Goal: Information Seeking & Learning: Compare options

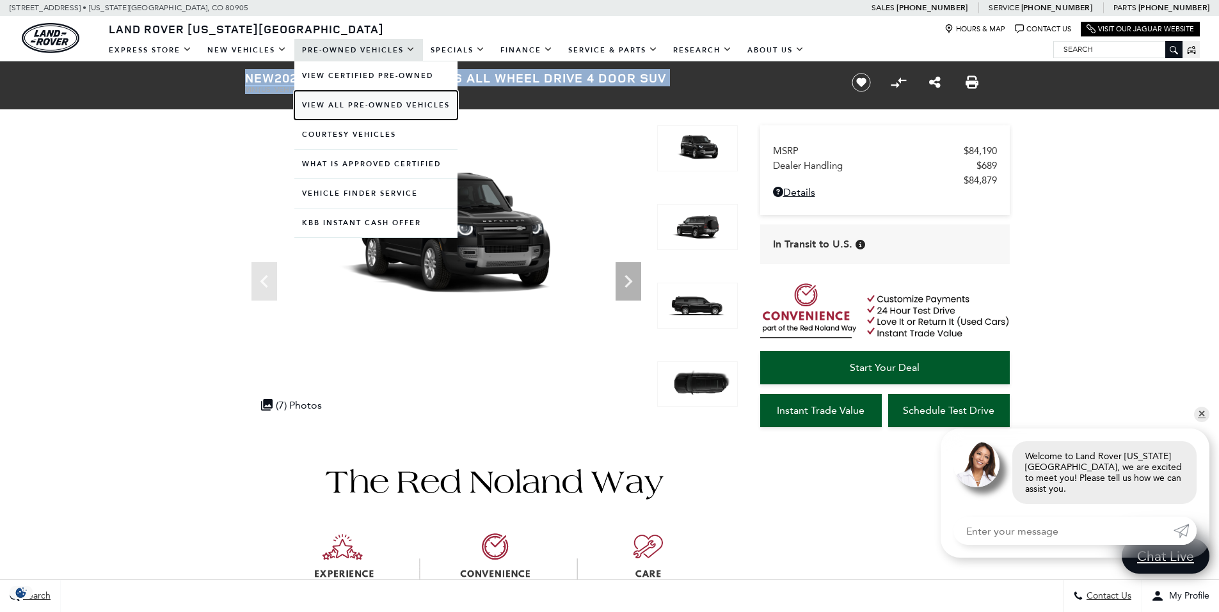
click at [345, 99] on link "View All Pre-Owned Vehicles" at bounding box center [375, 105] width 163 height 29
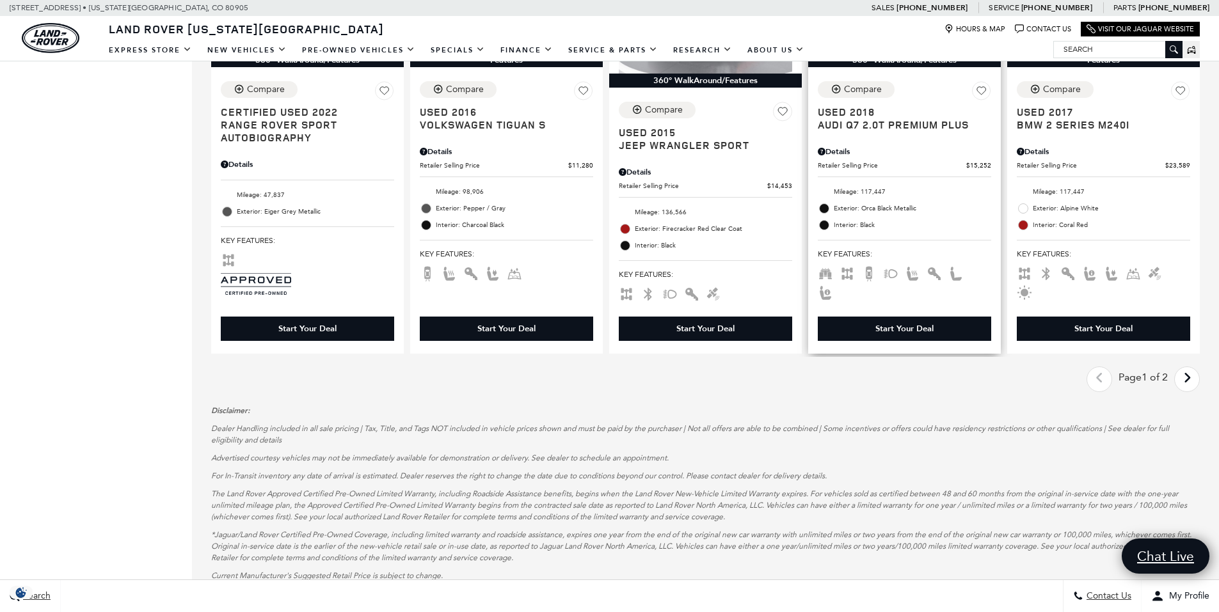
scroll to position [1919, 0]
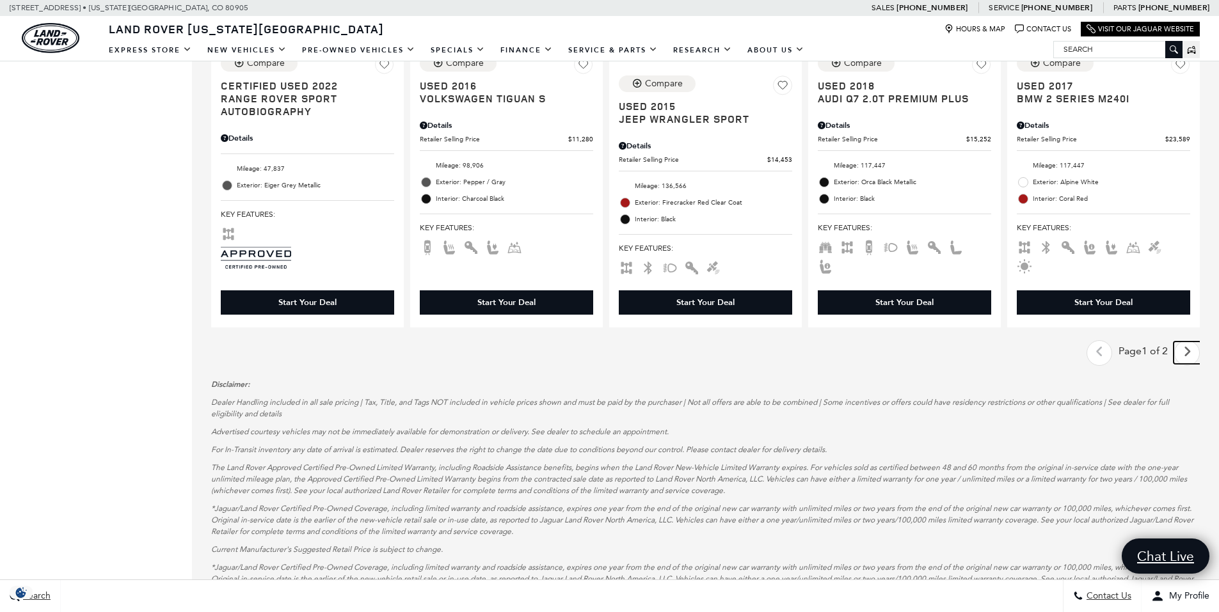
click at [1191, 342] on icon "next page" at bounding box center [1187, 352] width 8 height 20
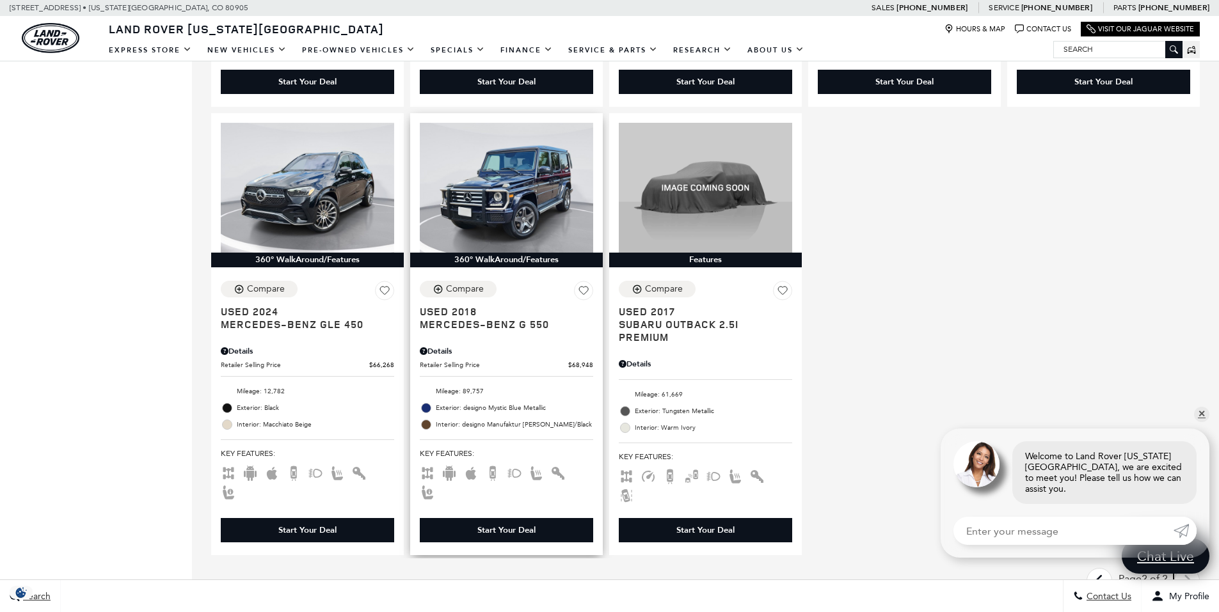
scroll to position [1663, 0]
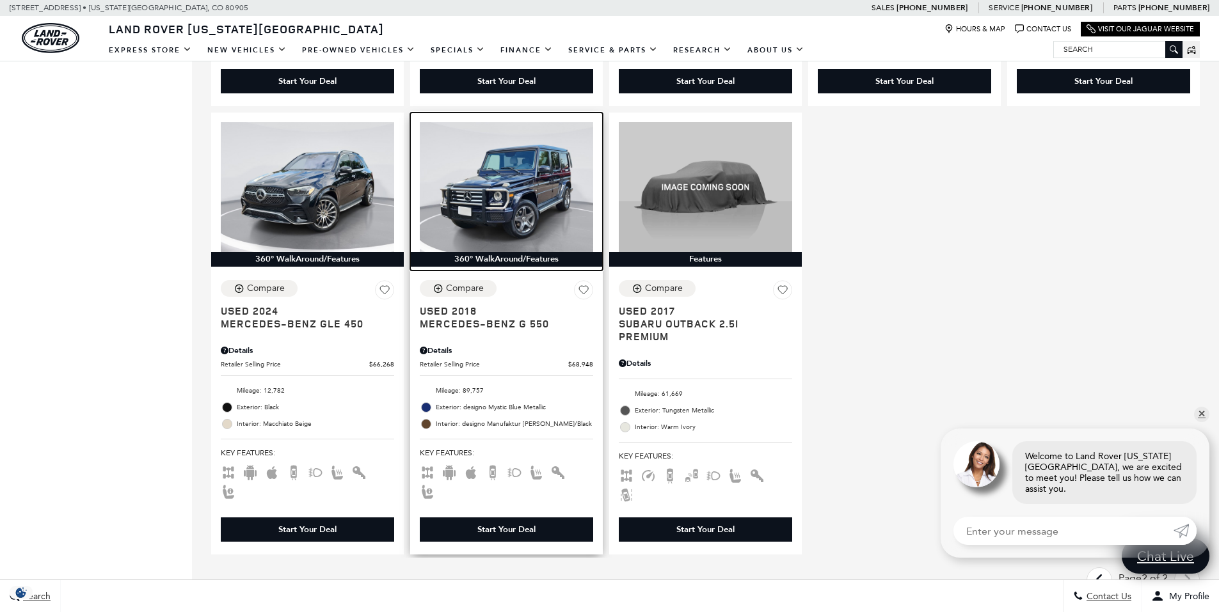
click at [501, 122] on img at bounding box center [506, 187] width 173 height 130
click at [517, 164] on img at bounding box center [506, 187] width 173 height 130
click at [495, 137] on img at bounding box center [506, 187] width 173 height 130
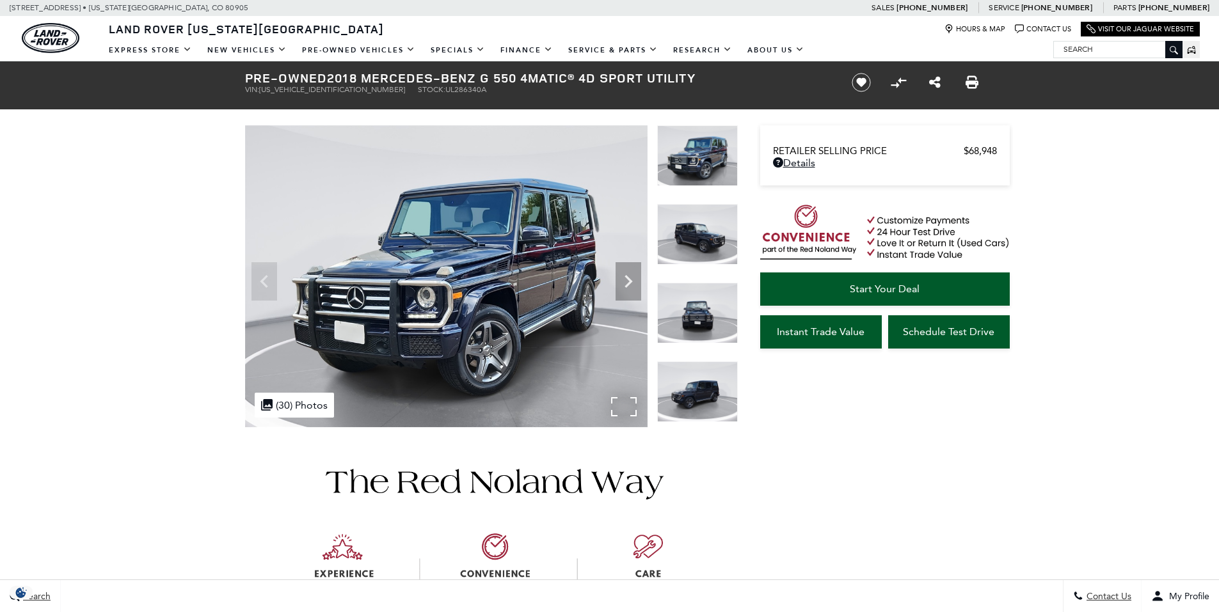
click at [621, 413] on img at bounding box center [446, 276] width 402 height 302
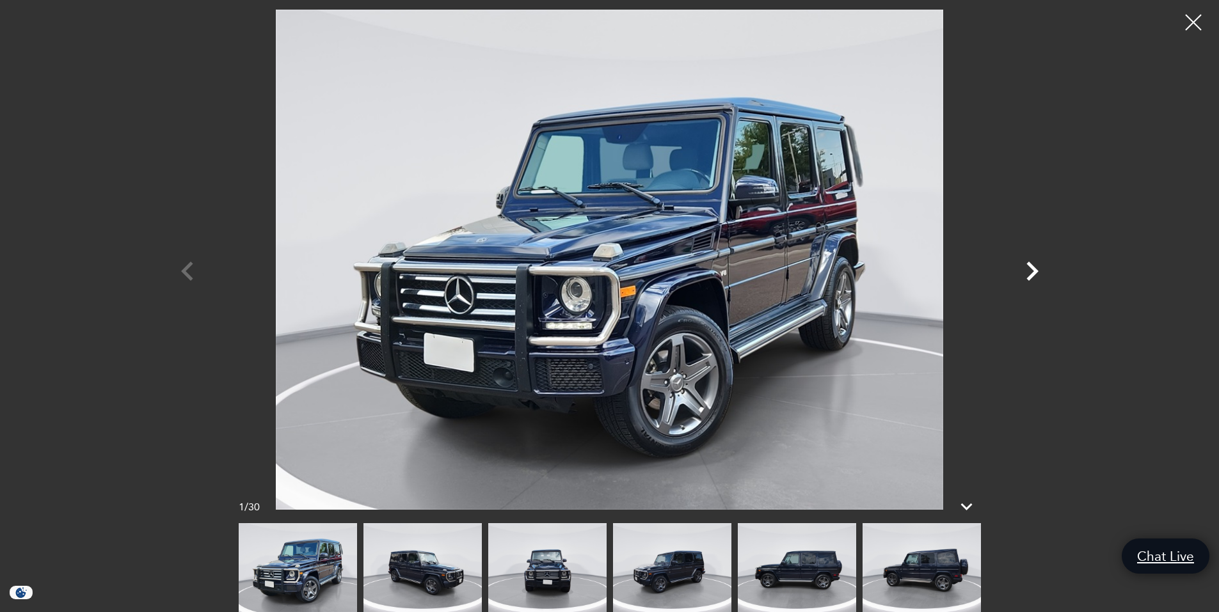
click at [1029, 270] on icon "Next" at bounding box center [1032, 271] width 38 height 38
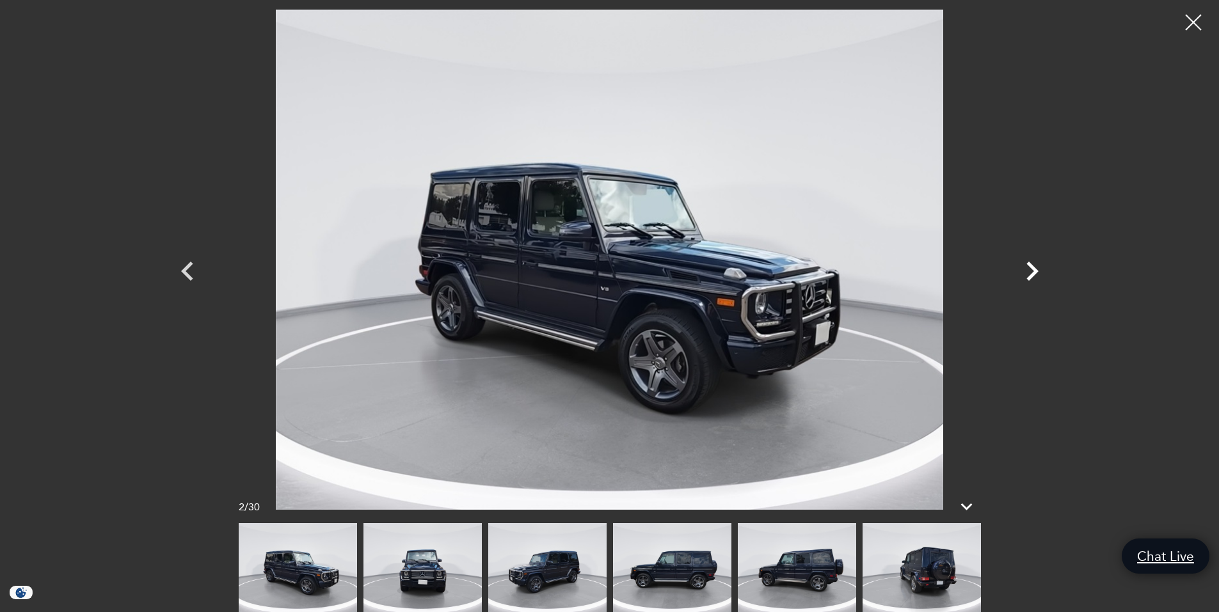
click at [1029, 270] on icon "Next" at bounding box center [1032, 271] width 38 height 38
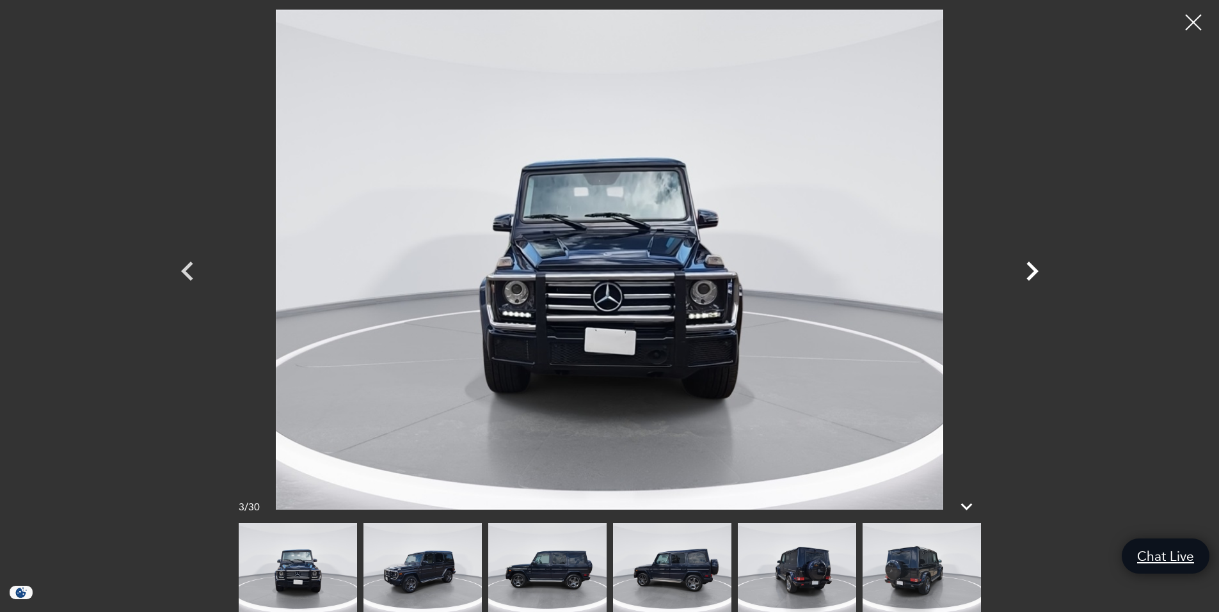
click at [1029, 270] on icon "Next" at bounding box center [1032, 271] width 38 height 38
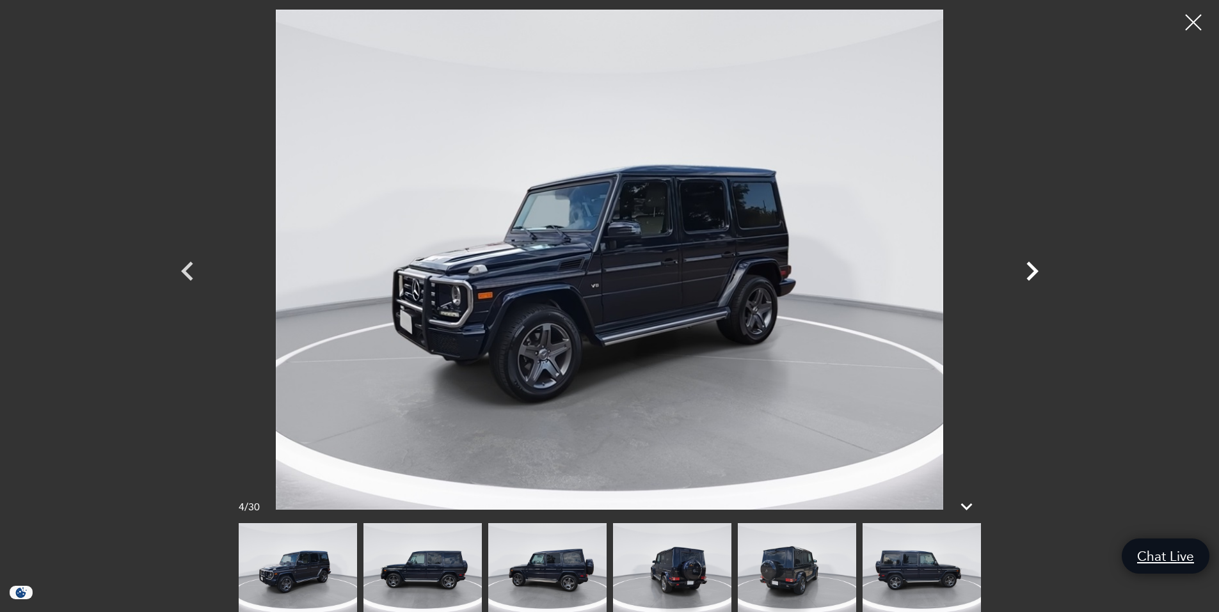
click at [1029, 270] on icon "Next" at bounding box center [1032, 271] width 38 height 38
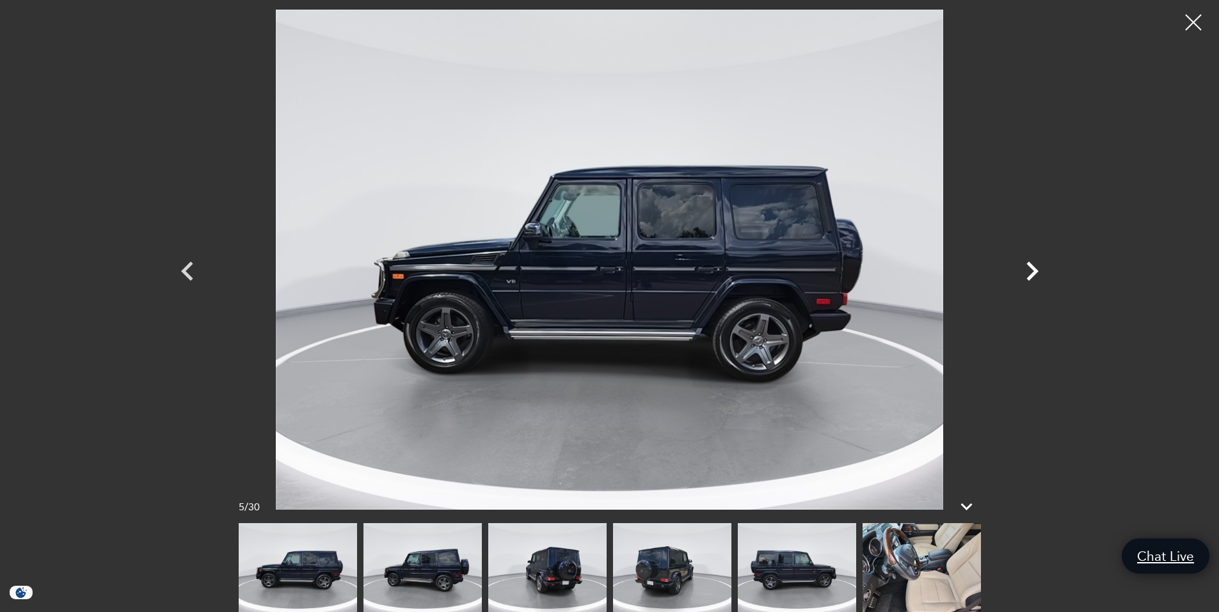
click at [1029, 270] on icon "Next" at bounding box center [1032, 271] width 38 height 38
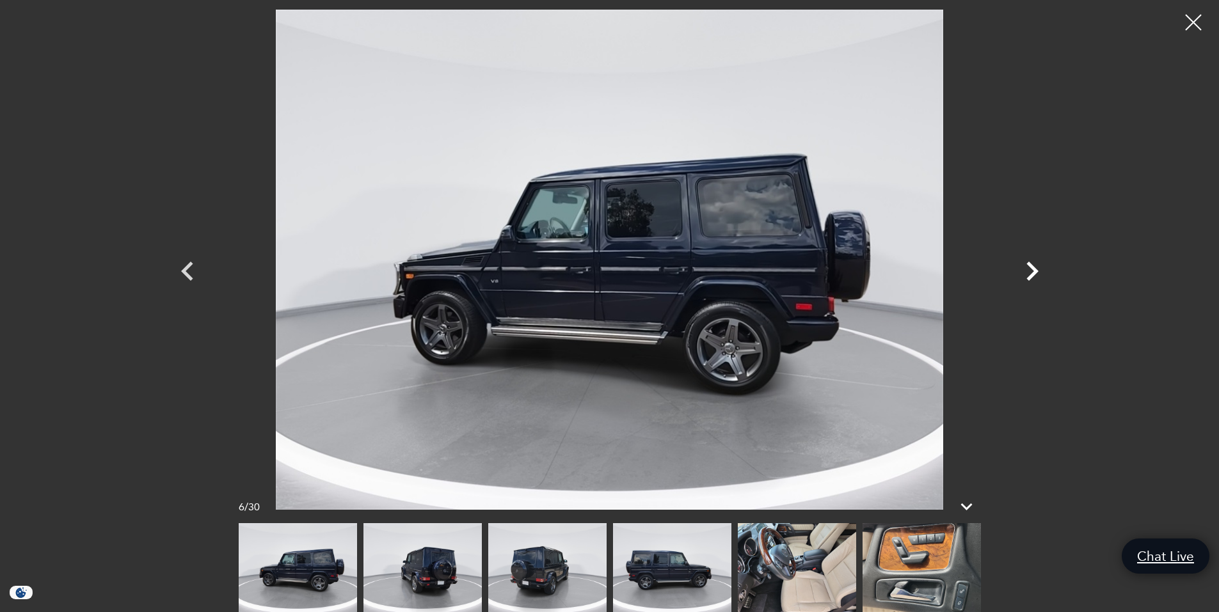
click at [1029, 270] on icon "Next" at bounding box center [1032, 271] width 38 height 38
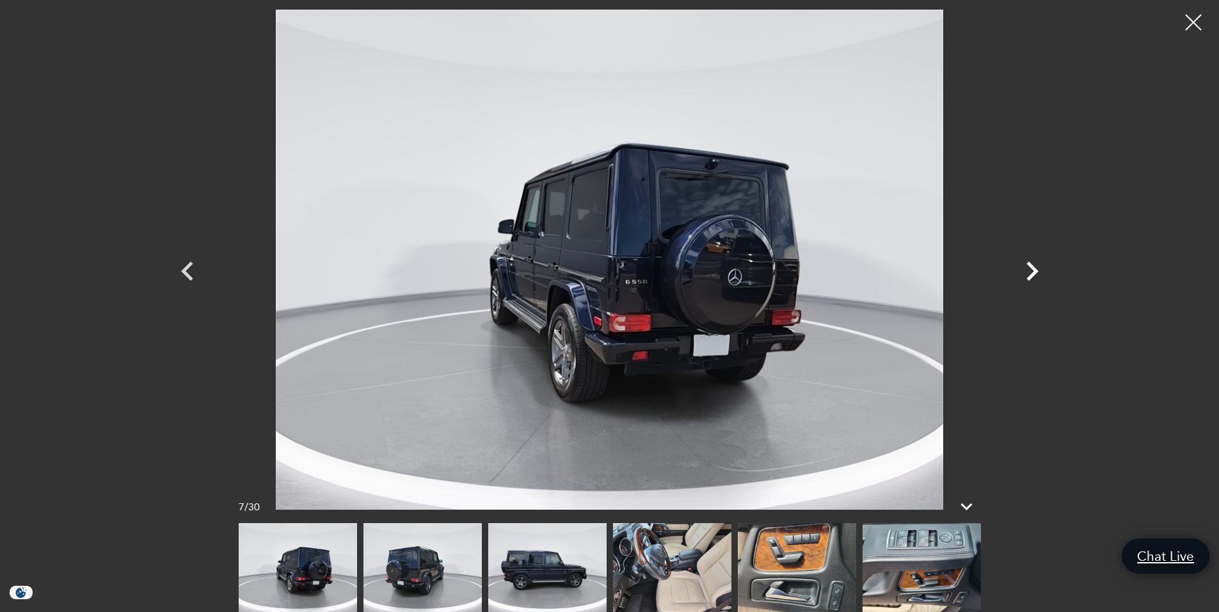
click at [1028, 269] on icon "Next" at bounding box center [1032, 271] width 38 height 38
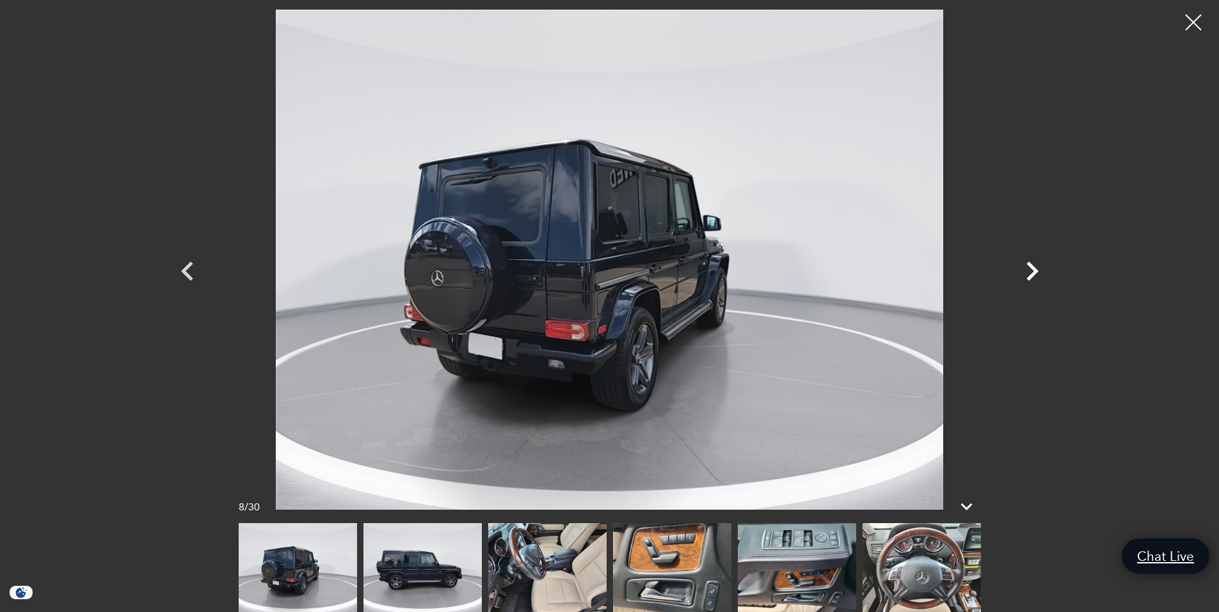
click at [1027, 269] on icon "Next" at bounding box center [1032, 271] width 38 height 38
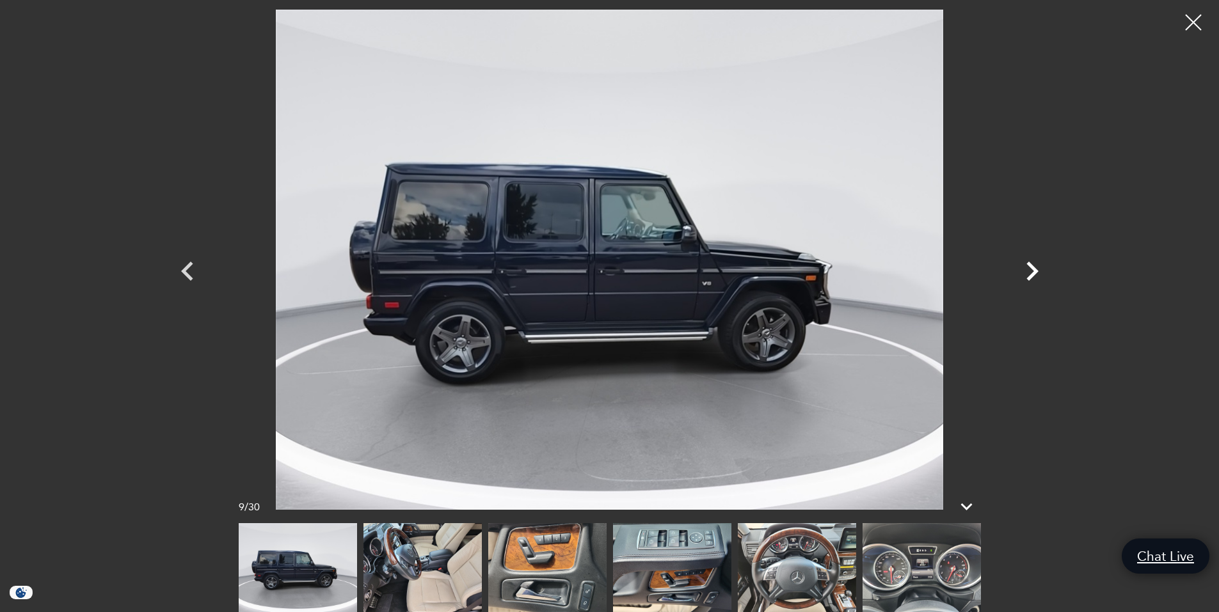
click at [1027, 269] on icon "Next" at bounding box center [1032, 271] width 38 height 38
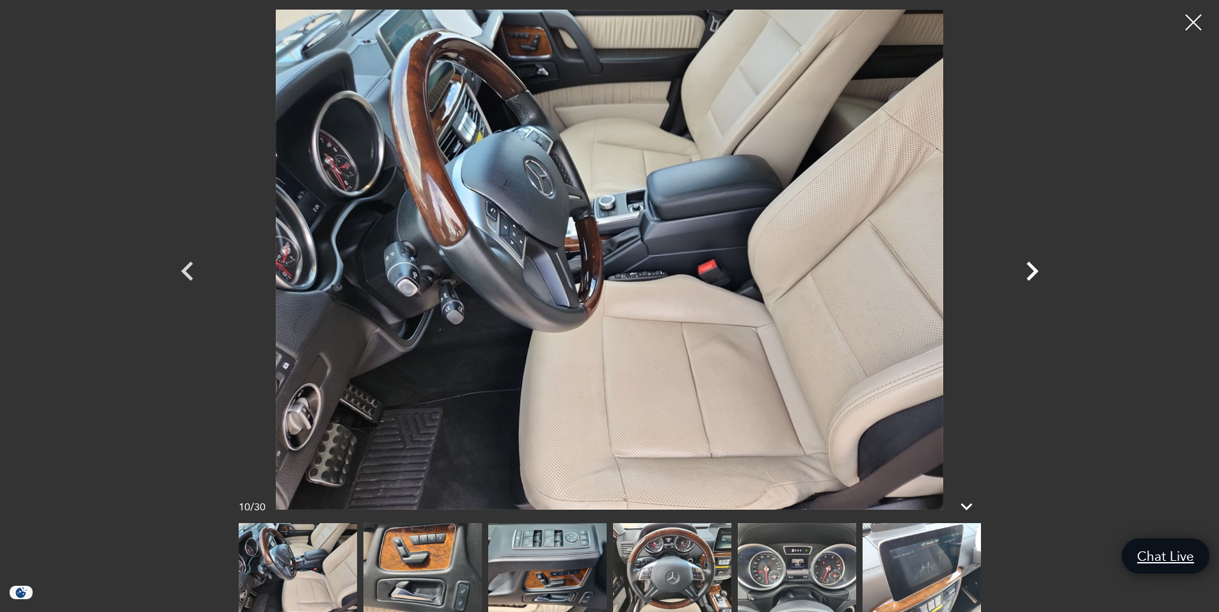
click at [1027, 269] on icon "Next" at bounding box center [1032, 271] width 38 height 38
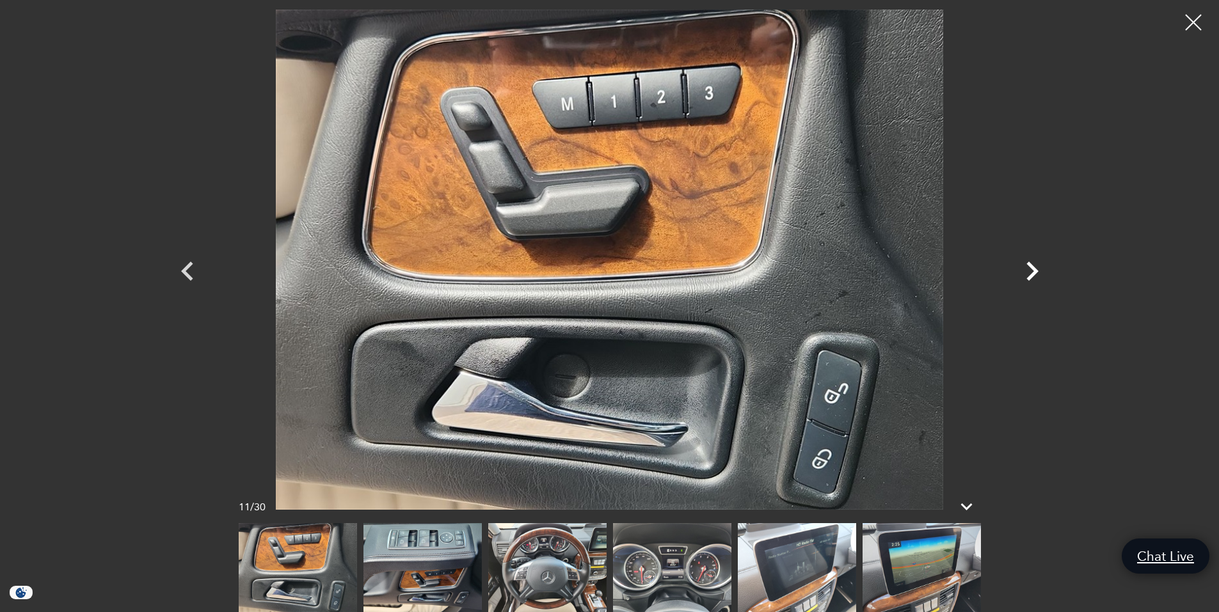
click at [1044, 268] on icon "Next" at bounding box center [1032, 271] width 38 height 38
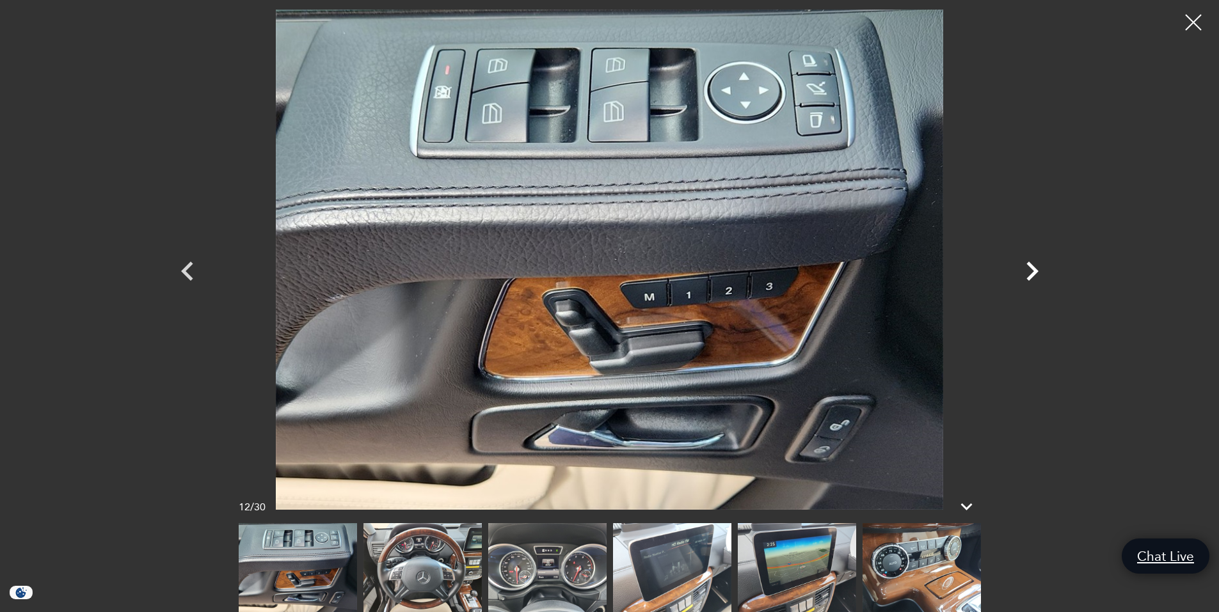
click at [1029, 269] on icon "Next" at bounding box center [1032, 271] width 38 height 38
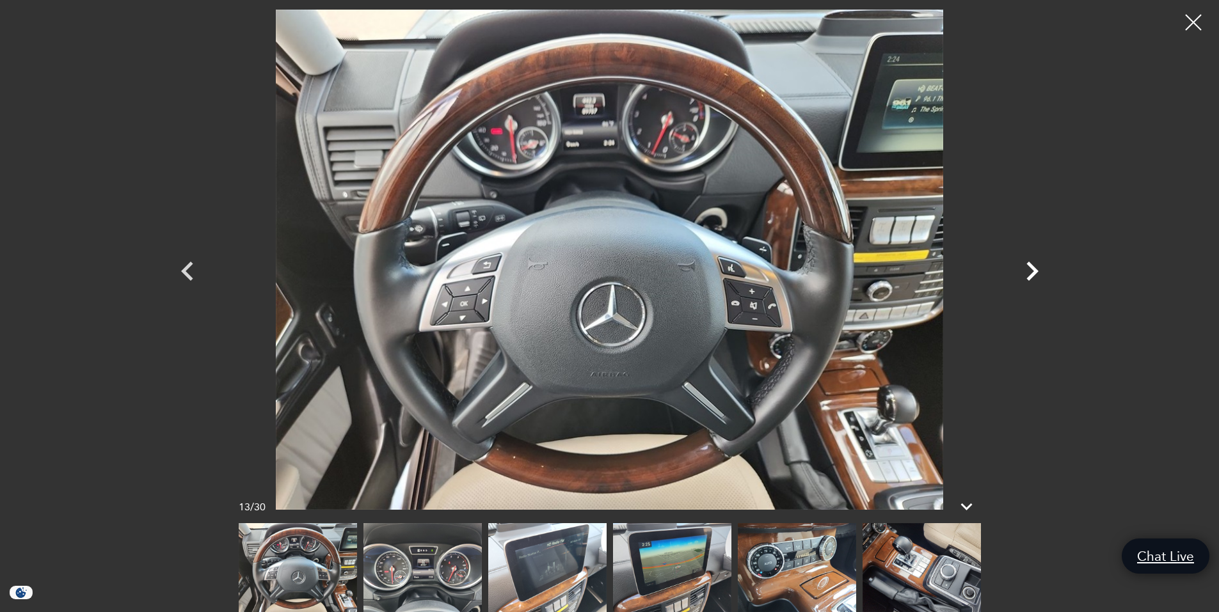
click at [1032, 267] on icon "Next" at bounding box center [1032, 271] width 12 height 19
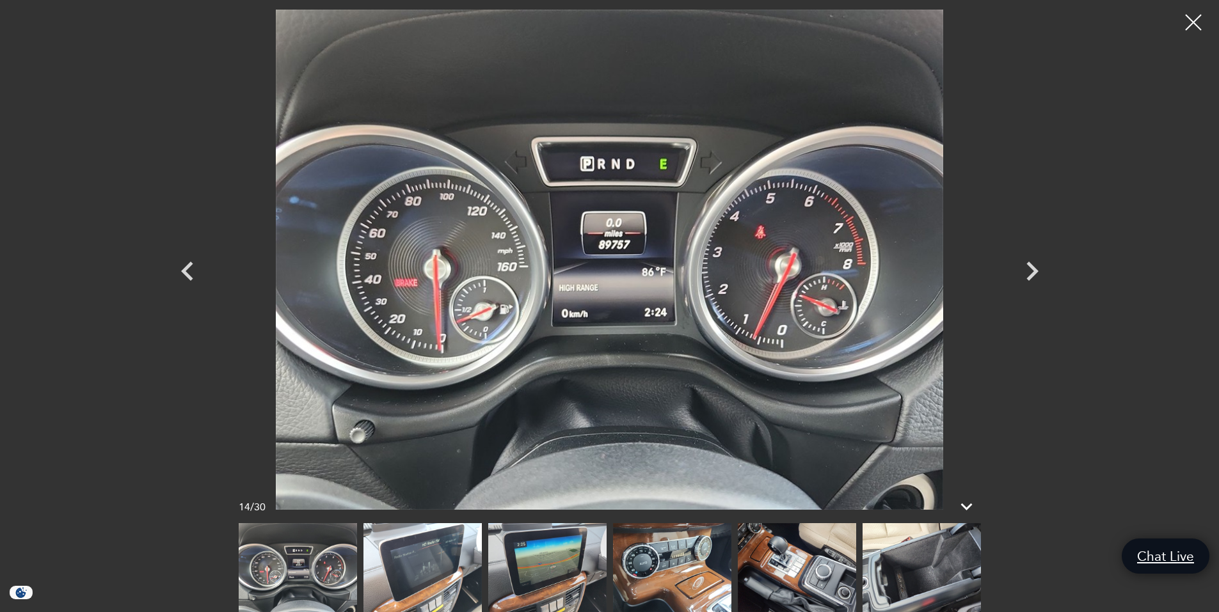
drag, startPoint x: 1032, startPoint y: 267, endPoint x: 1107, endPoint y: 198, distance: 101.9
click at [1107, 198] on div at bounding box center [609, 306] width 1219 height 612
click at [1035, 270] on icon "Next" at bounding box center [1032, 271] width 12 height 19
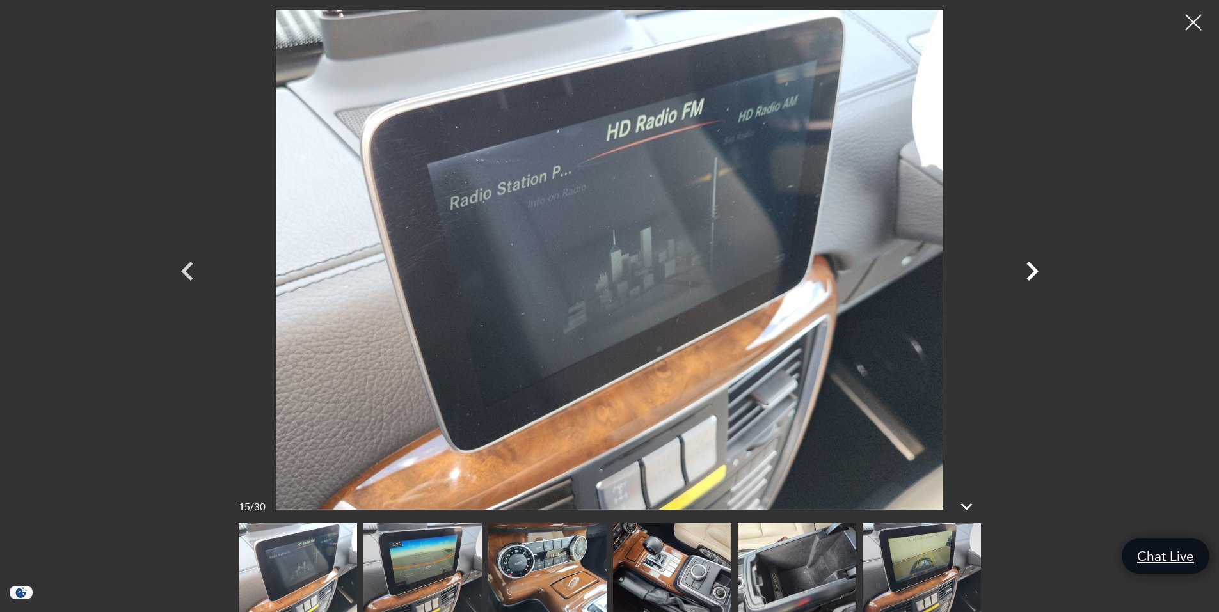
click at [1036, 270] on icon "Next" at bounding box center [1032, 271] width 12 height 19
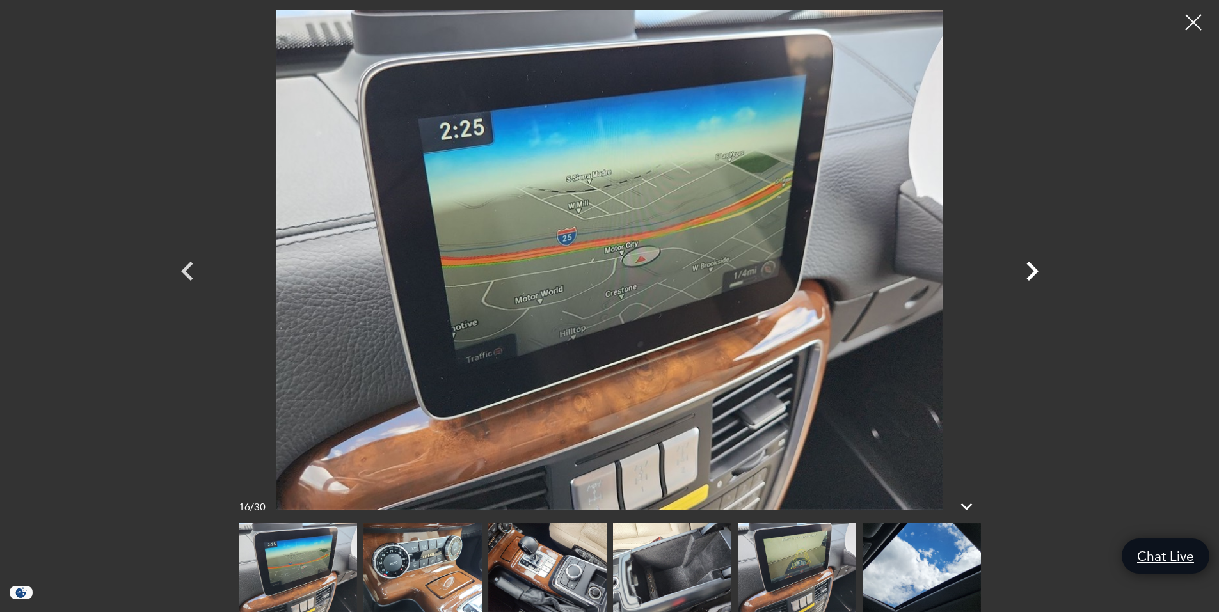
click at [1038, 269] on icon "Next" at bounding box center [1032, 271] width 38 height 38
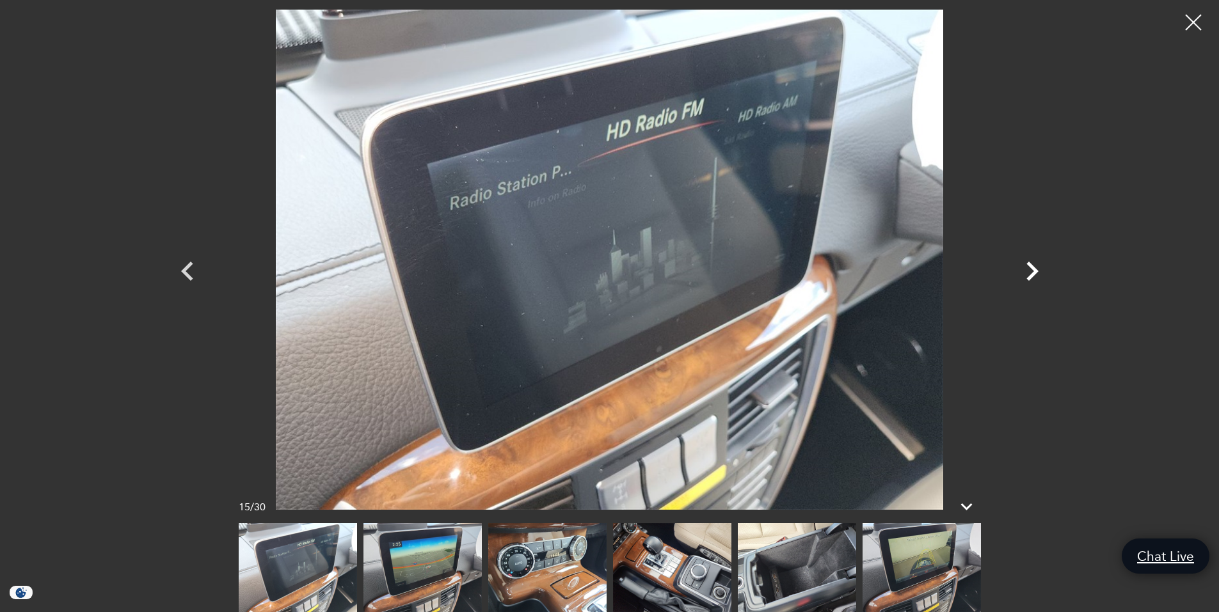
click at [1039, 269] on icon "Next" at bounding box center [1032, 271] width 38 height 38
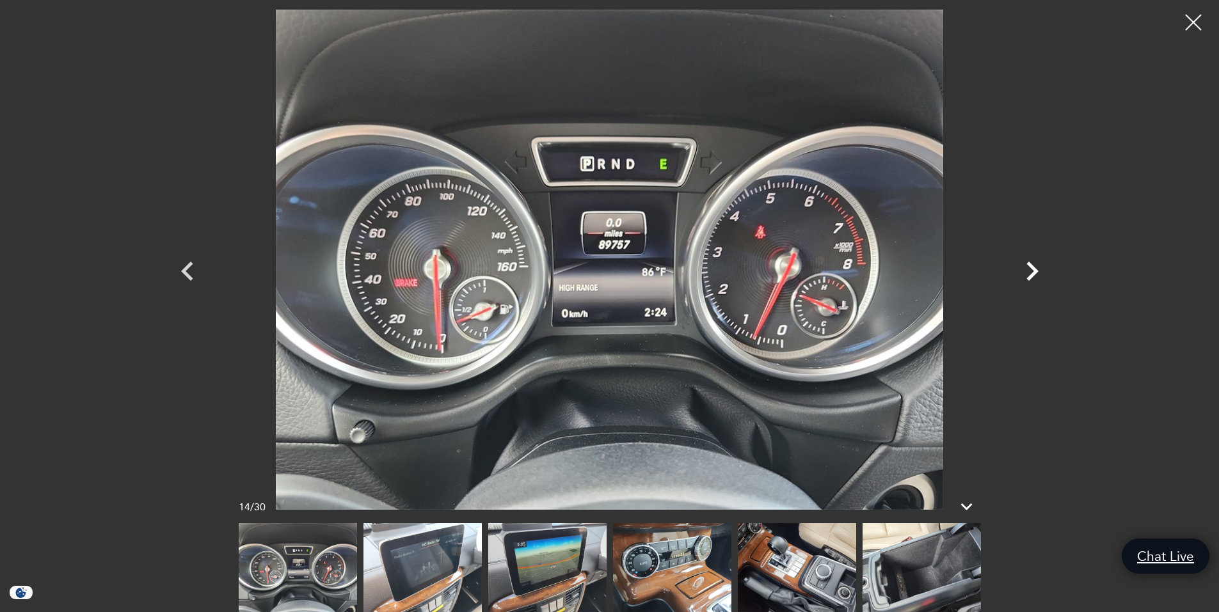
click at [1032, 271] on icon "Next" at bounding box center [1032, 271] width 38 height 38
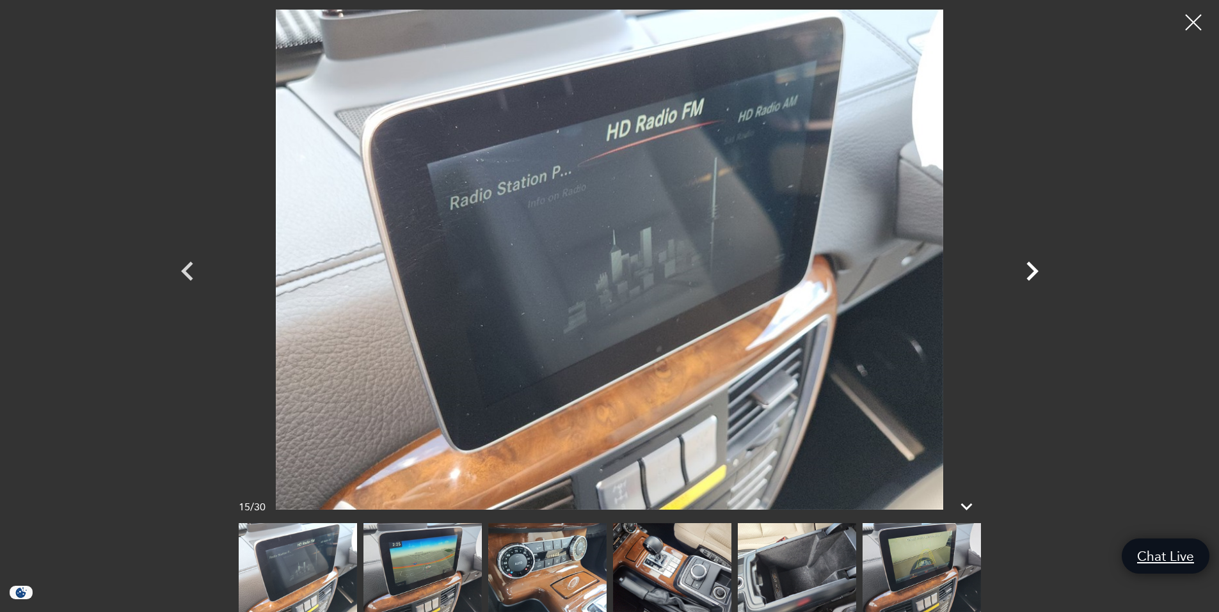
click at [1030, 271] on icon "Next" at bounding box center [1032, 271] width 38 height 38
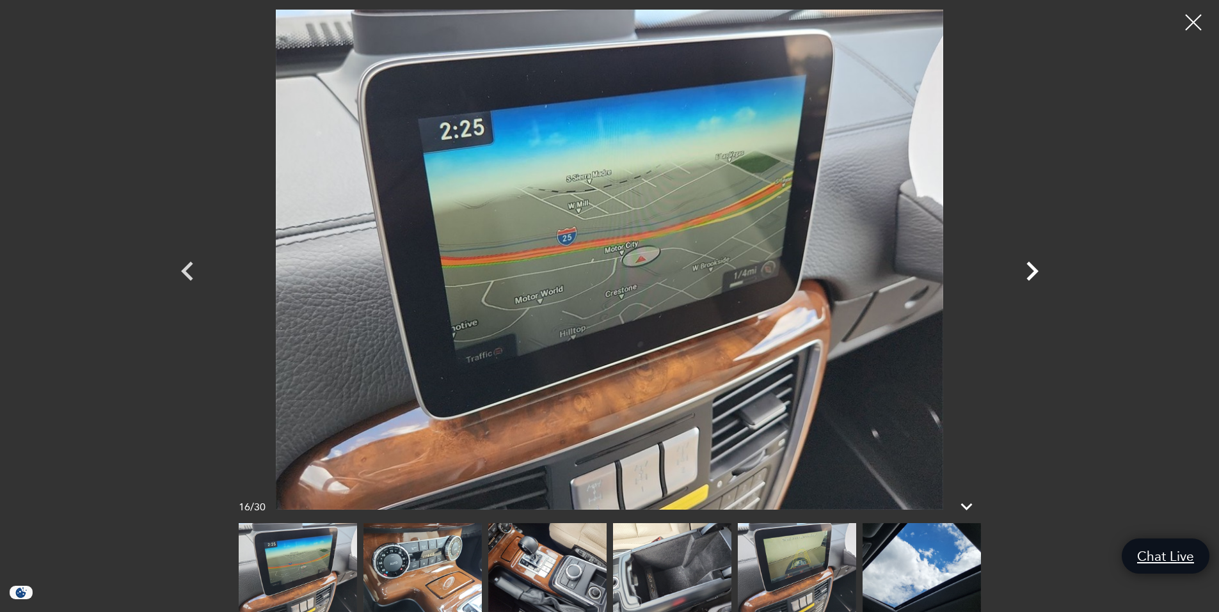
click at [1030, 271] on icon "Next" at bounding box center [1032, 271] width 38 height 38
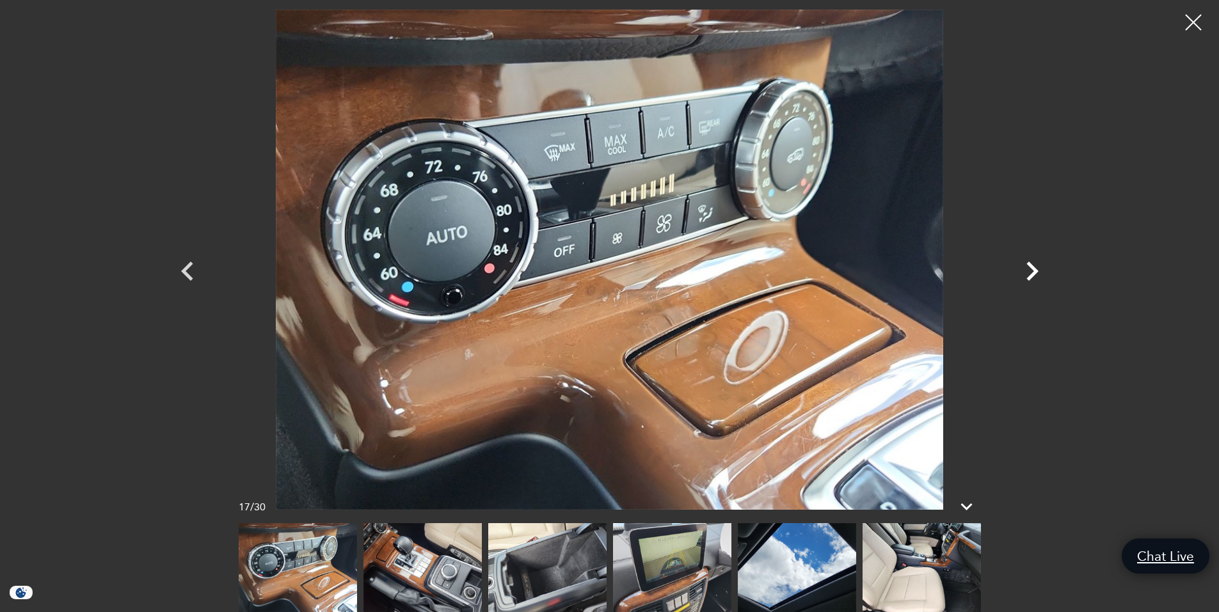
click at [1029, 271] on icon "Next" at bounding box center [1032, 271] width 38 height 38
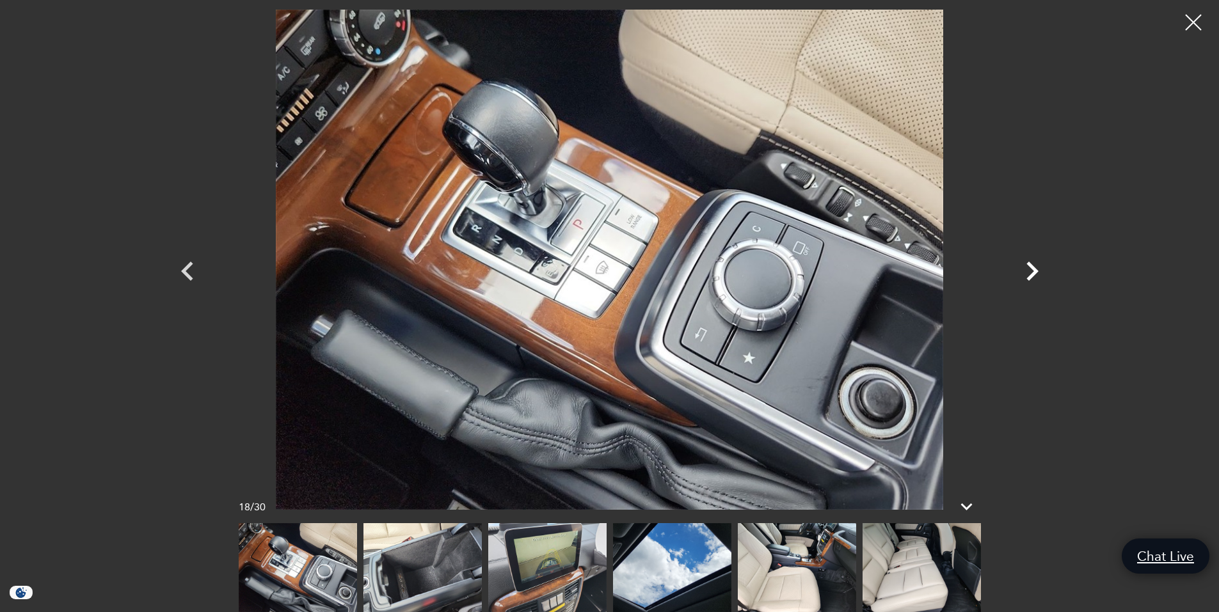
click at [1029, 271] on icon "Next" at bounding box center [1032, 271] width 38 height 38
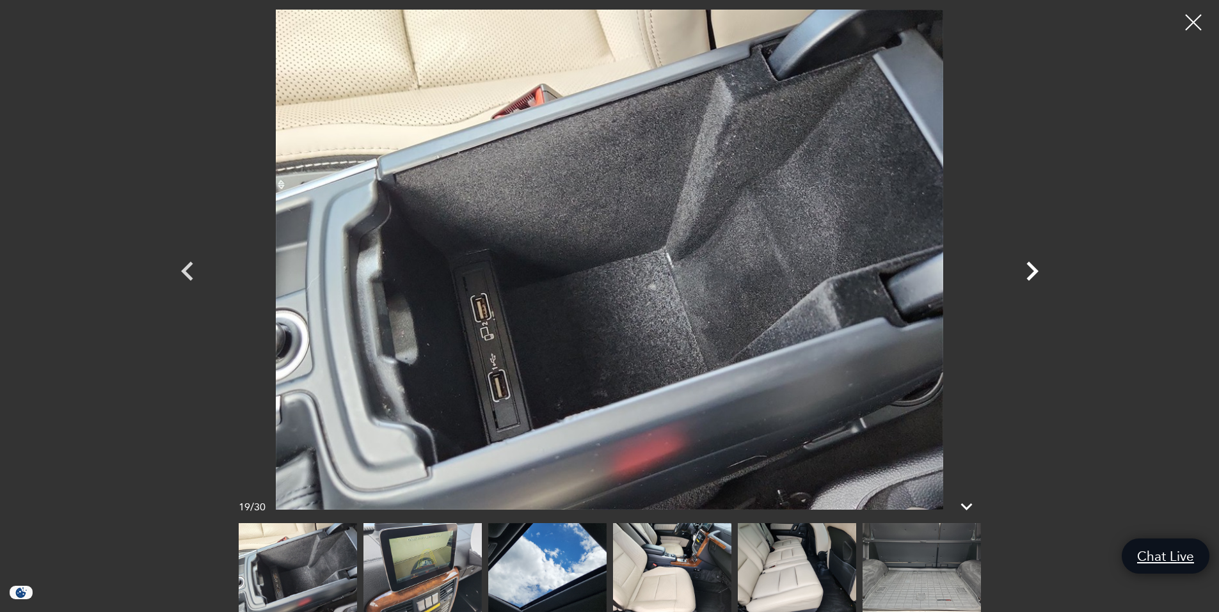
click at [1030, 274] on icon "Next" at bounding box center [1032, 271] width 12 height 19
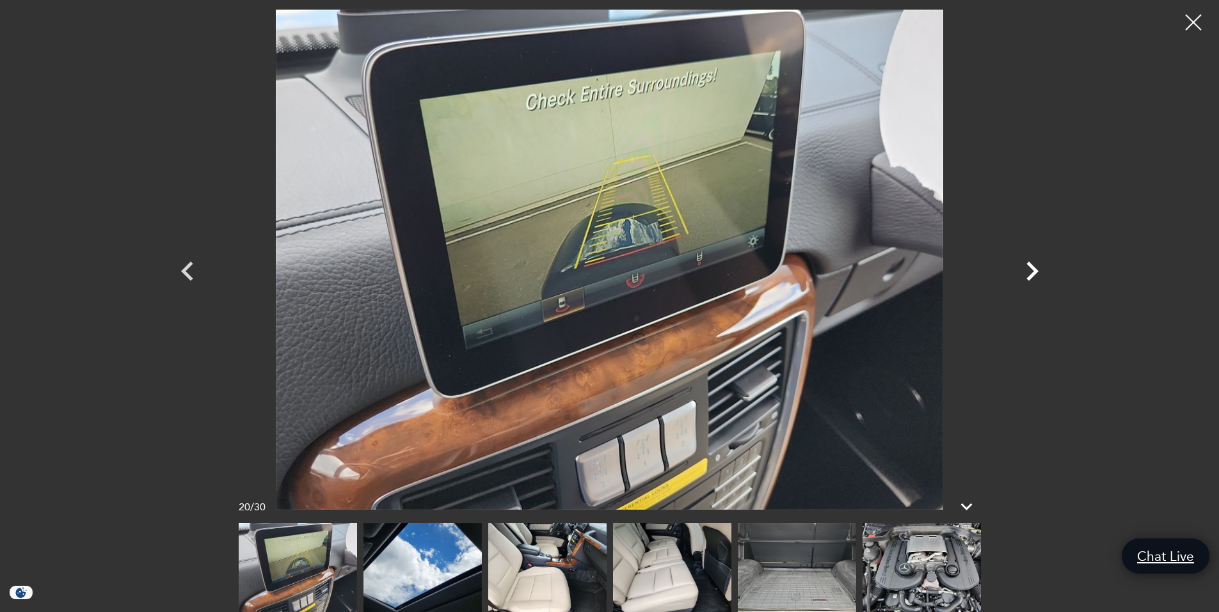
click at [1036, 271] on icon "Next" at bounding box center [1032, 271] width 12 height 19
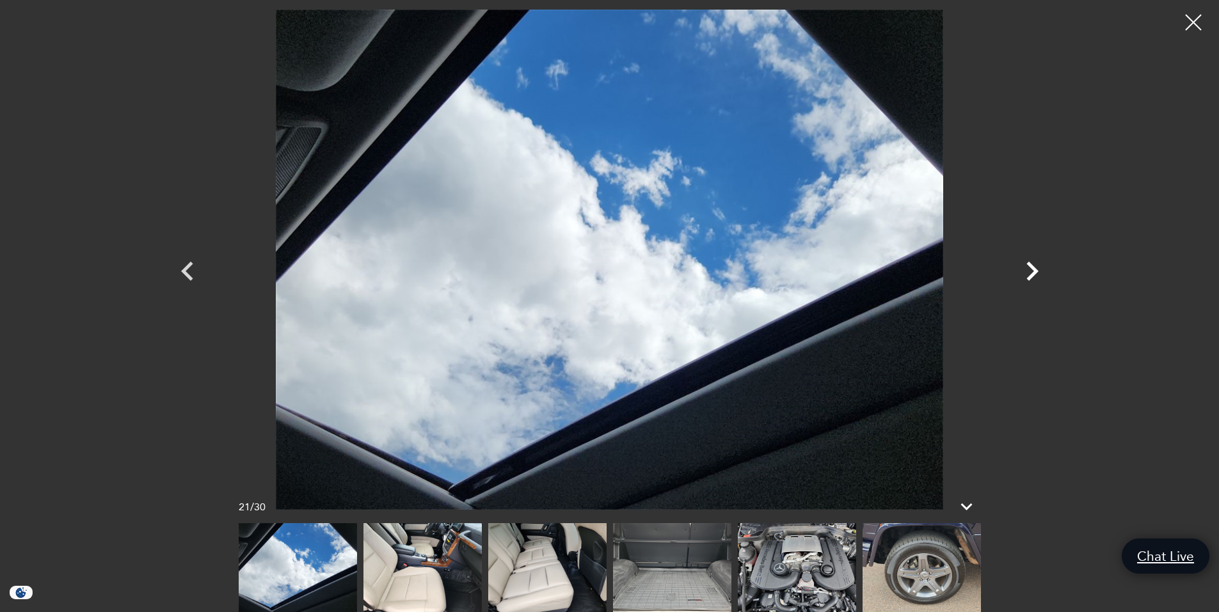
click at [1030, 270] on icon "Next" at bounding box center [1032, 271] width 38 height 38
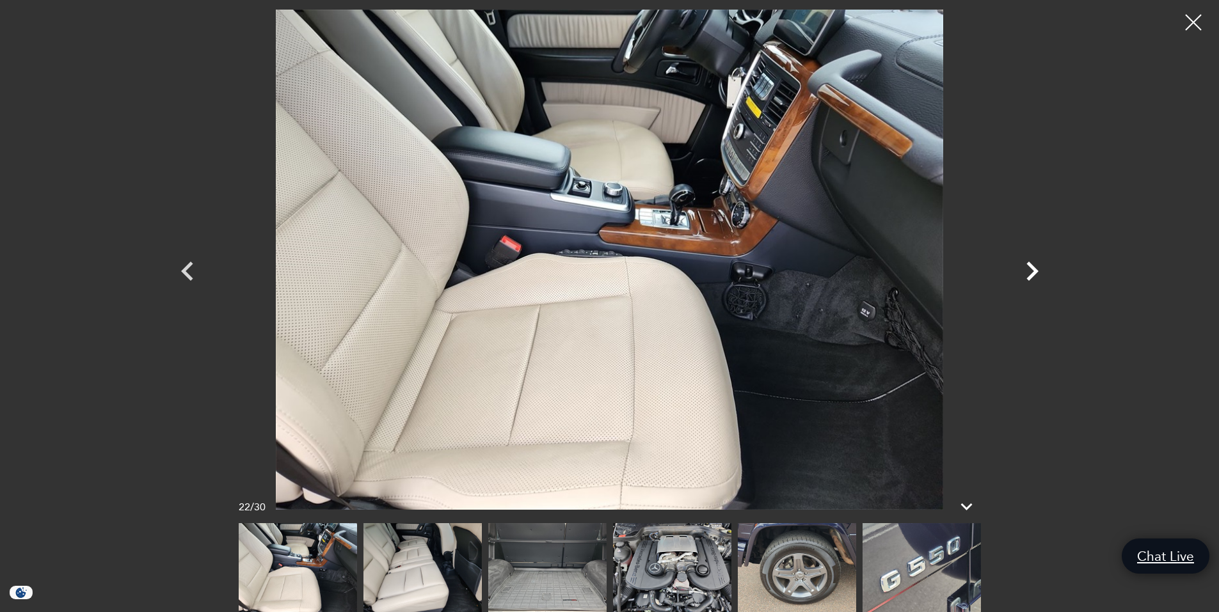
click at [1030, 270] on icon "Next" at bounding box center [1032, 271] width 38 height 38
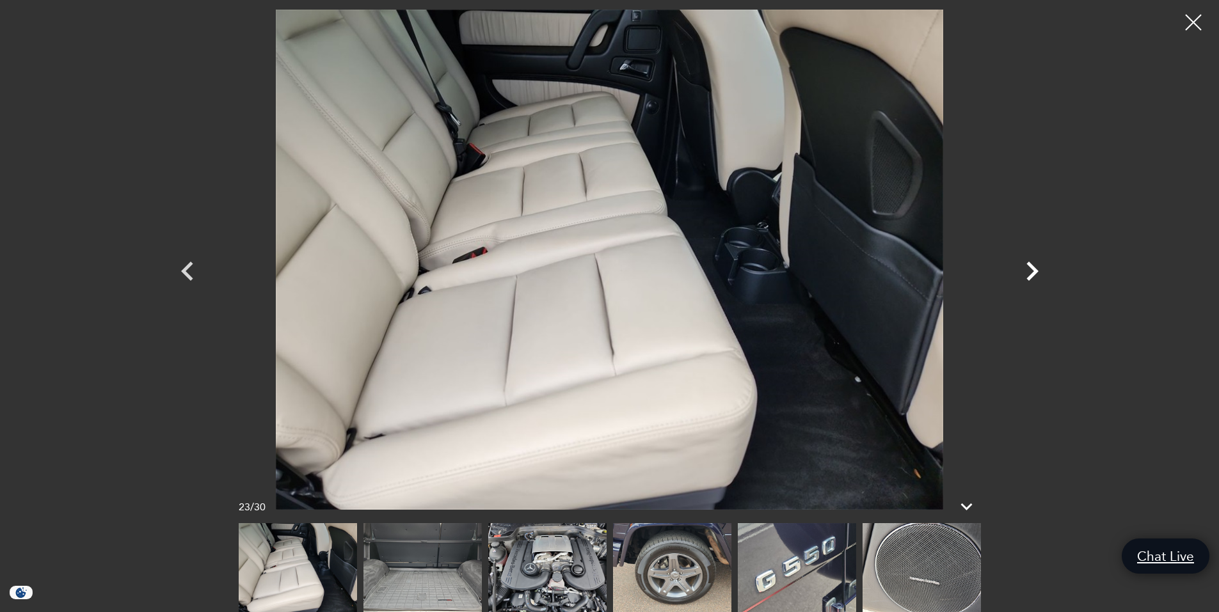
click at [1030, 270] on icon "Next" at bounding box center [1032, 271] width 38 height 38
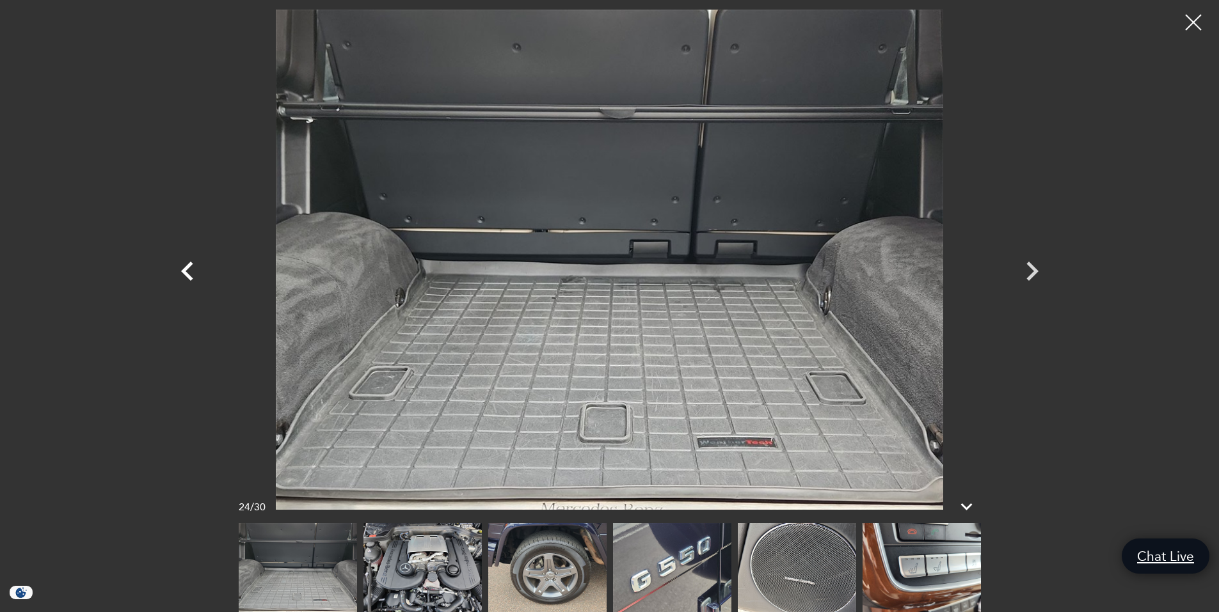
click at [175, 274] on icon "Previous" at bounding box center [187, 271] width 38 height 38
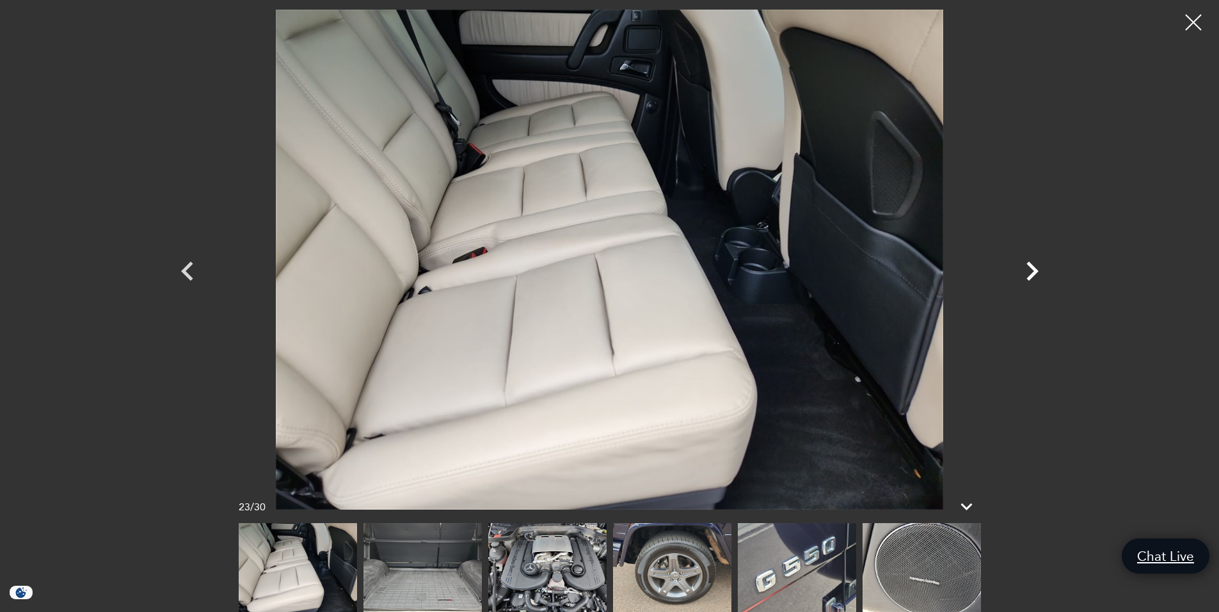
click at [1027, 271] on icon "Next" at bounding box center [1032, 271] width 38 height 38
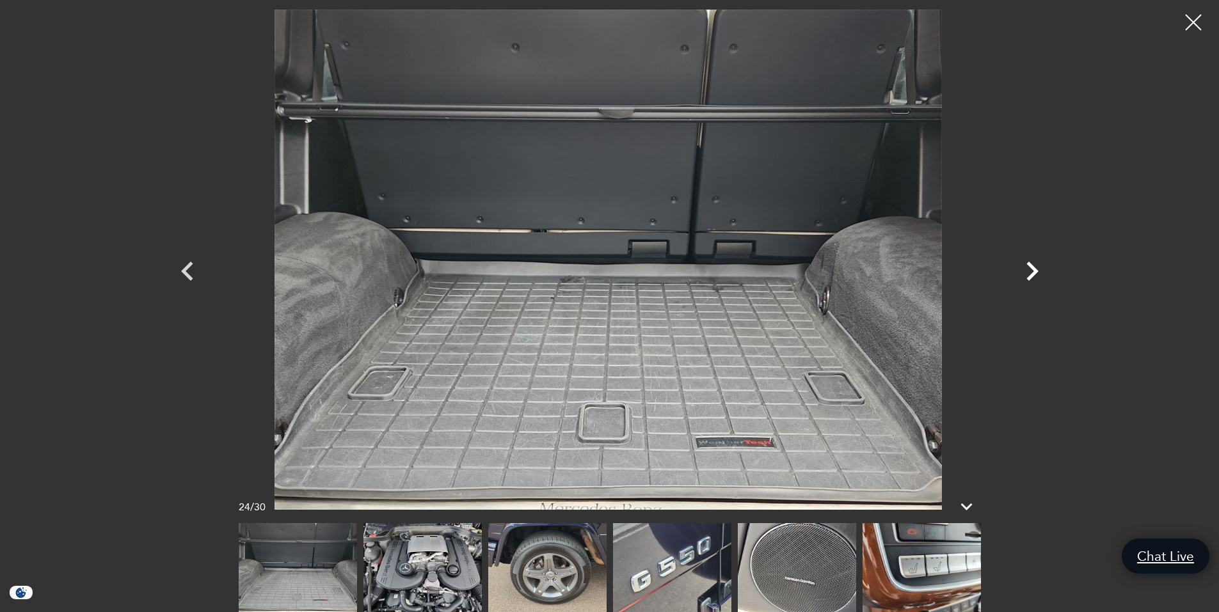
click at [1025, 272] on icon "Next" at bounding box center [1032, 271] width 38 height 38
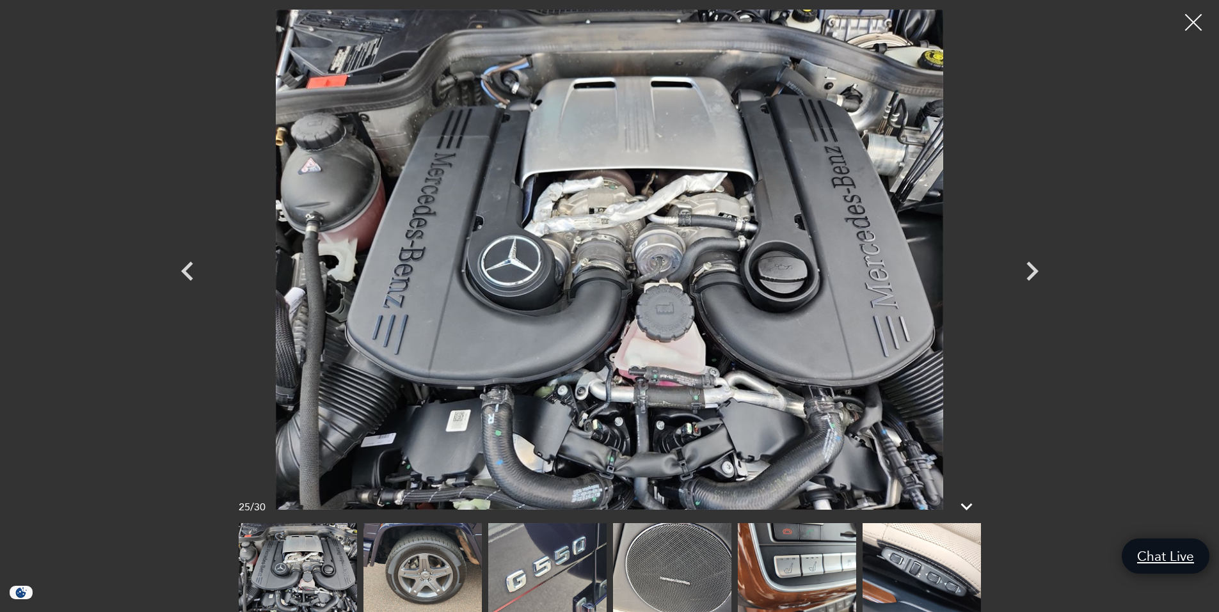
click at [1197, 18] on div at bounding box center [1193, 23] width 34 height 34
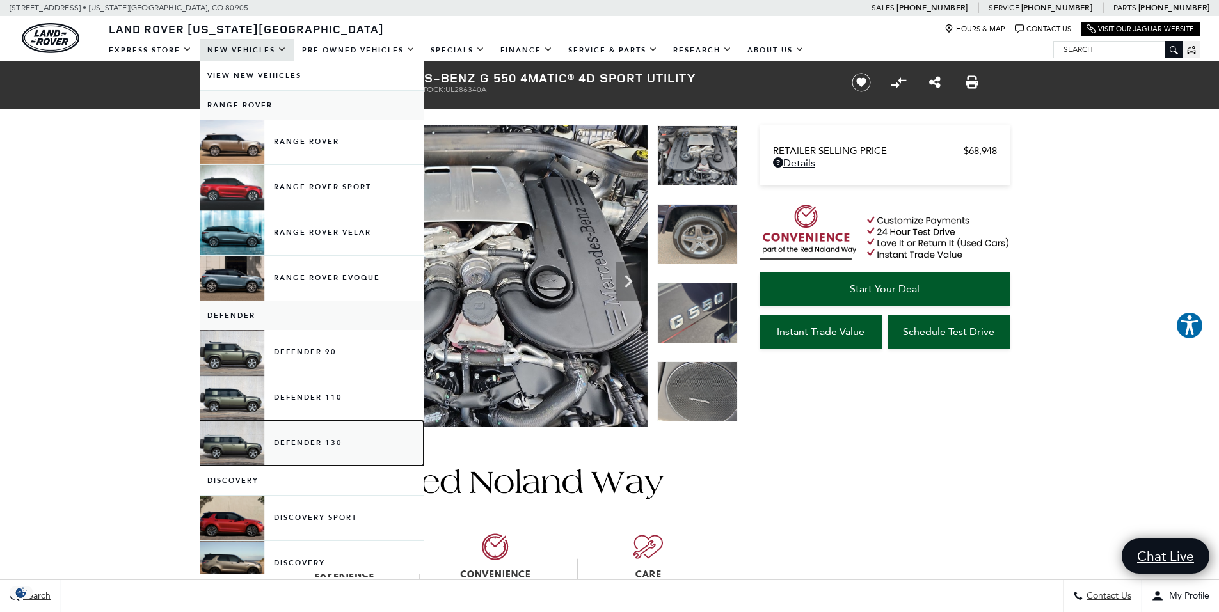
click at [310, 435] on link "Defender 130" at bounding box center [312, 443] width 224 height 45
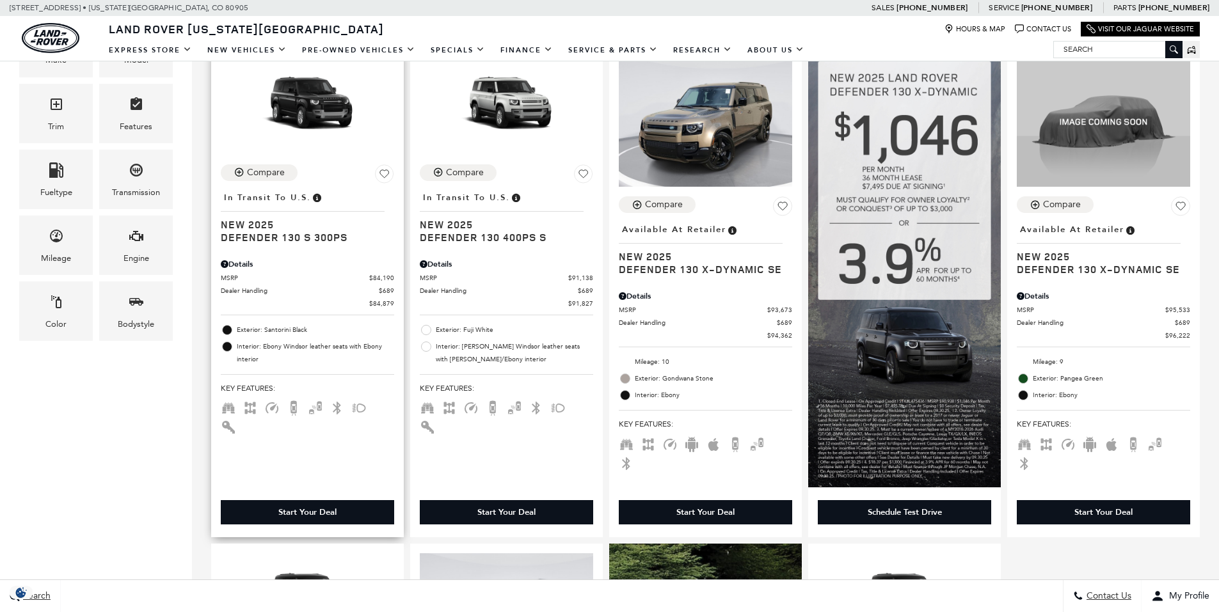
scroll to position [256, 0]
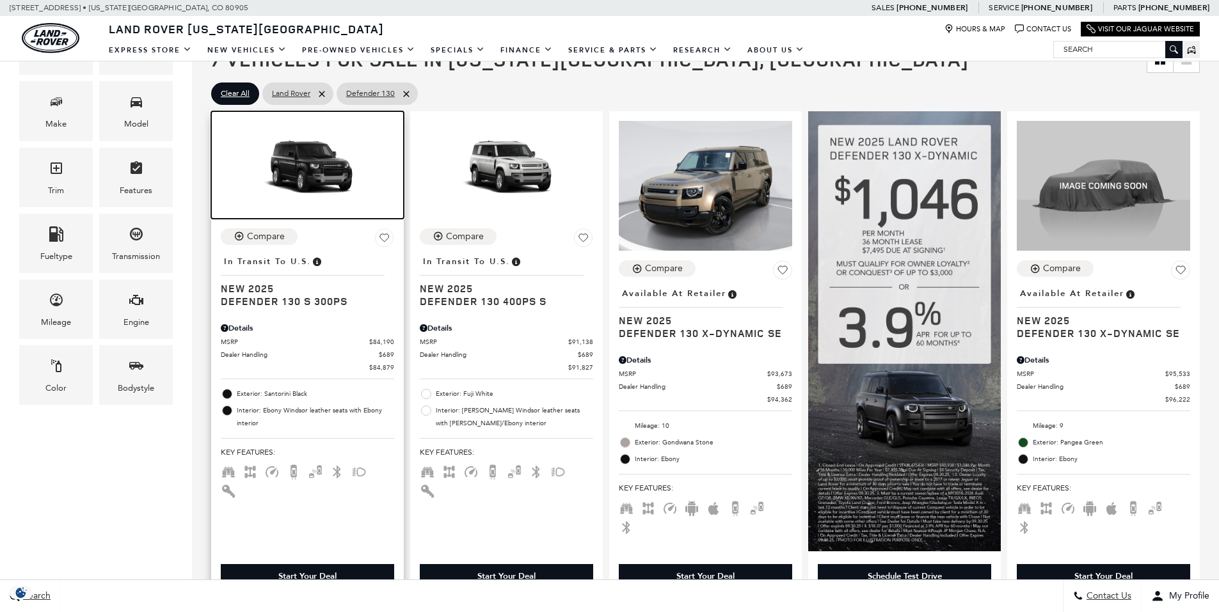
click at [301, 176] on img at bounding box center [307, 169] width 173 height 97
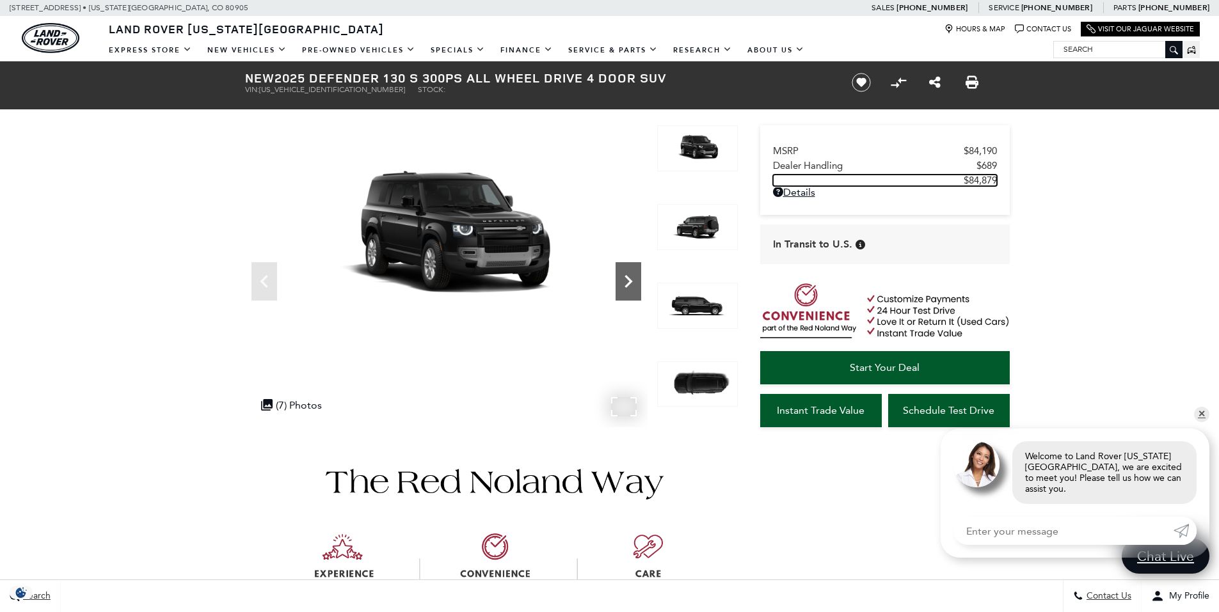
click at [629, 278] on icon "Next" at bounding box center [628, 282] width 26 height 26
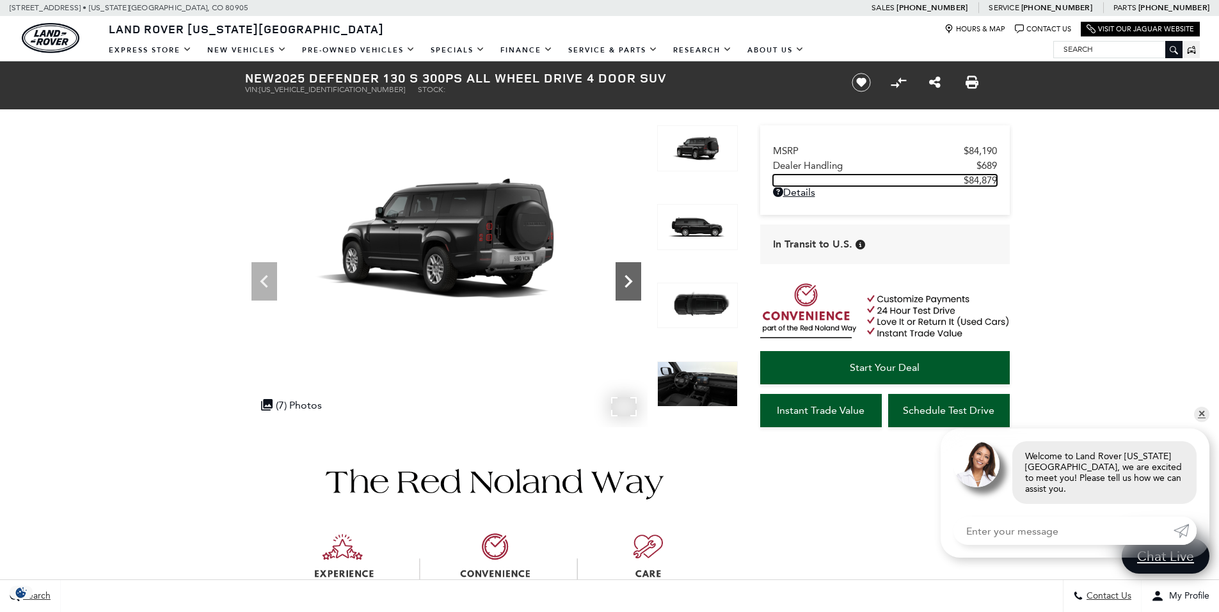
click at [627, 279] on icon "Next" at bounding box center [628, 281] width 8 height 13
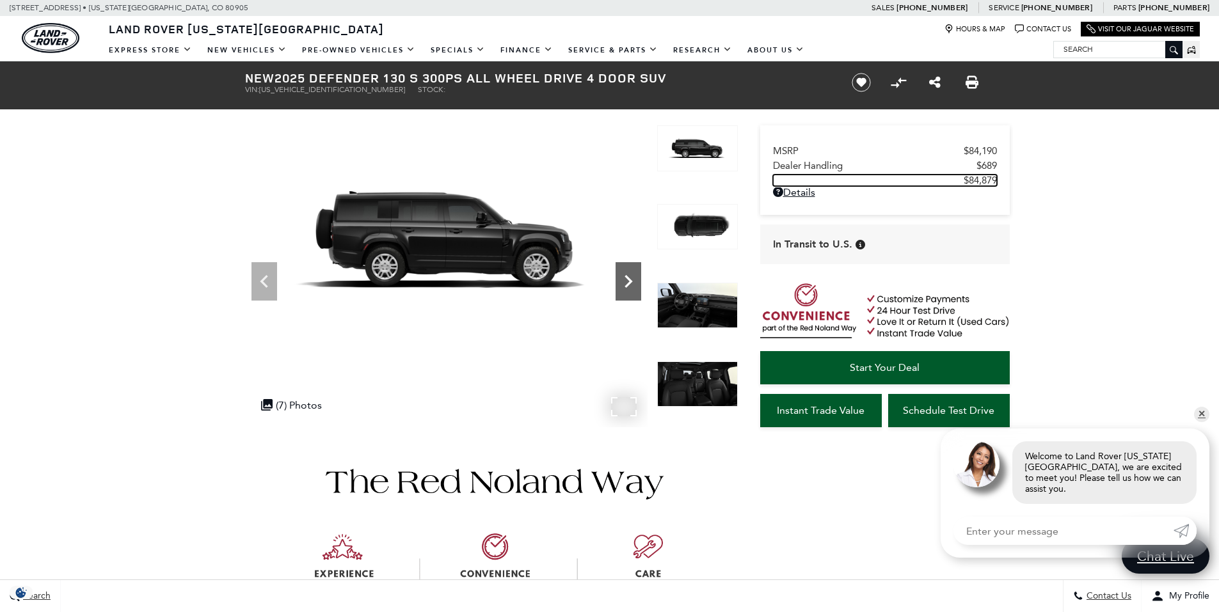
click at [627, 279] on icon "Next" at bounding box center [628, 281] width 8 height 13
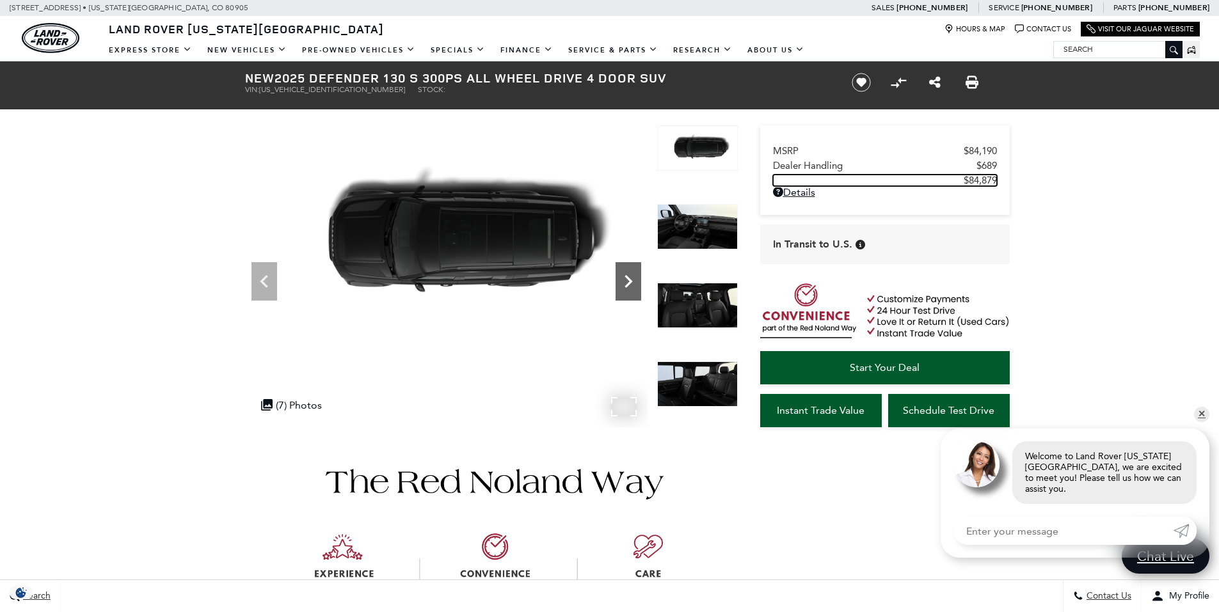
click at [627, 279] on icon "Next" at bounding box center [628, 281] width 8 height 13
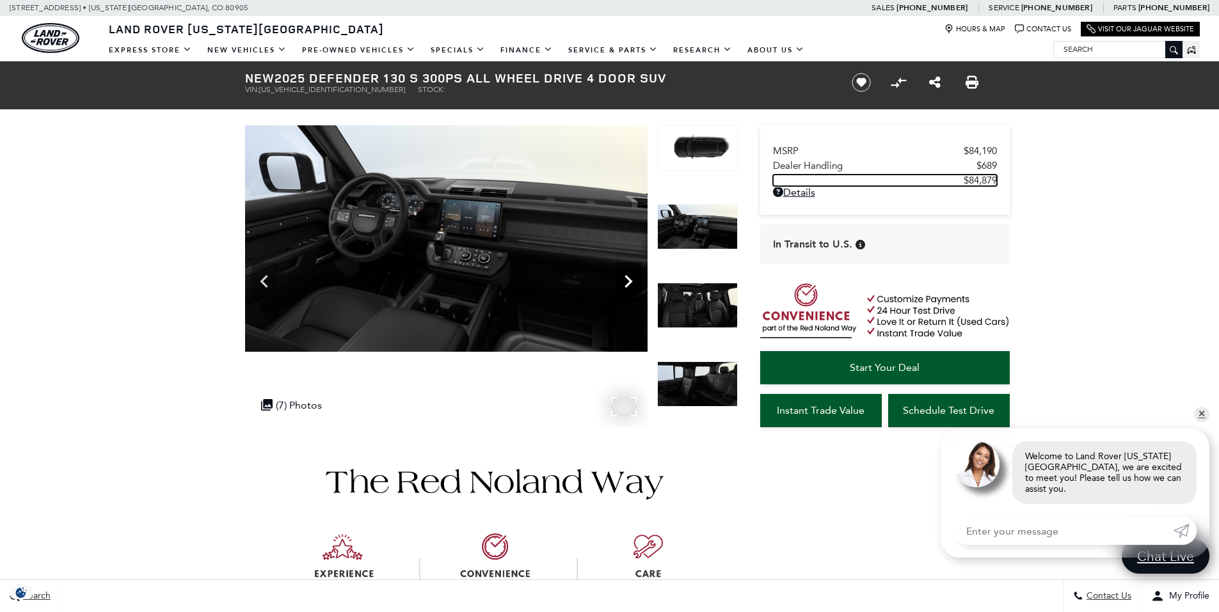
click at [627, 279] on icon "Next" at bounding box center [628, 281] width 8 height 13
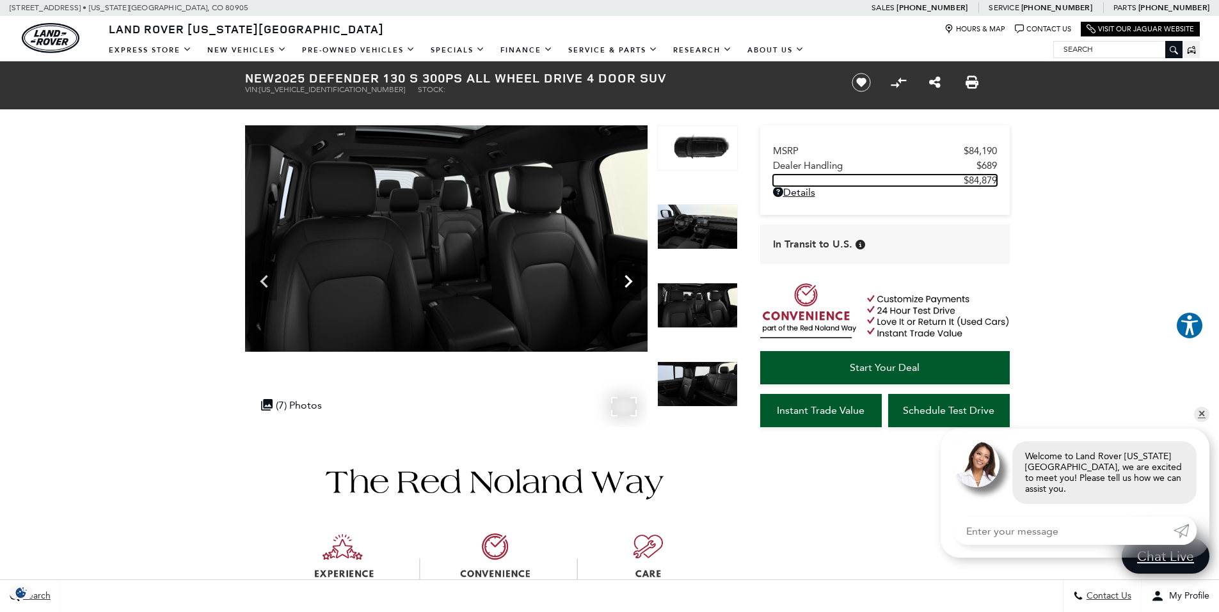
click at [626, 281] on icon "Next" at bounding box center [628, 282] width 26 height 26
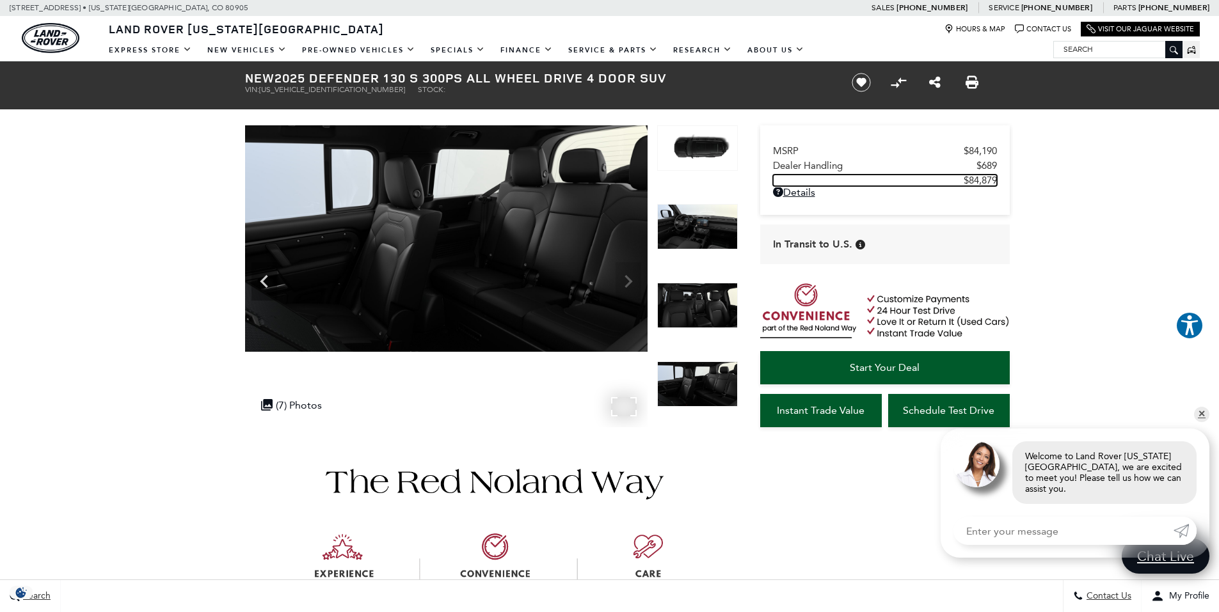
click at [620, 281] on img at bounding box center [446, 238] width 402 height 226
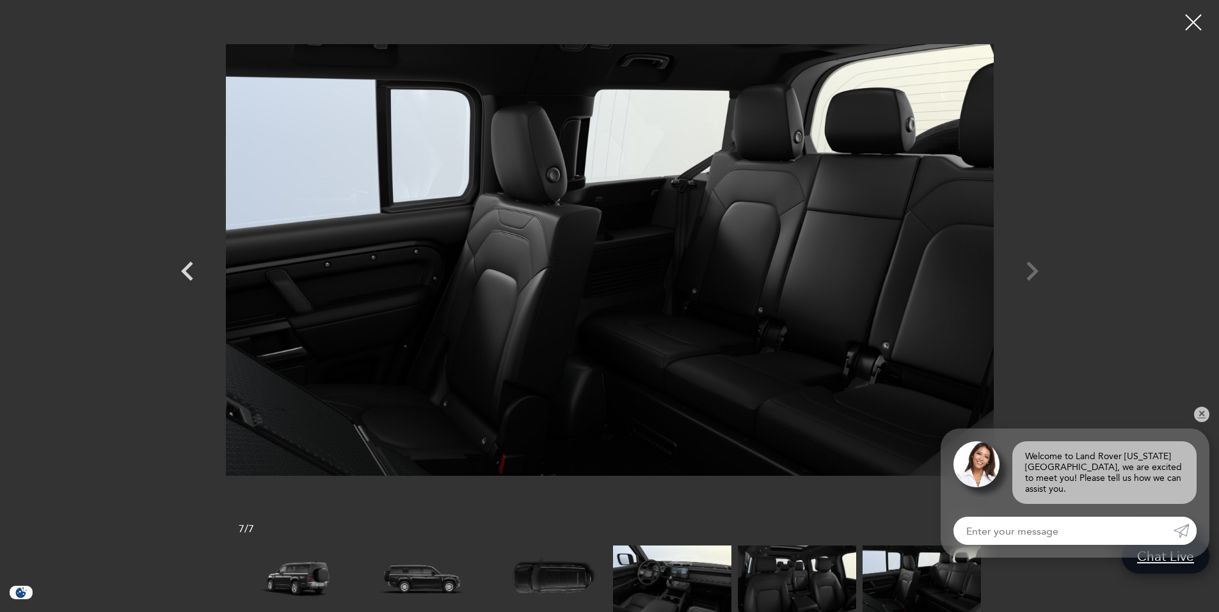
click at [1029, 272] on div at bounding box center [610, 260] width 896 height 500
click at [1194, 29] on div at bounding box center [1193, 23] width 34 height 34
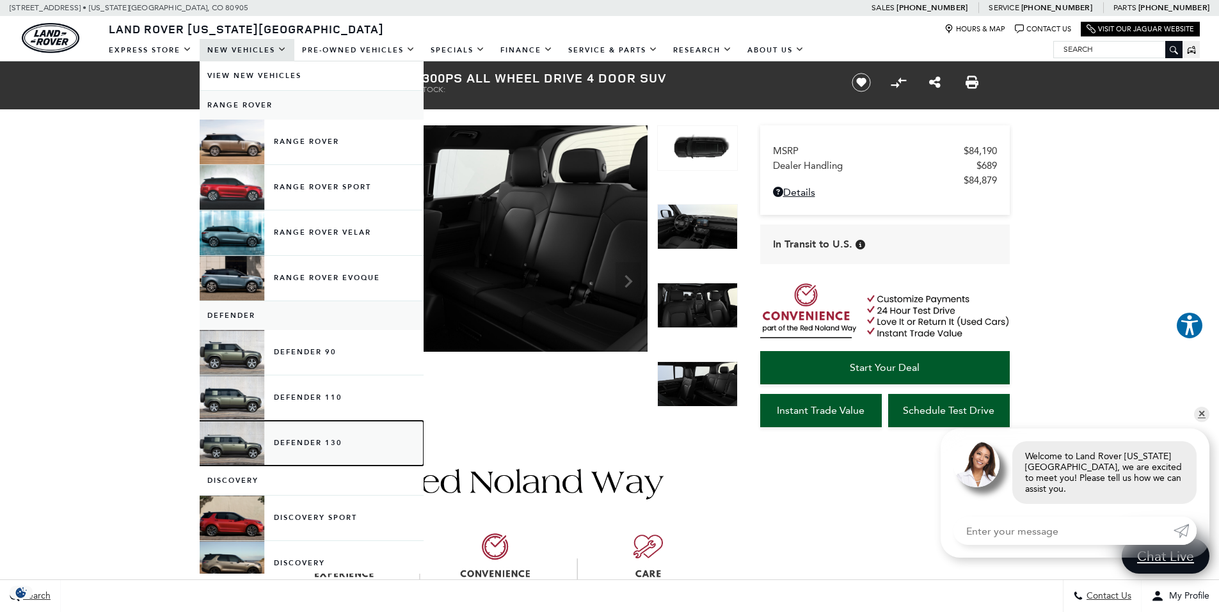
click at [319, 449] on link "Defender 130" at bounding box center [312, 443] width 224 height 45
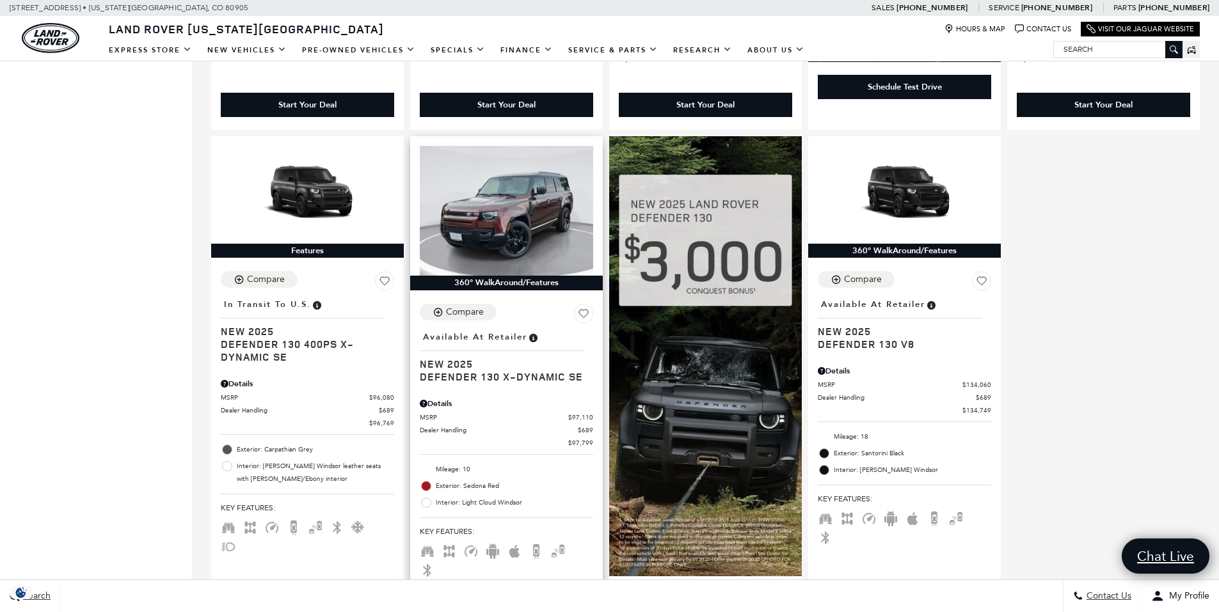
scroll to position [768, 0]
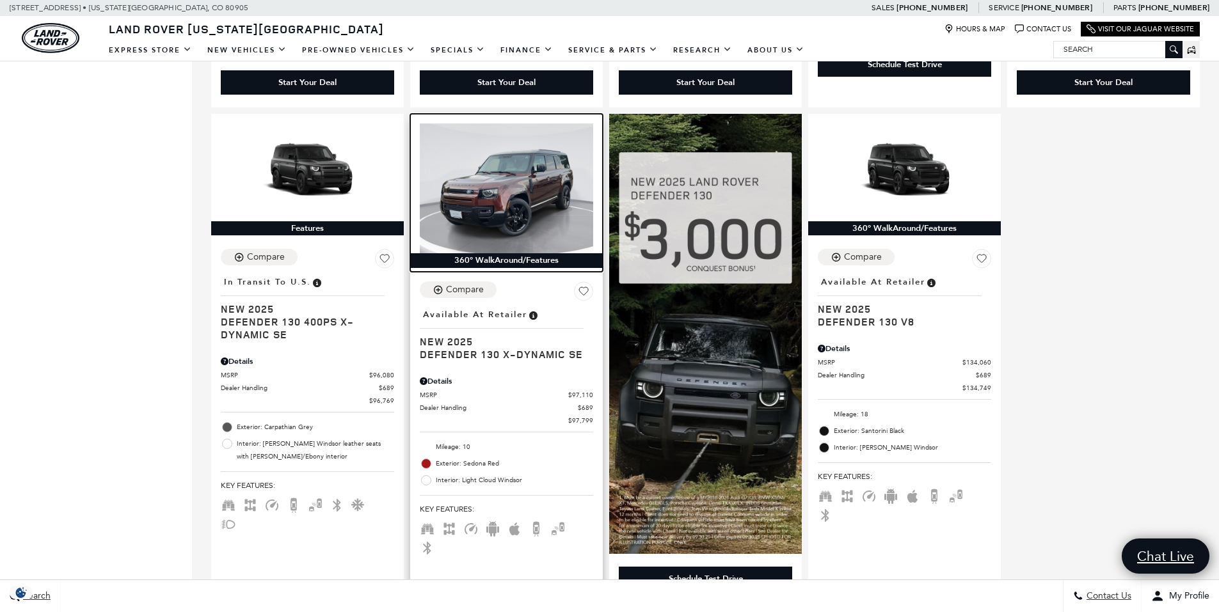
click at [494, 193] on img at bounding box center [506, 188] width 173 height 130
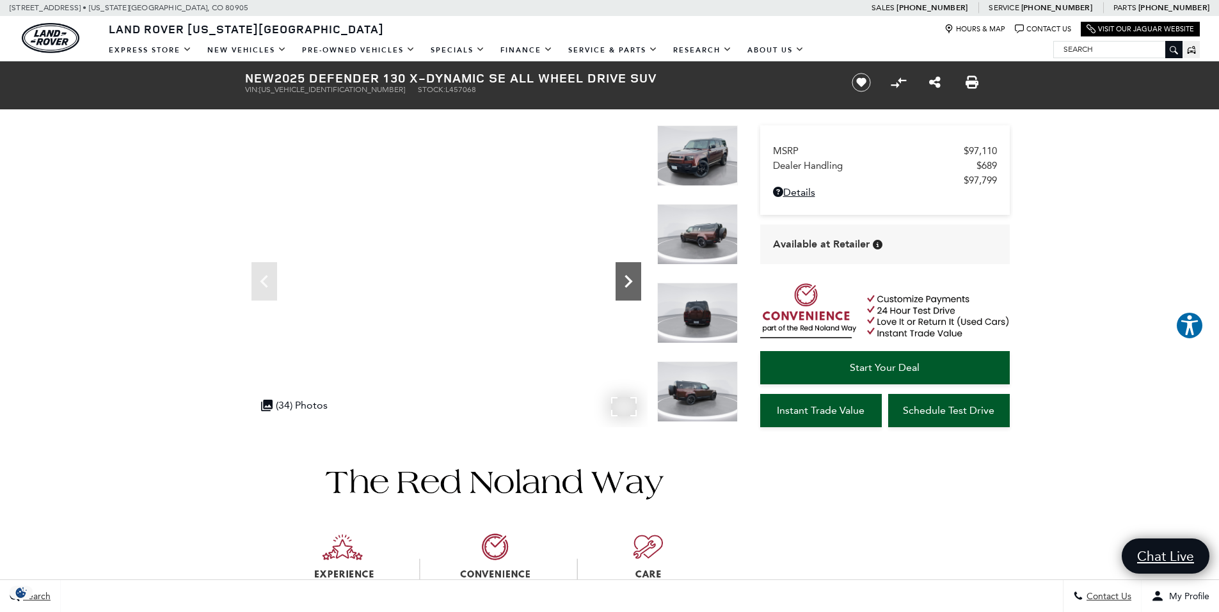
click at [624, 294] on icon "Next" at bounding box center [628, 282] width 26 height 26
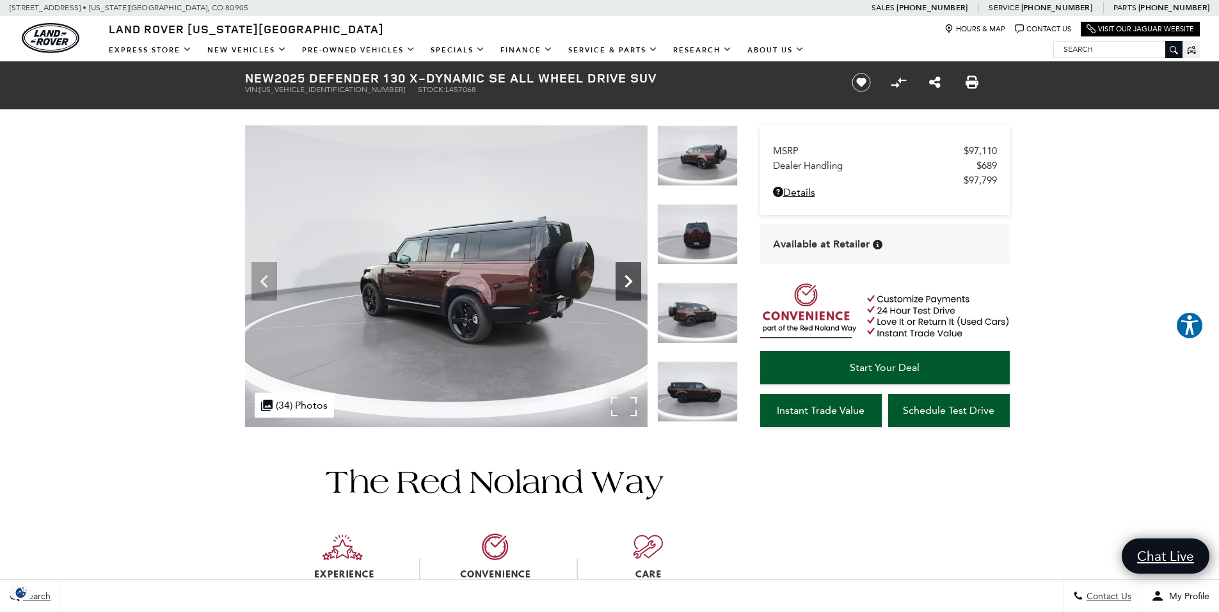
click at [630, 274] on icon "Next" at bounding box center [628, 282] width 26 height 26
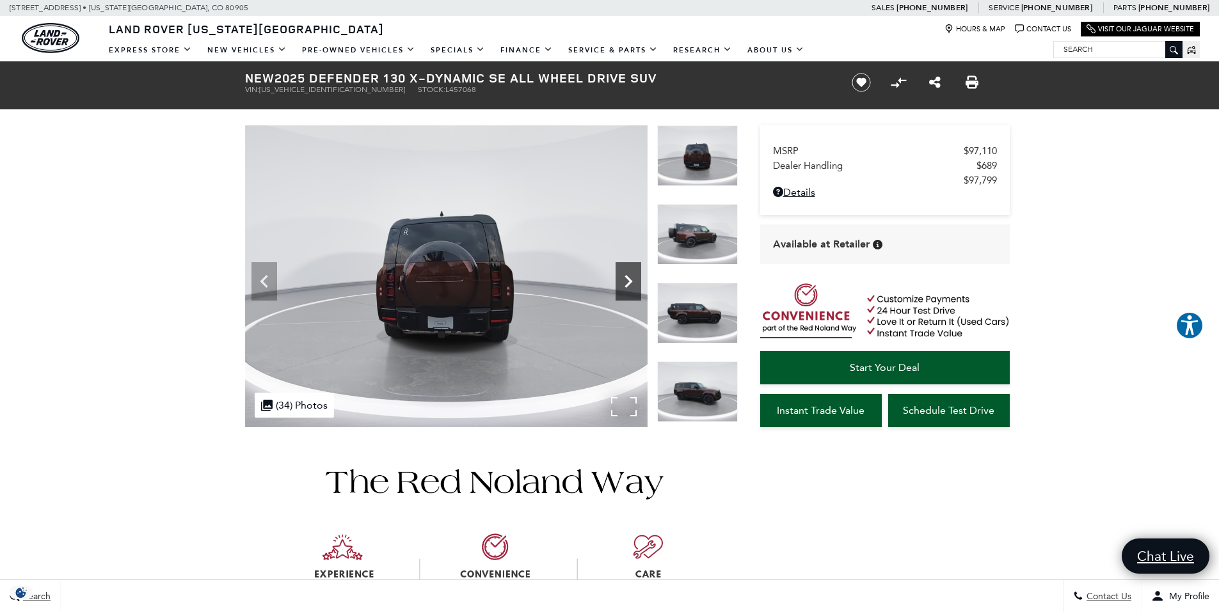
click at [628, 278] on icon "Next" at bounding box center [628, 281] width 8 height 13
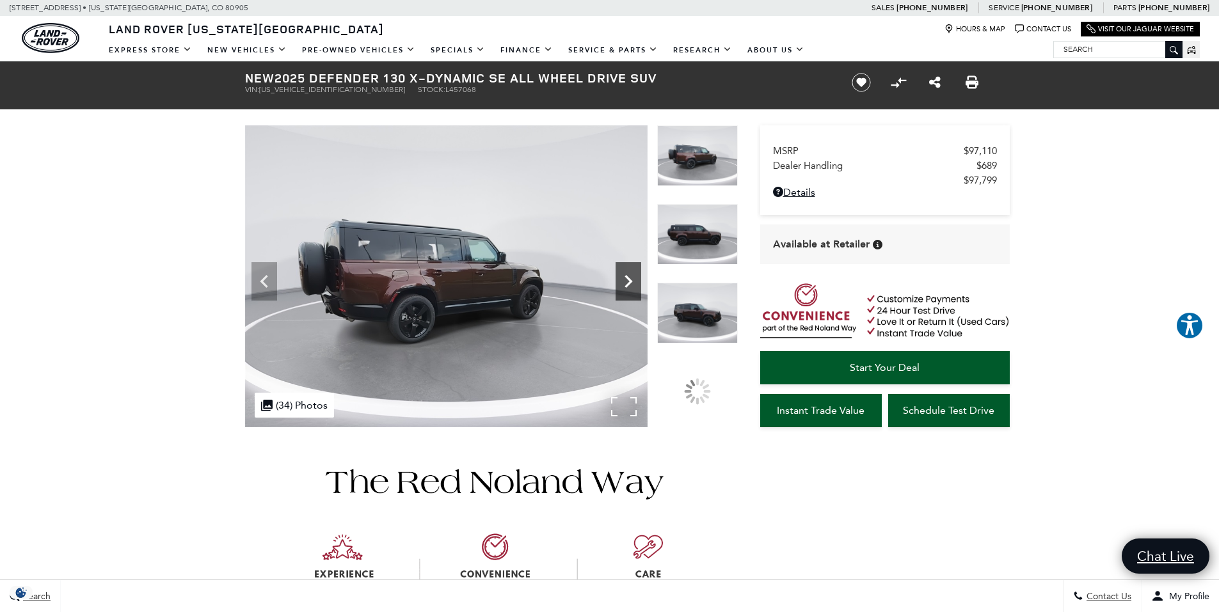
click at [621, 278] on icon "Next" at bounding box center [628, 282] width 26 height 26
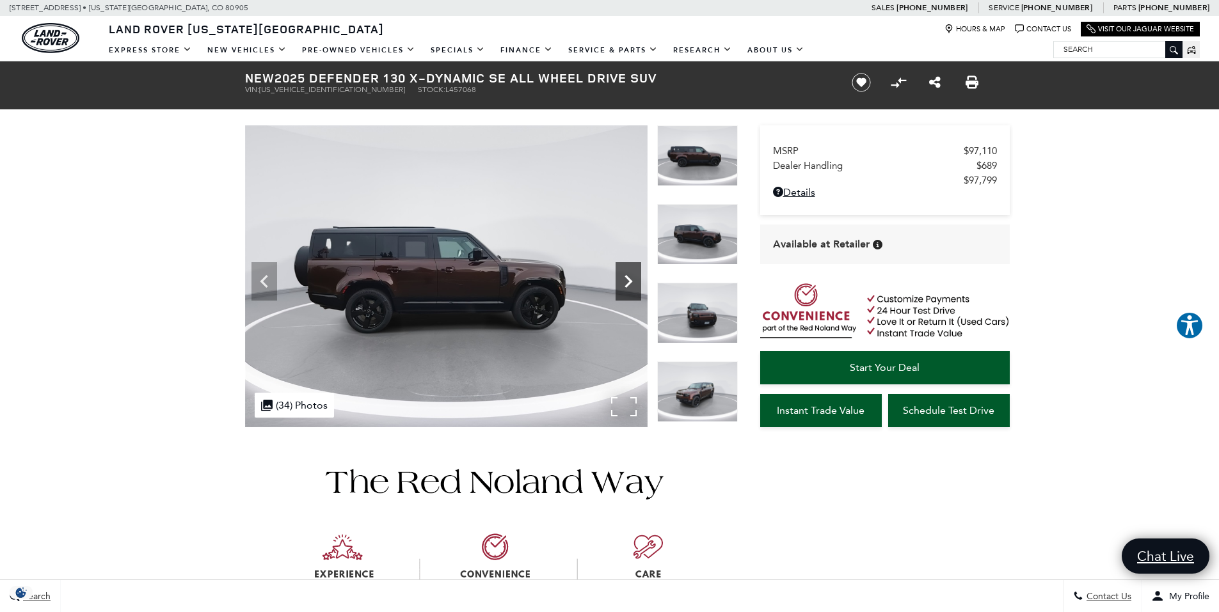
click at [621, 278] on icon "Next" at bounding box center [628, 282] width 26 height 26
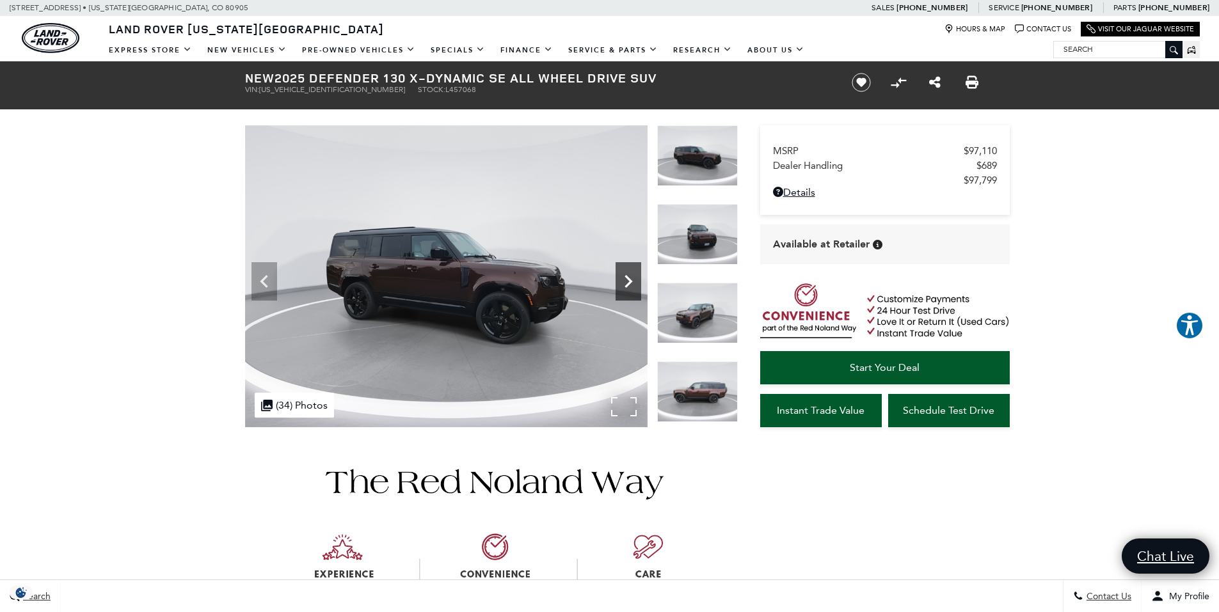
click at [621, 278] on icon "Next" at bounding box center [628, 282] width 26 height 26
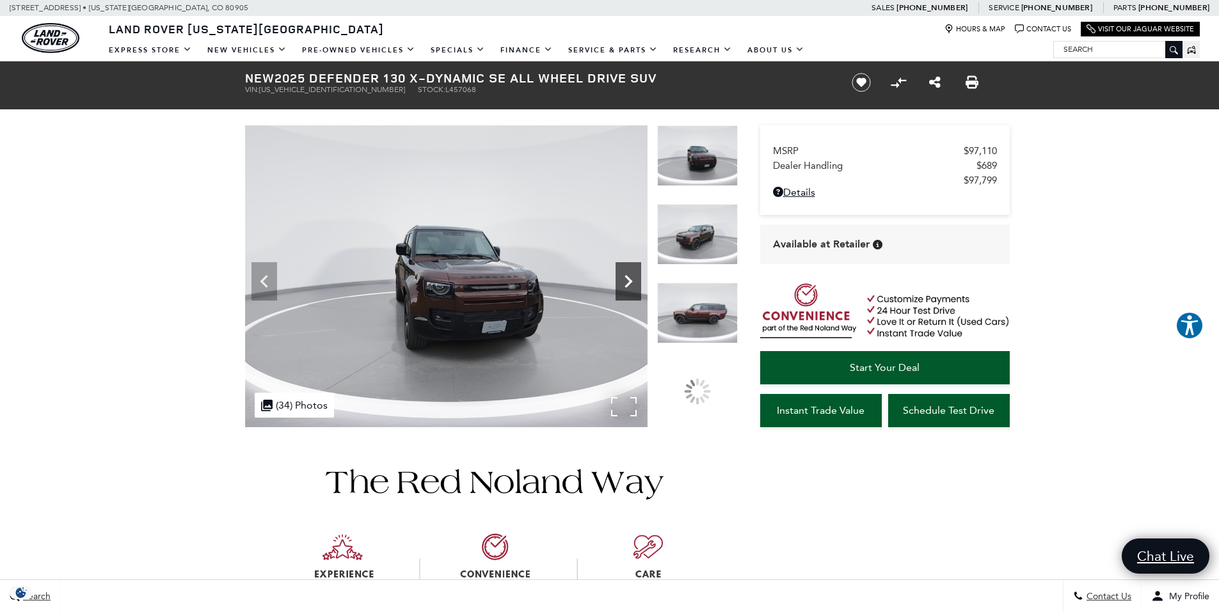
click at [621, 278] on icon "Next" at bounding box center [628, 282] width 26 height 26
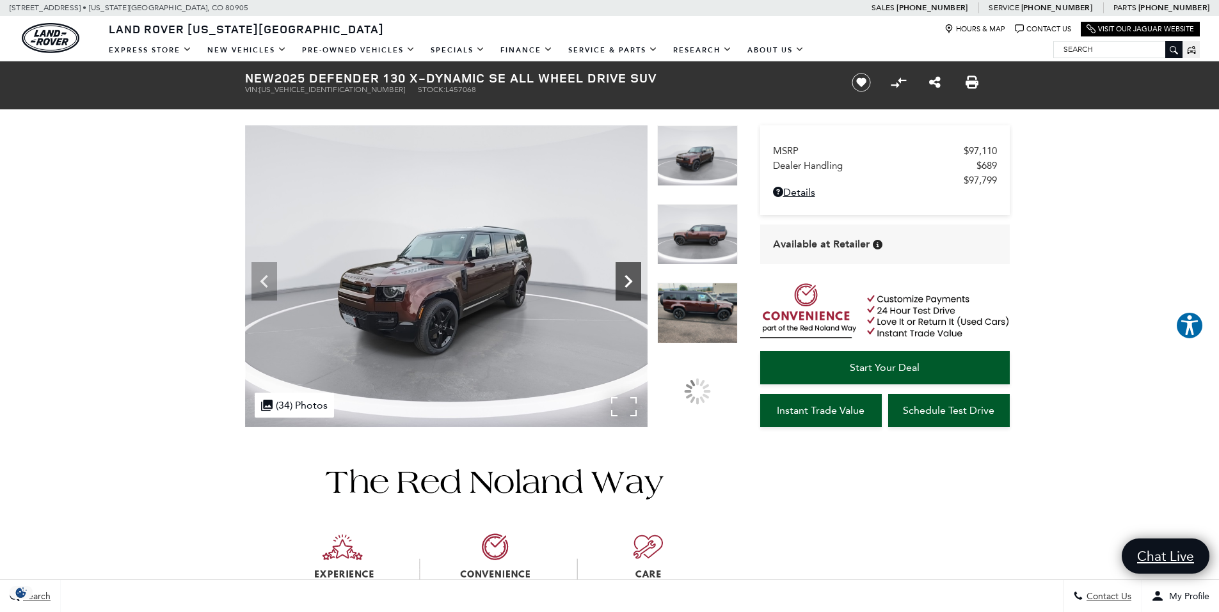
click at [621, 278] on icon "Next" at bounding box center [628, 282] width 26 height 26
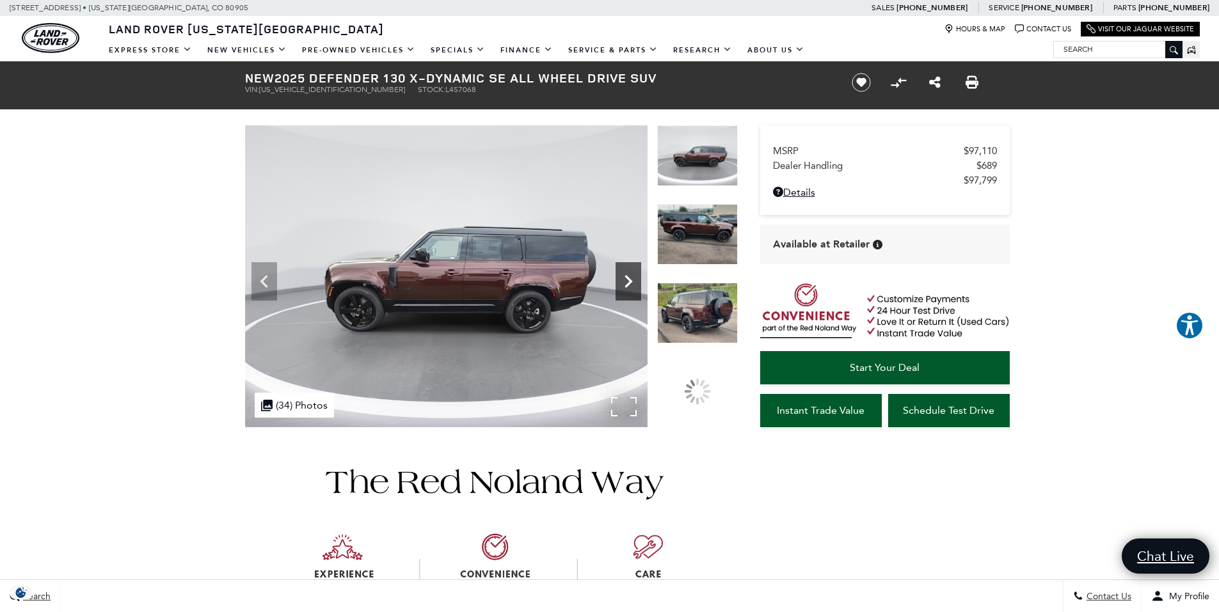
click at [621, 278] on icon "Next" at bounding box center [628, 282] width 26 height 26
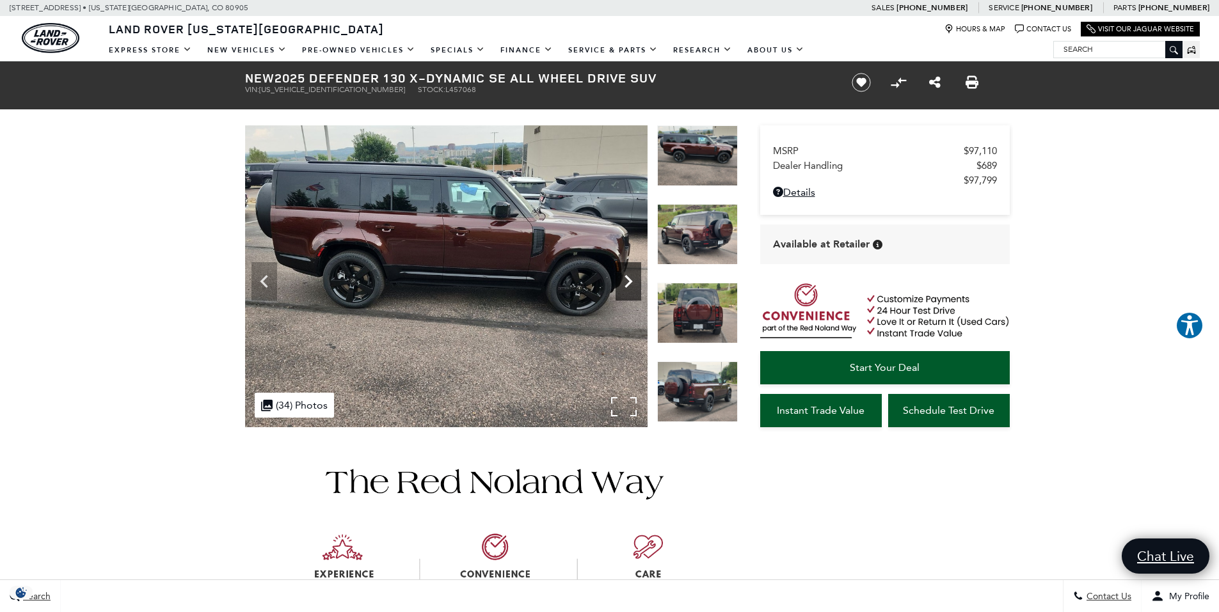
click at [621, 278] on icon "Next" at bounding box center [628, 282] width 26 height 26
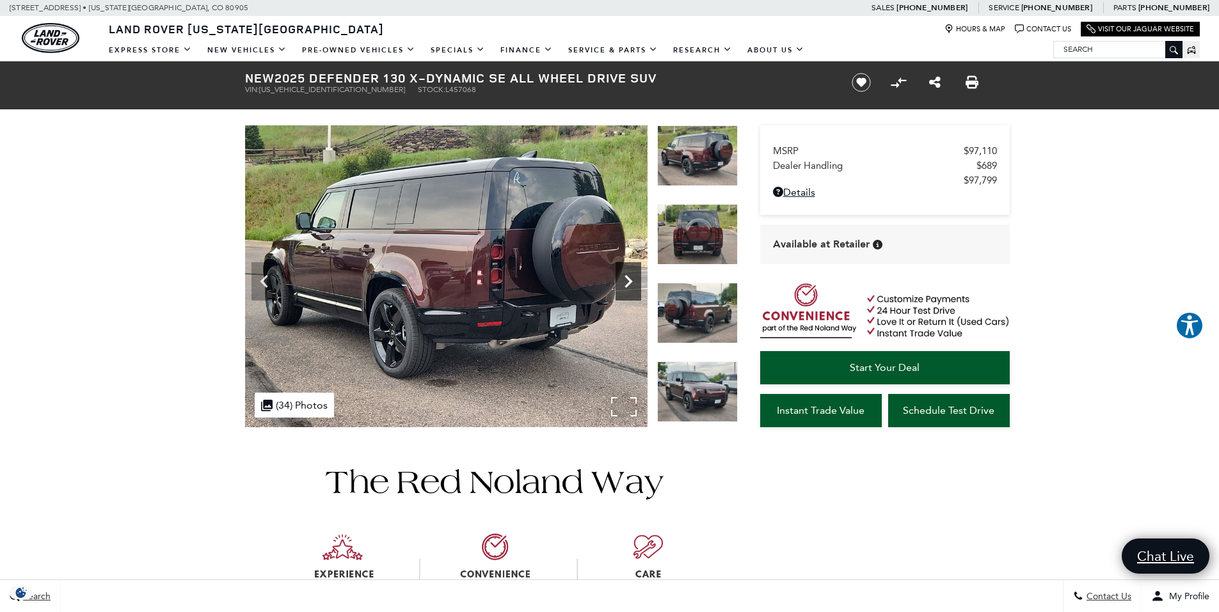
click at [621, 278] on icon "Next" at bounding box center [628, 282] width 26 height 26
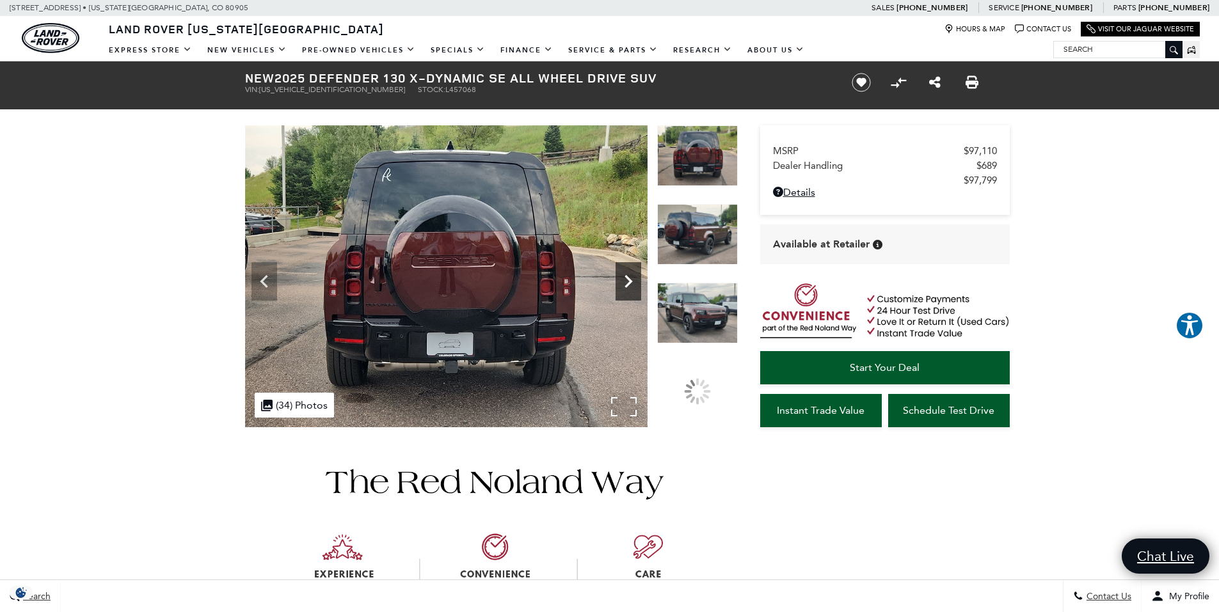
click at [621, 278] on icon "Next" at bounding box center [628, 282] width 26 height 26
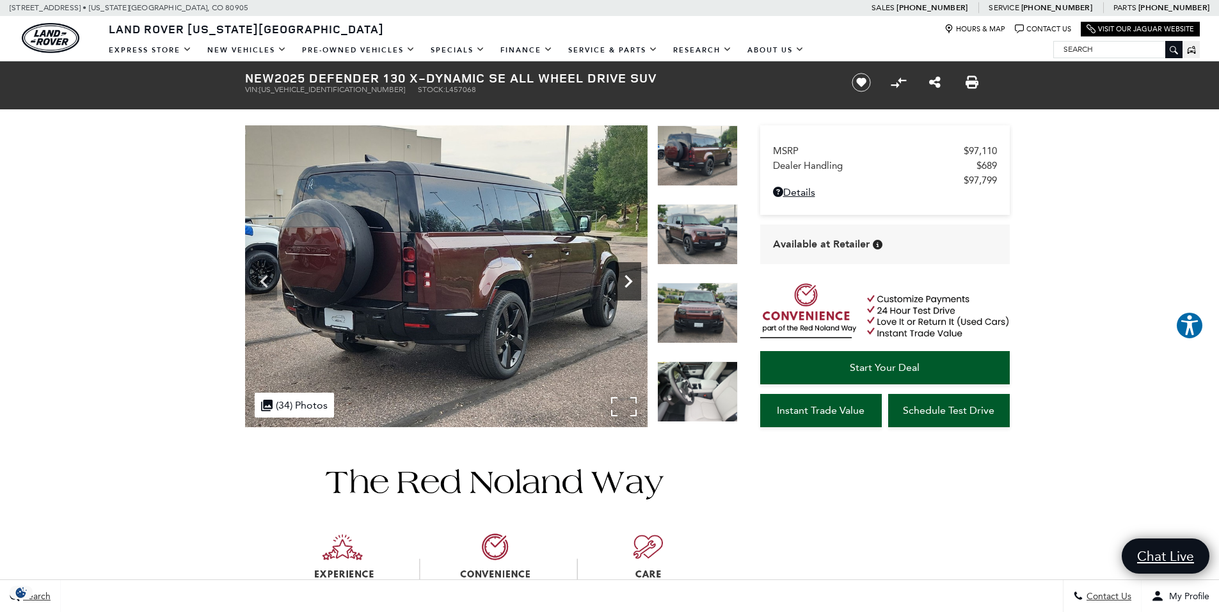
click at [621, 278] on icon "Next" at bounding box center [628, 282] width 26 height 26
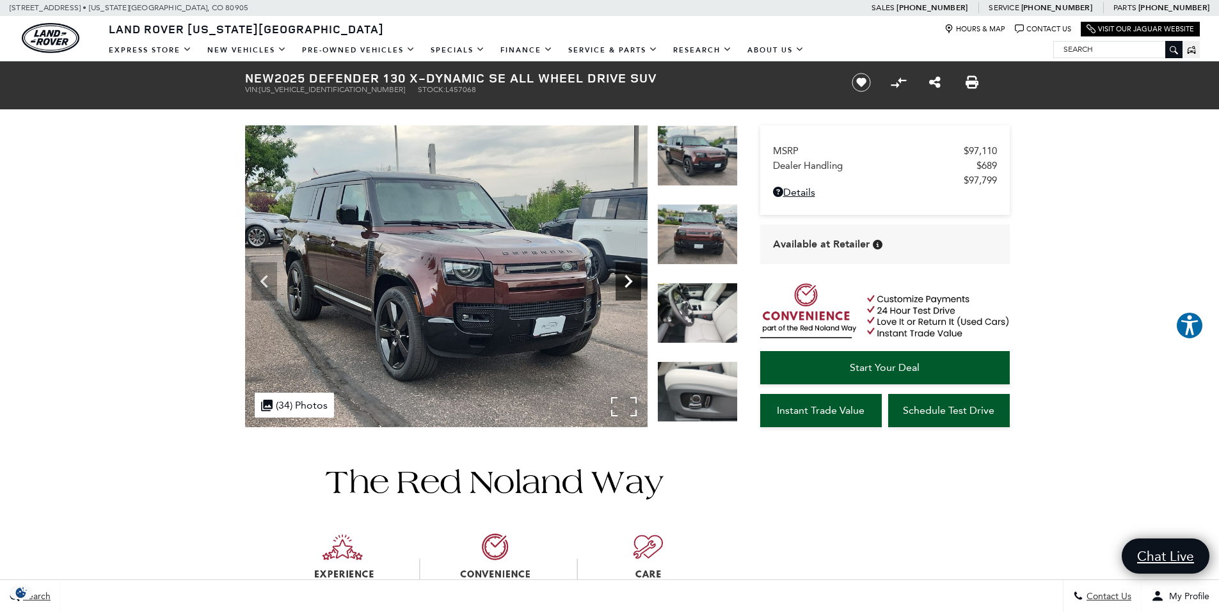
click at [621, 278] on icon "Next" at bounding box center [628, 282] width 26 height 26
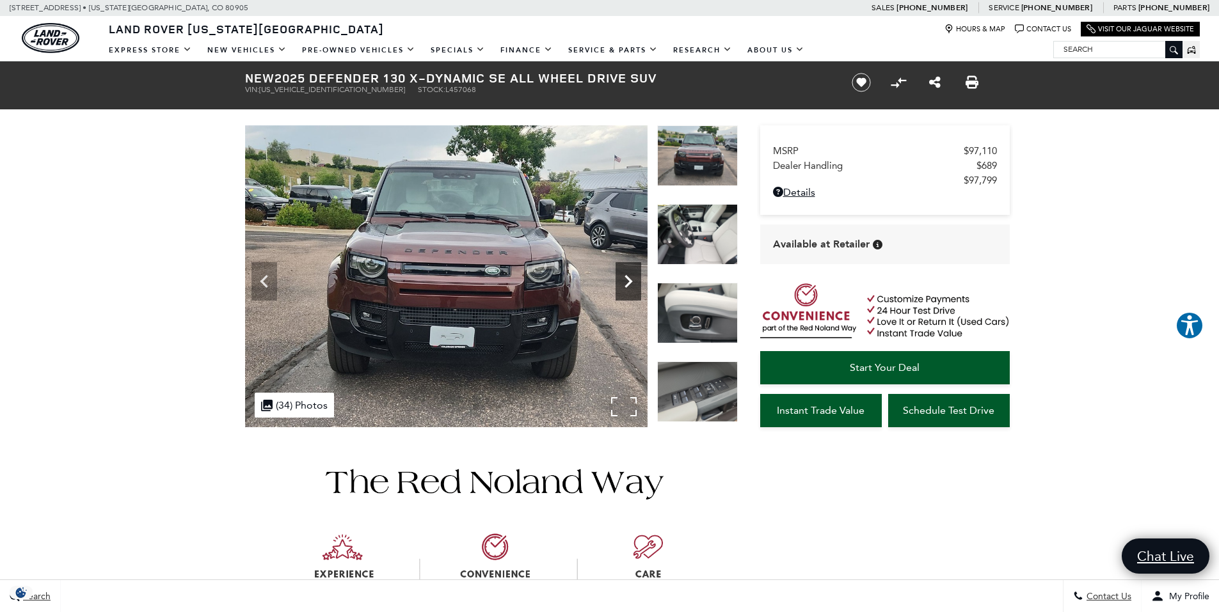
click at [621, 278] on icon "Next" at bounding box center [628, 282] width 26 height 26
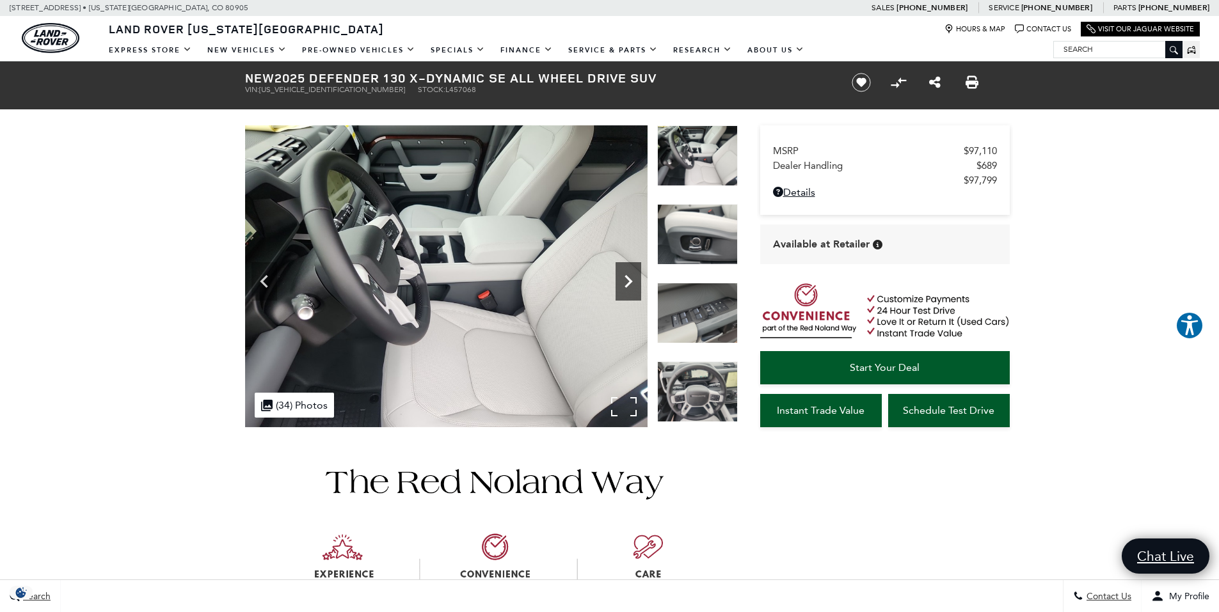
click at [621, 280] on icon "Next" at bounding box center [628, 282] width 26 height 26
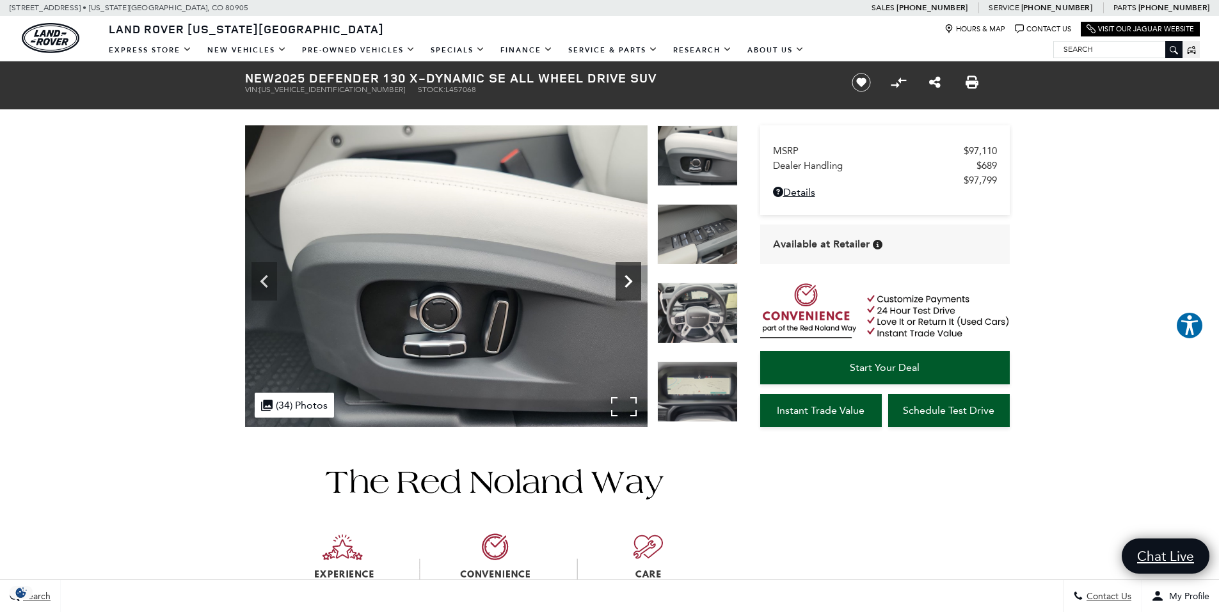
click at [621, 280] on icon "Next" at bounding box center [628, 282] width 26 height 26
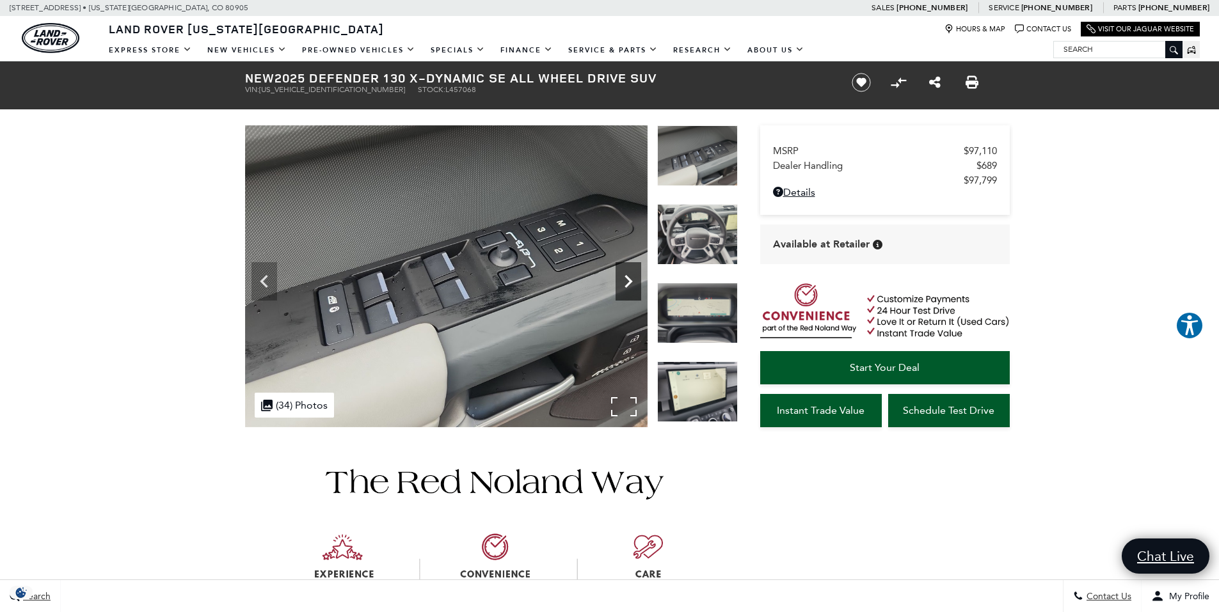
click at [621, 280] on icon "Next" at bounding box center [628, 282] width 26 height 26
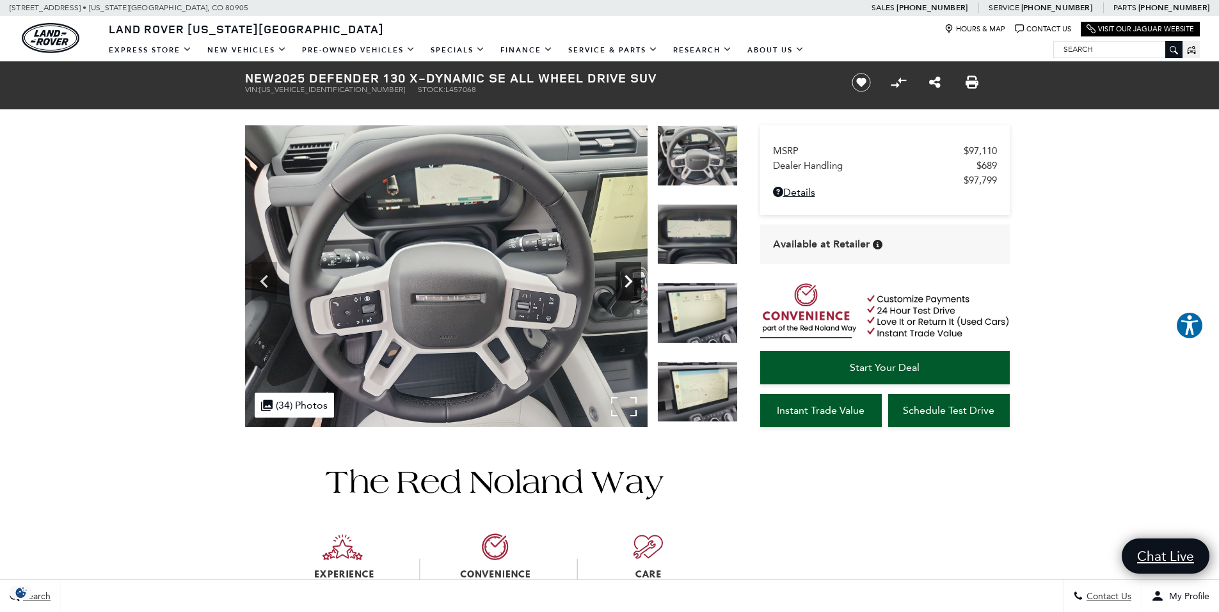
click at [621, 280] on icon "Next" at bounding box center [628, 282] width 26 height 26
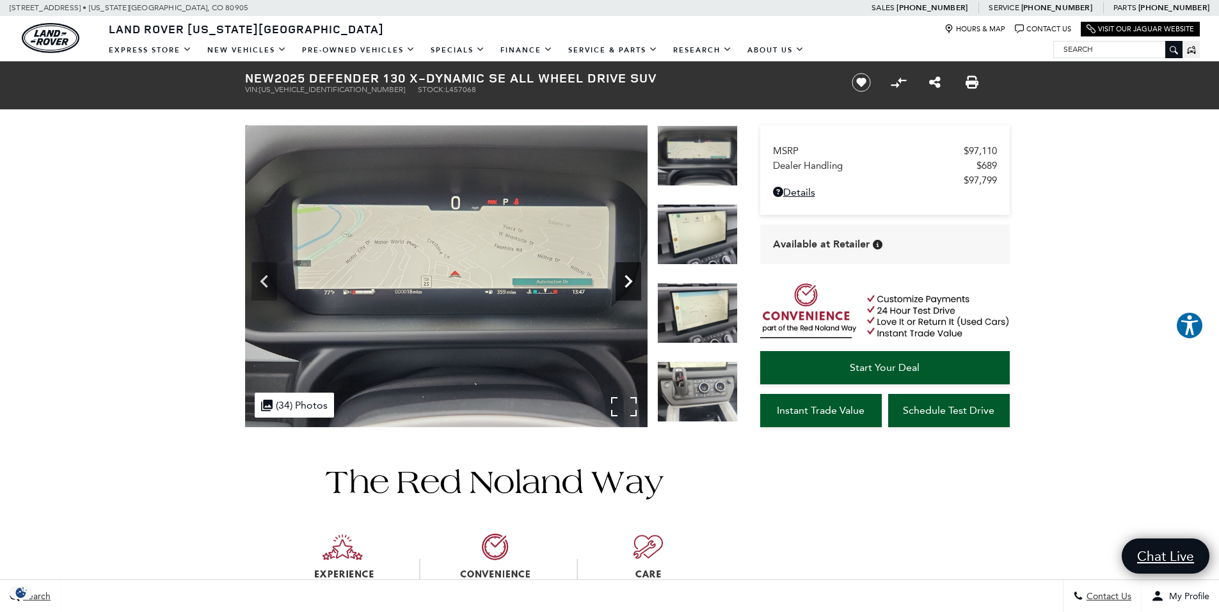
click at [621, 280] on icon "Next" at bounding box center [628, 282] width 26 height 26
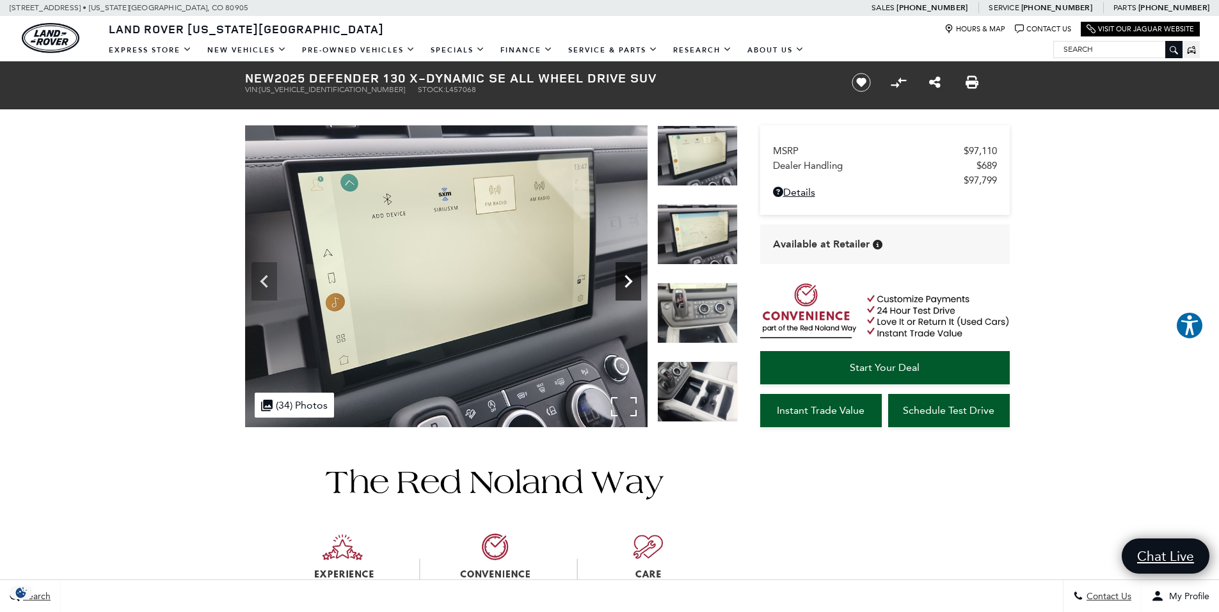
click at [621, 280] on icon "Next" at bounding box center [628, 282] width 26 height 26
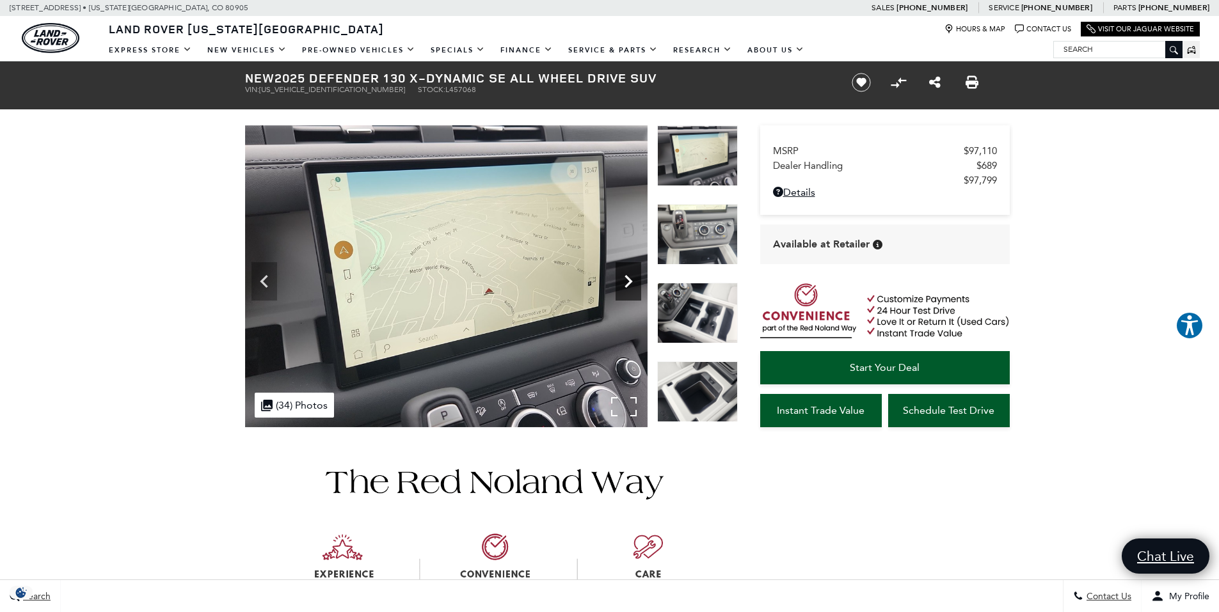
click at [621, 280] on icon "Next" at bounding box center [628, 282] width 26 height 26
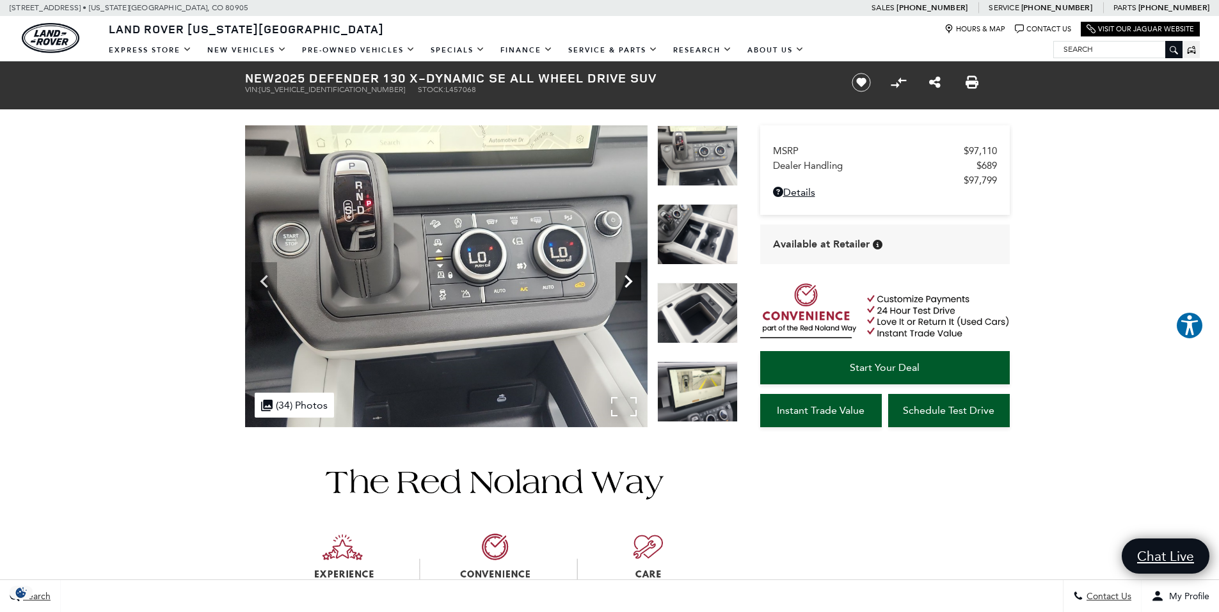
click at [621, 280] on icon "Next" at bounding box center [628, 282] width 26 height 26
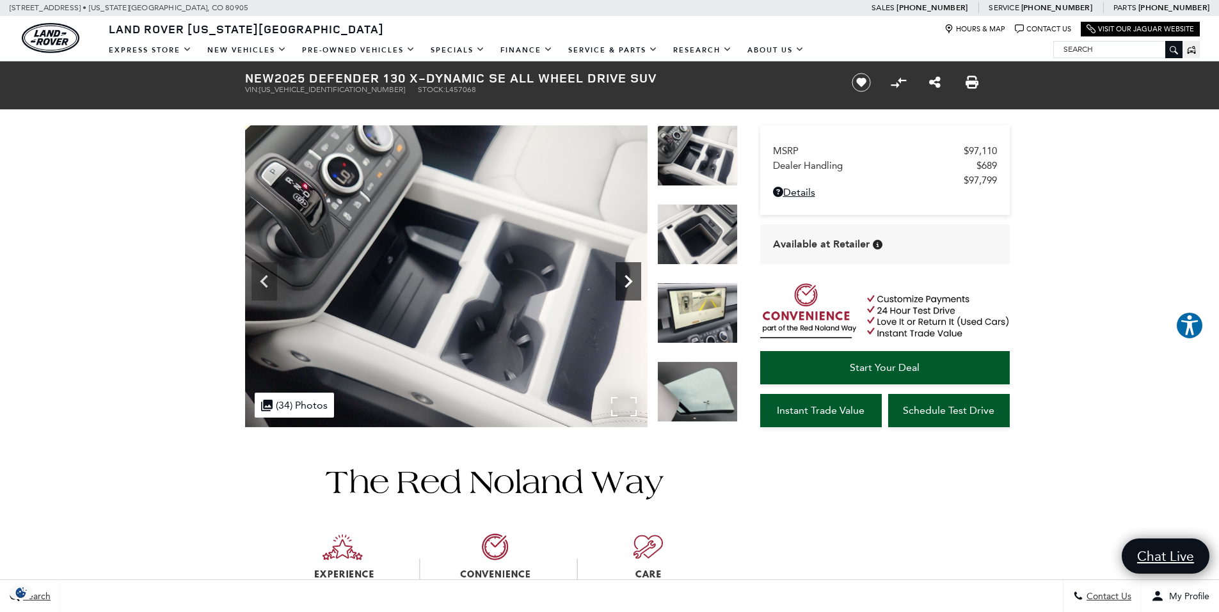
click at [621, 280] on icon "Next" at bounding box center [628, 282] width 26 height 26
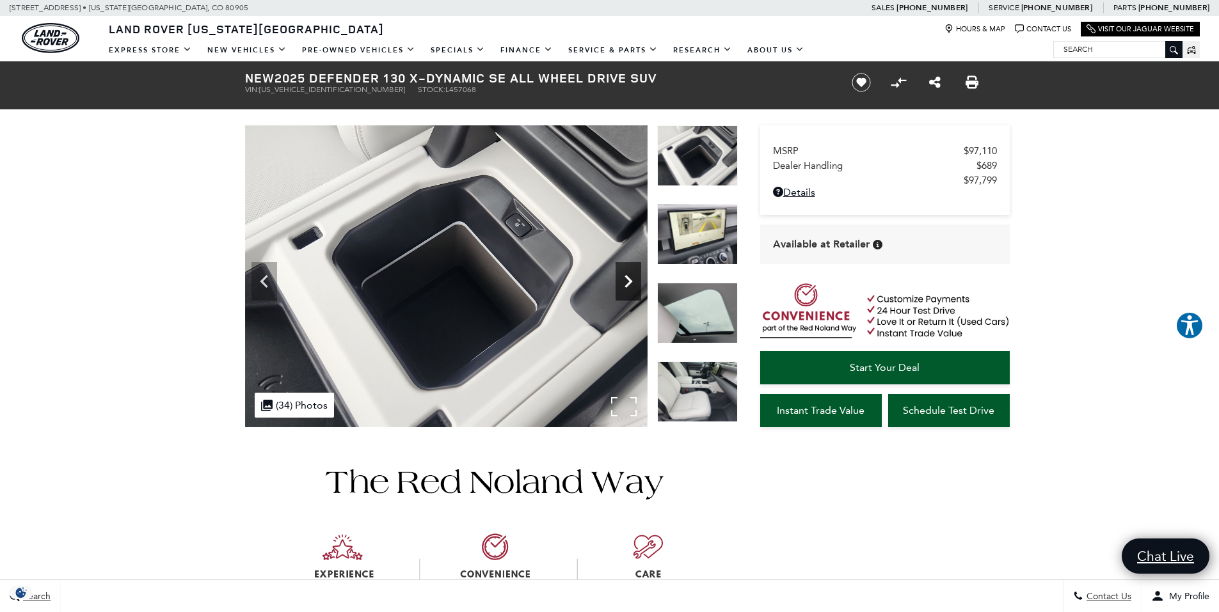
click at [621, 280] on icon "Next" at bounding box center [628, 282] width 26 height 26
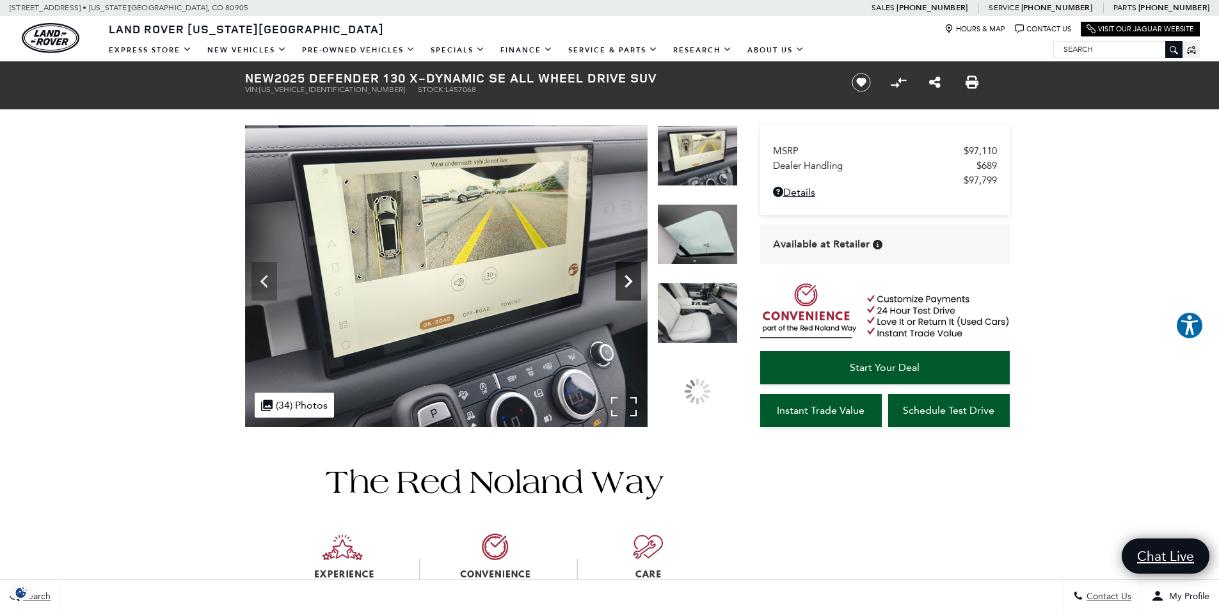
click at [621, 280] on icon "Next" at bounding box center [628, 282] width 26 height 26
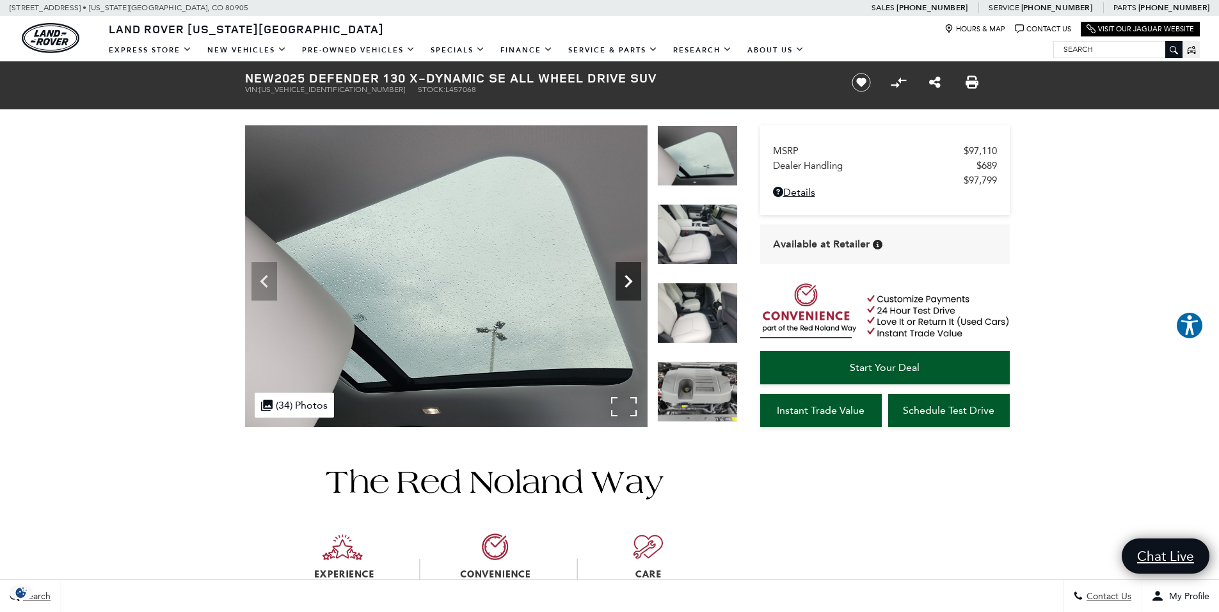
click at [621, 280] on icon "Next" at bounding box center [628, 282] width 26 height 26
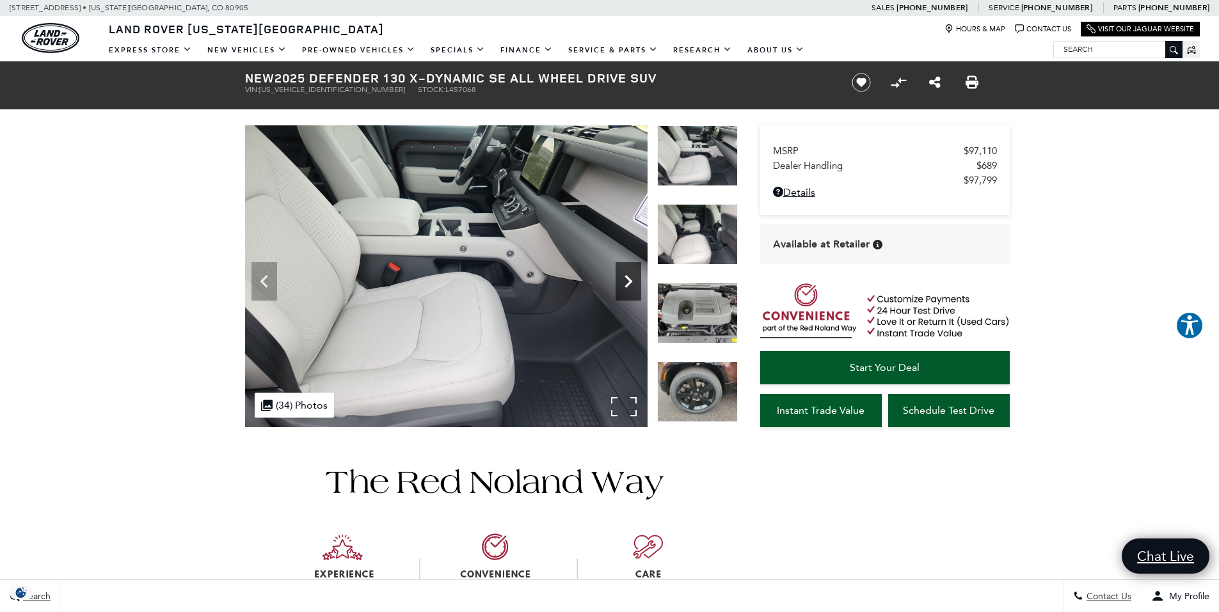
click at [621, 280] on icon "Next" at bounding box center [628, 282] width 26 height 26
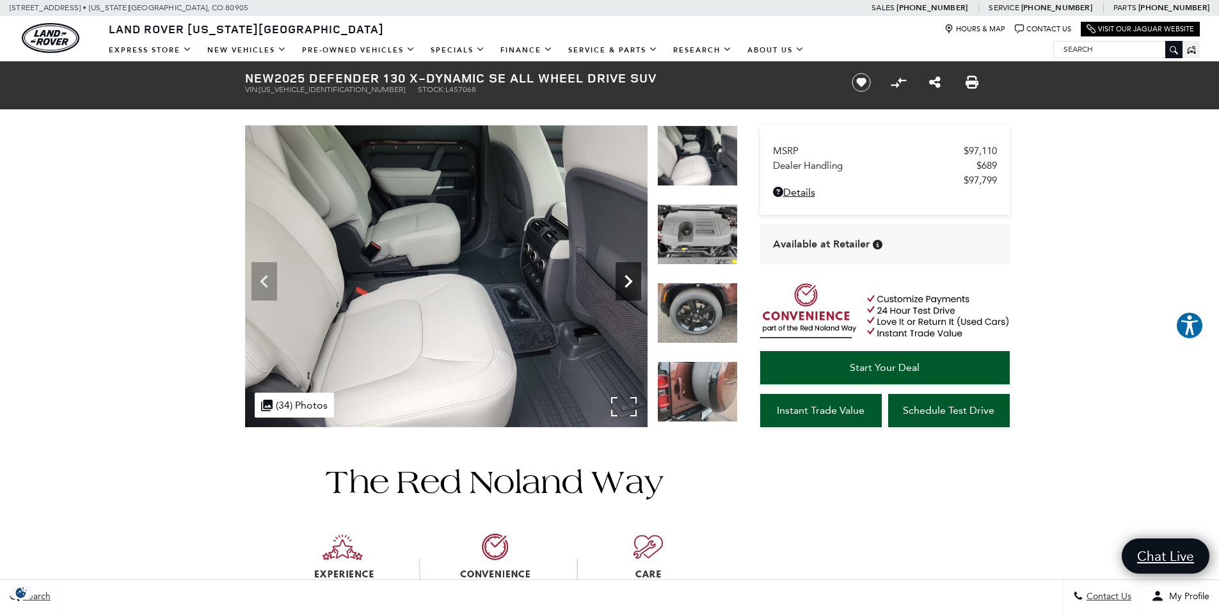
click at [633, 280] on icon "Next" at bounding box center [628, 282] width 26 height 26
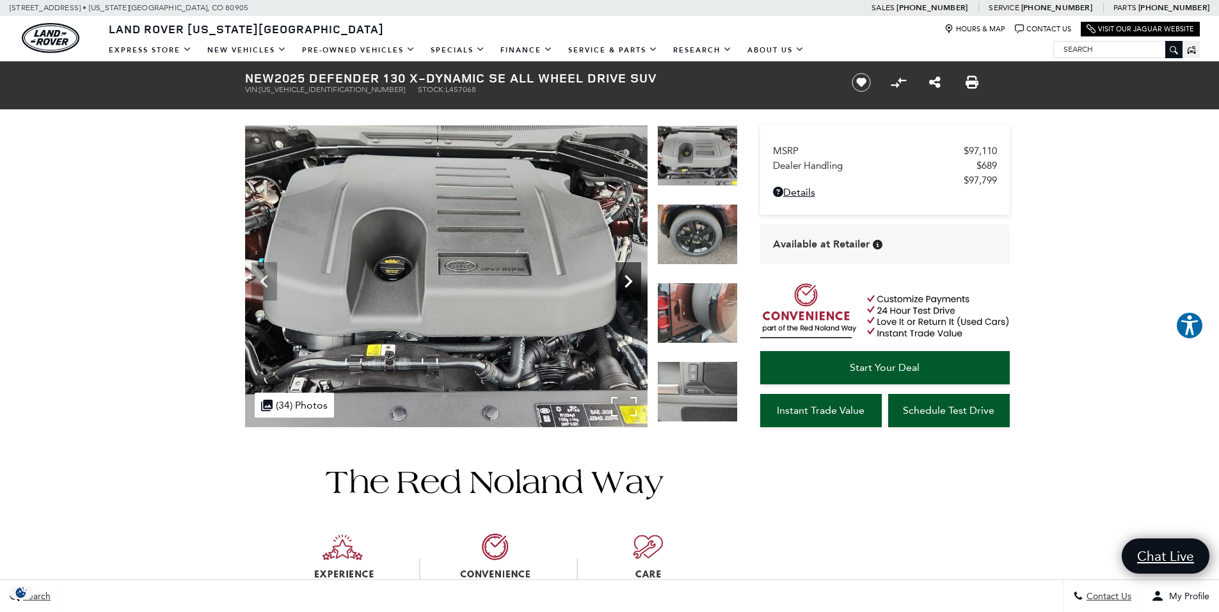
click at [633, 279] on icon "Next" at bounding box center [628, 282] width 26 height 26
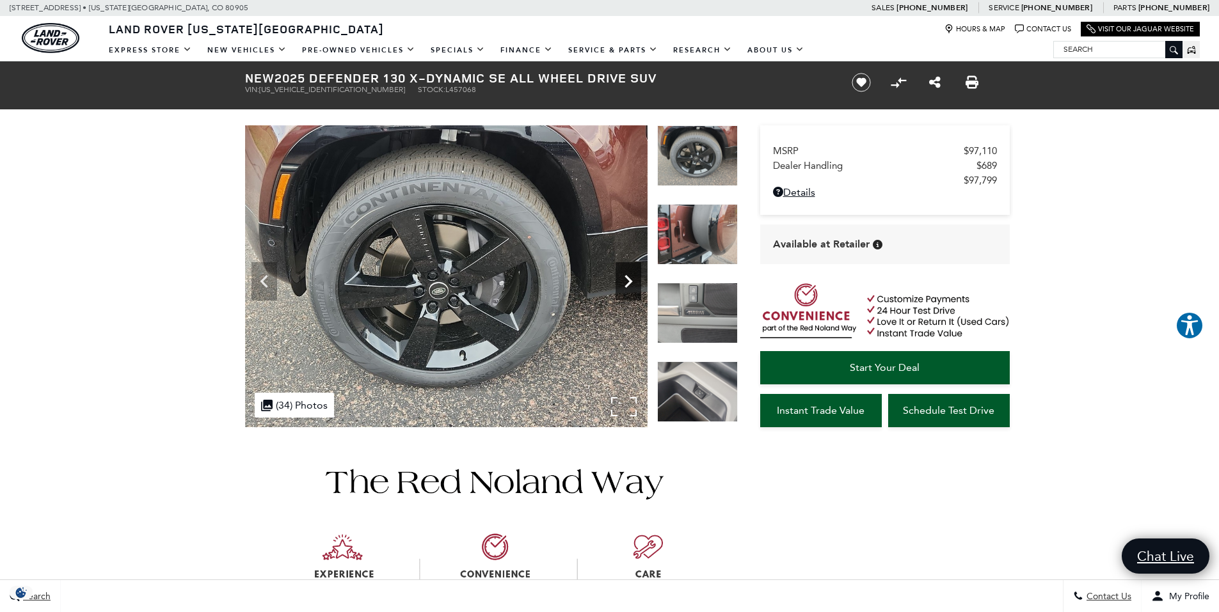
click at [633, 279] on icon "Next" at bounding box center [628, 282] width 26 height 26
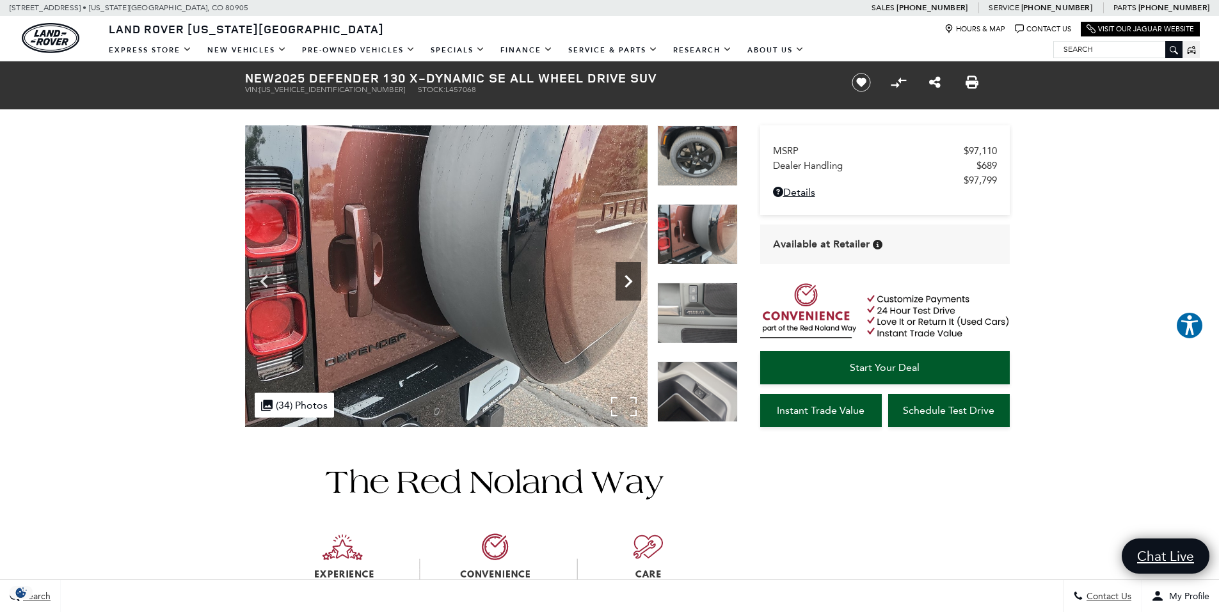
click at [633, 279] on icon "Next" at bounding box center [628, 282] width 26 height 26
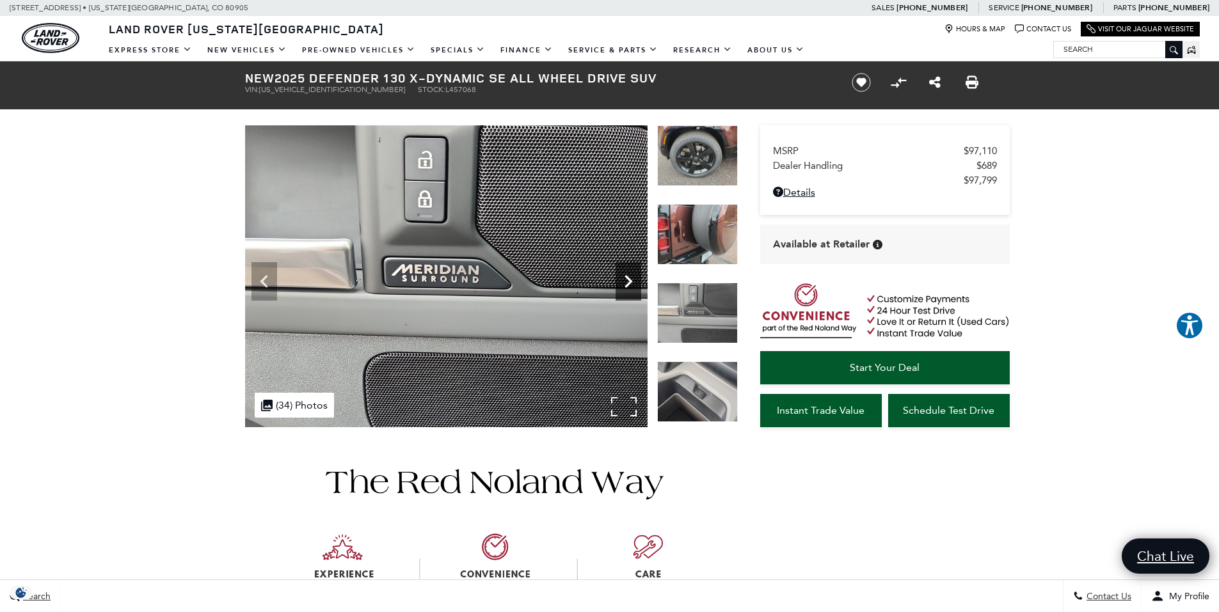
click at [633, 279] on icon "Next" at bounding box center [628, 282] width 26 height 26
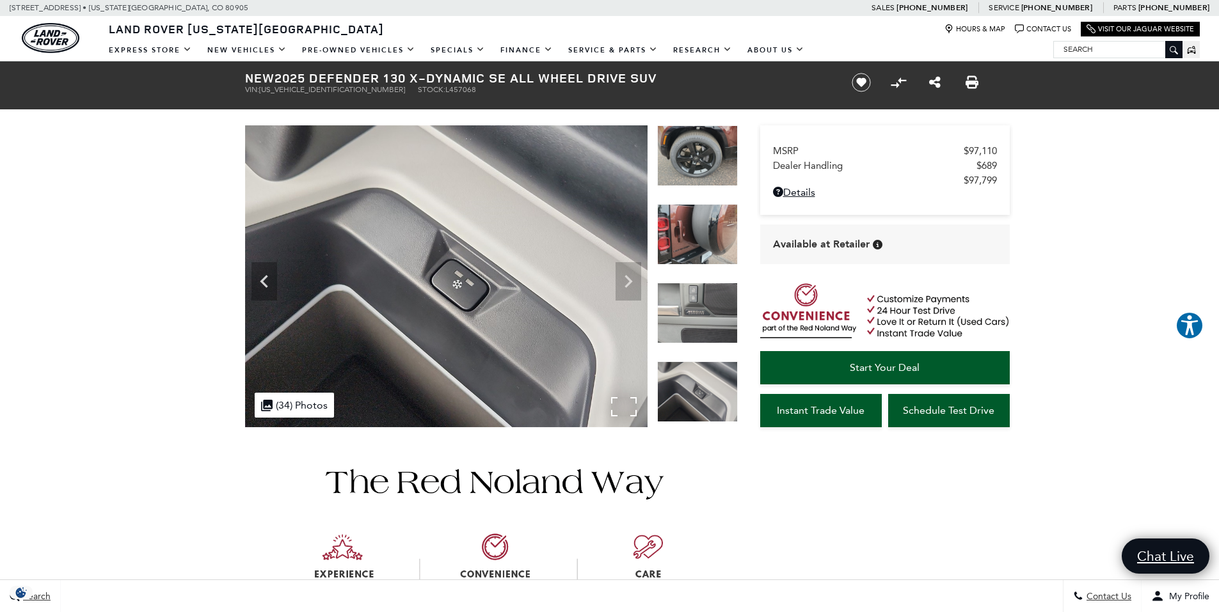
click at [633, 279] on img at bounding box center [446, 276] width 402 height 302
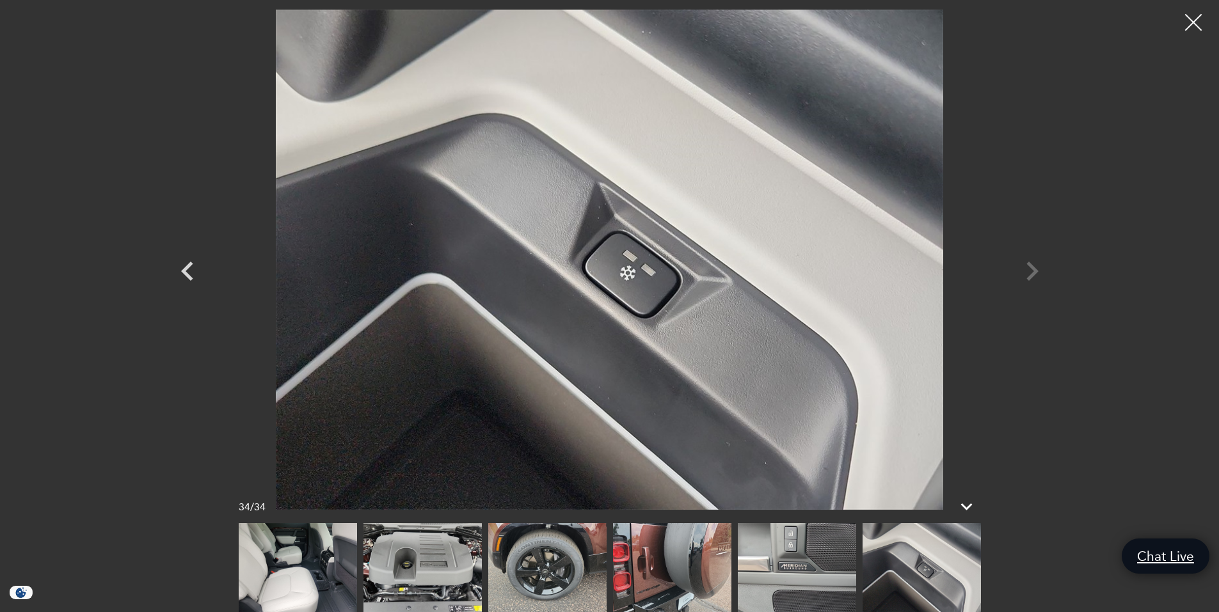
click at [1202, 26] on div at bounding box center [1193, 23] width 34 height 34
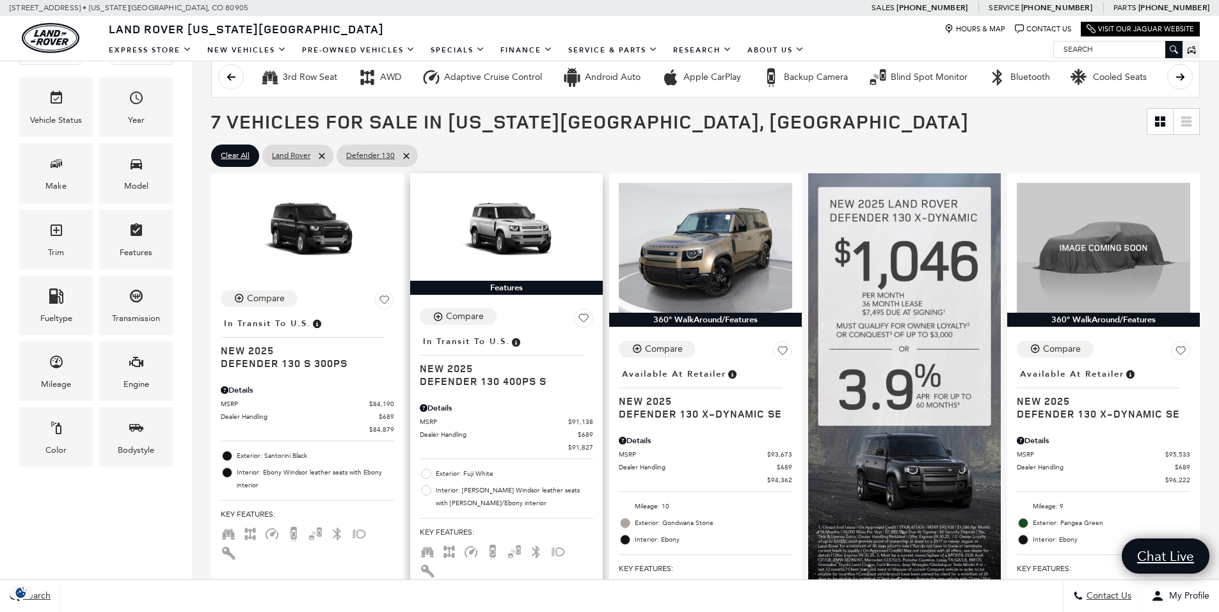
scroll to position [192, 0]
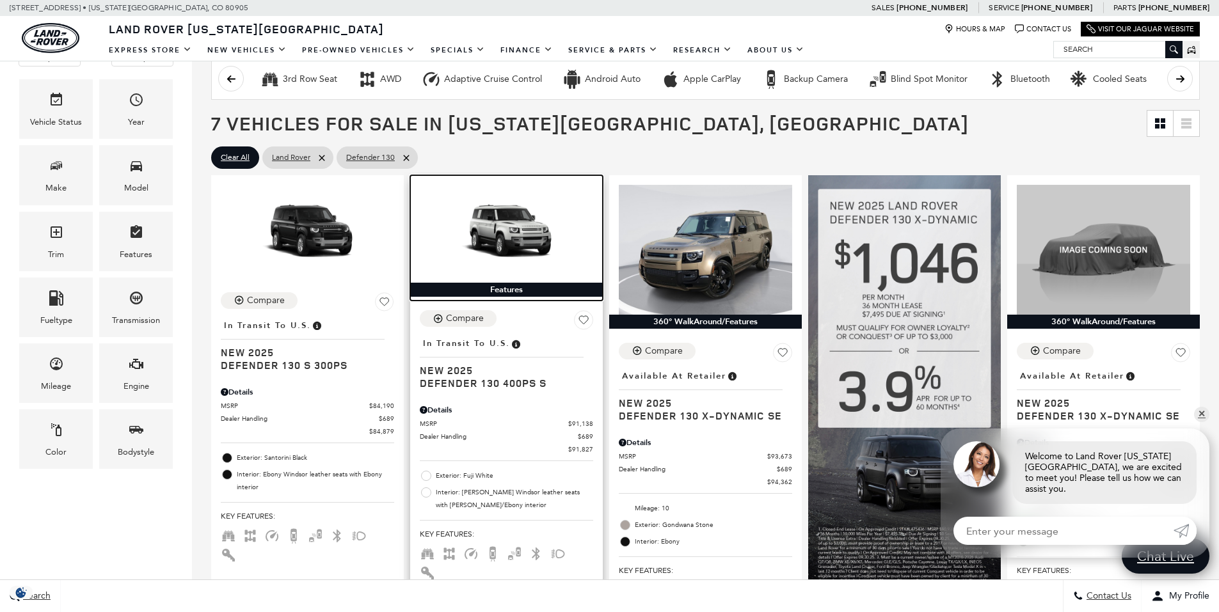
click at [500, 212] on img at bounding box center [506, 233] width 173 height 97
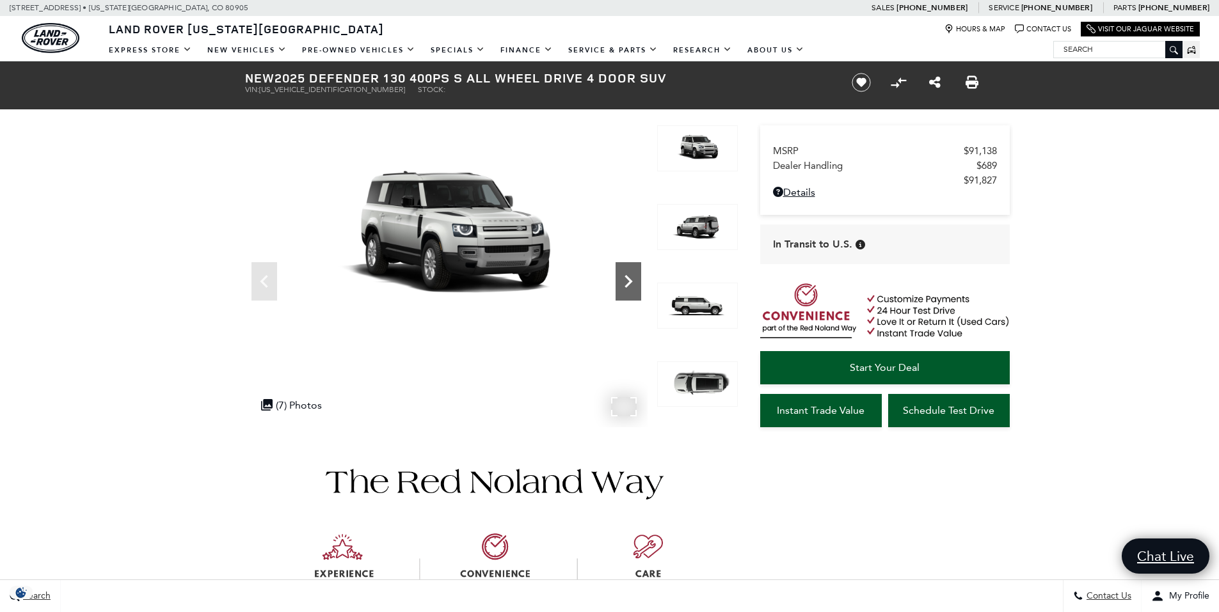
click at [615, 276] on icon "Next" at bounding box center [628, 282] width 26 height 26
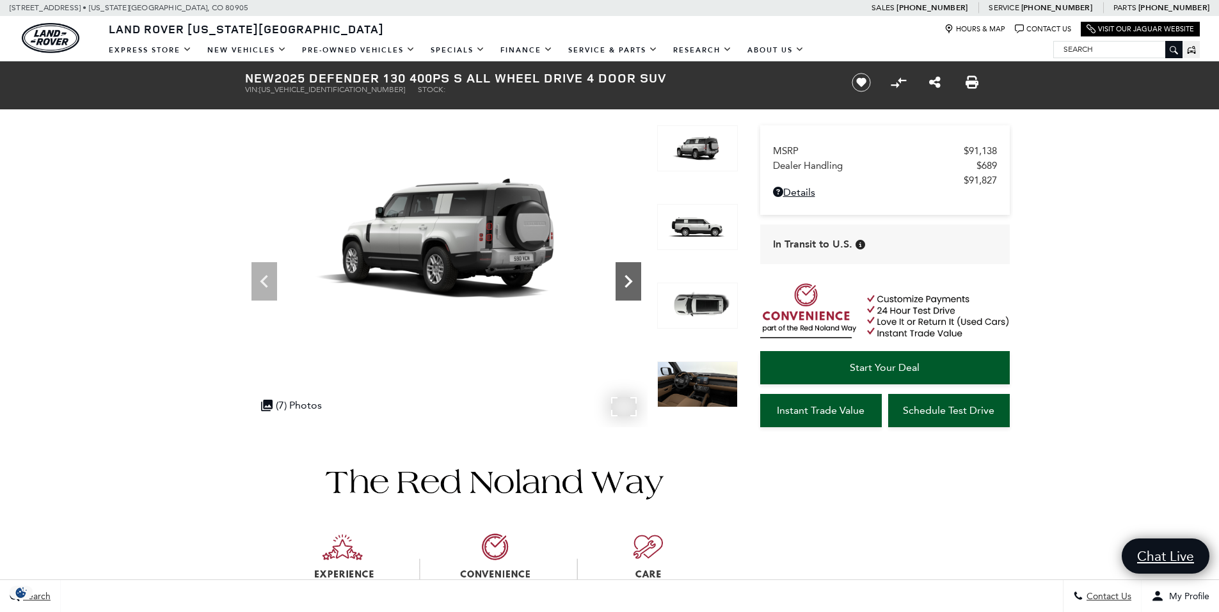
click at [616, 276] on icon "Next" at bounding box center [628, 282] width 26 height 26
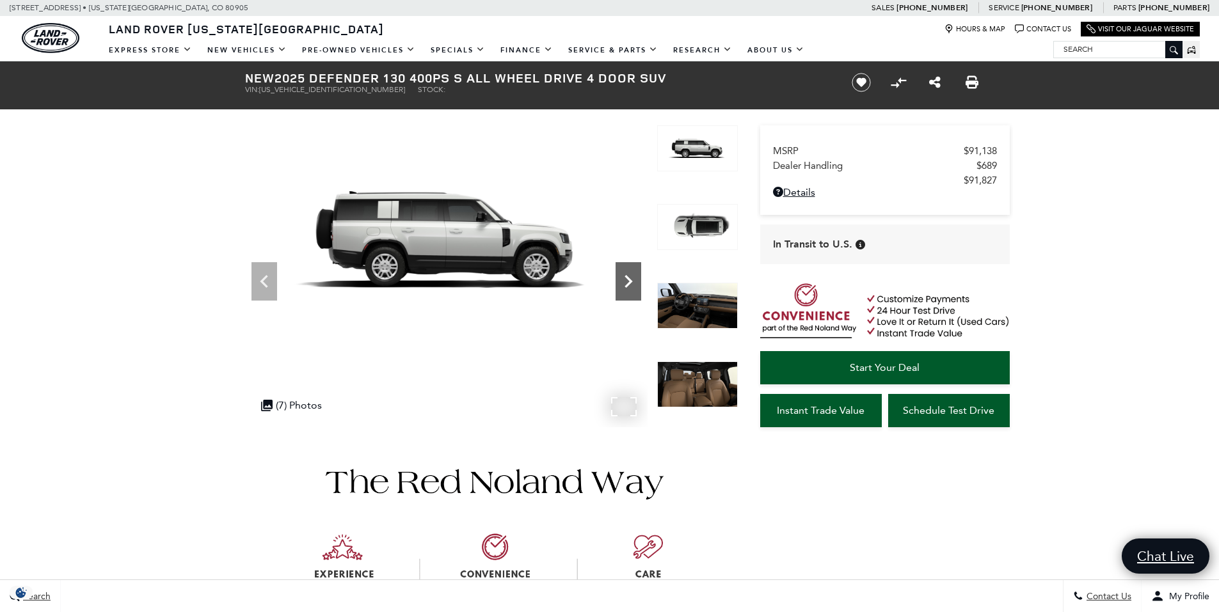
click at [624, 278] on icon "Next" at bounding box center [628, 282] width 26 height 26
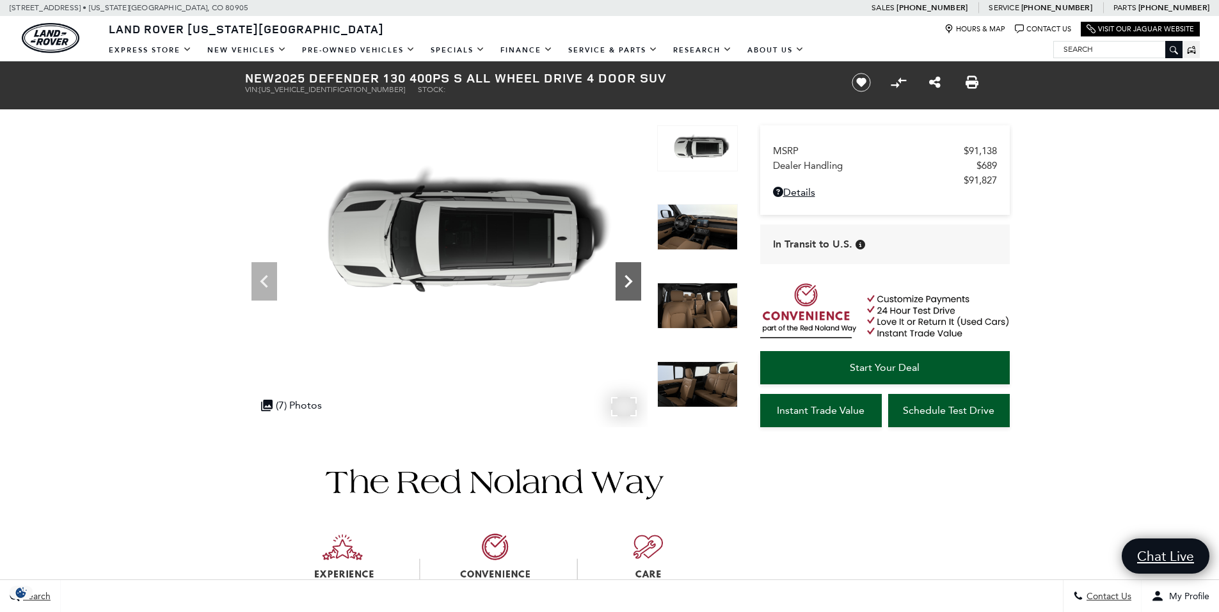
click at [624, 278] on icon "Next" at bounding box center [628, 282] width 26 height 26
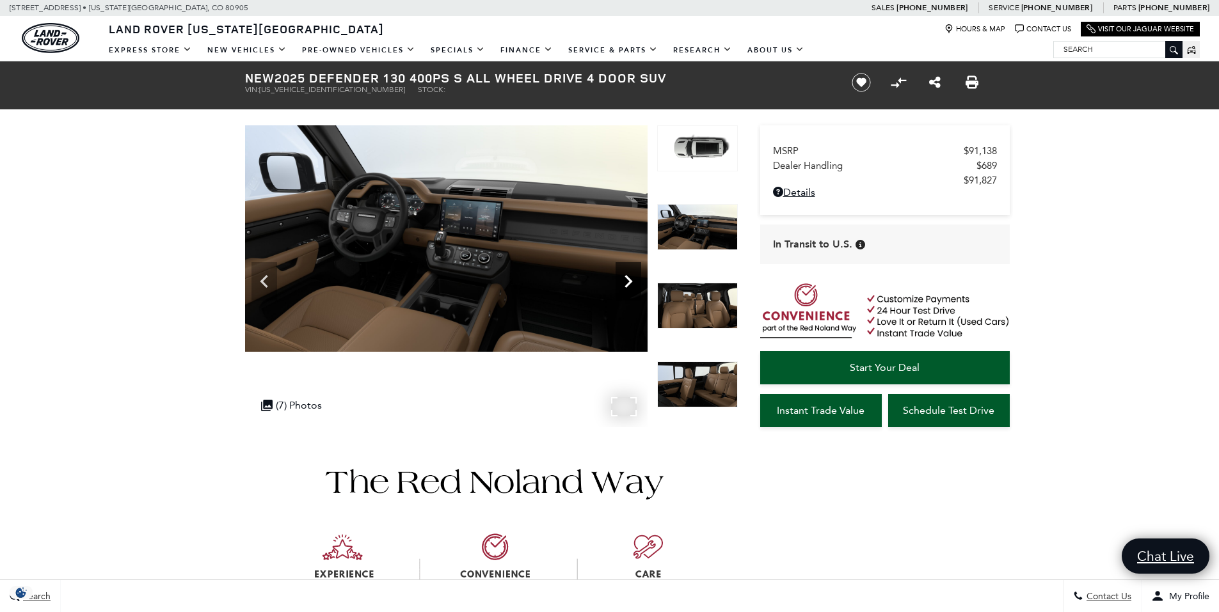
click at [624, 277] on icon "Next" at bounding box center [628, 282] width 26 height 26
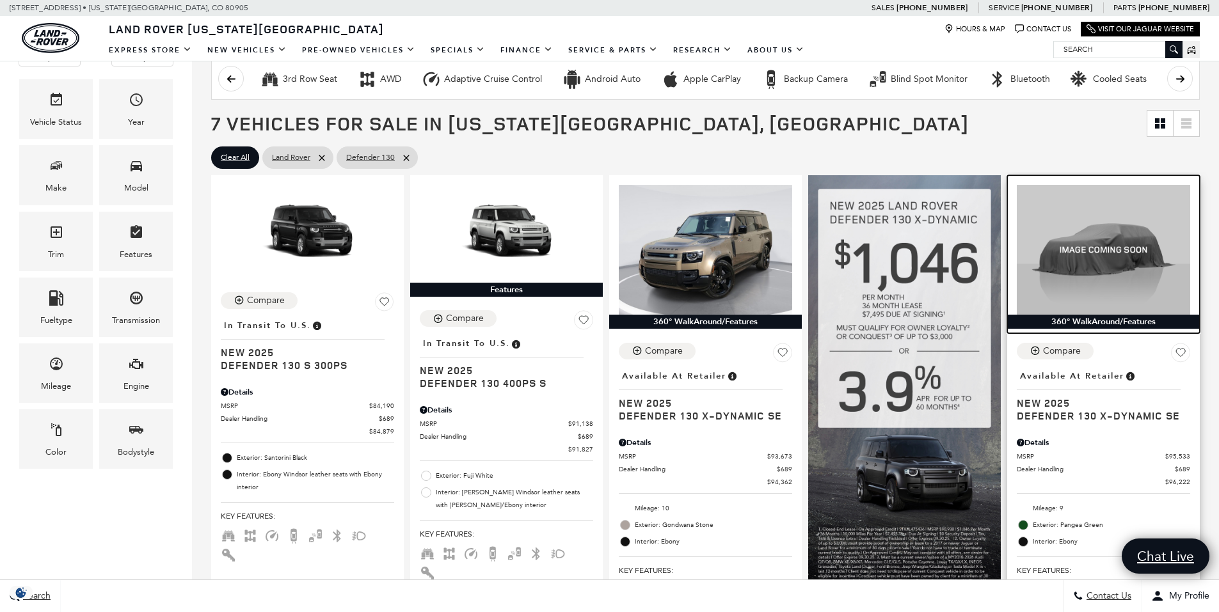
click at [1120, 260] on img at bounding box center [1102, 250] width 173 height 130
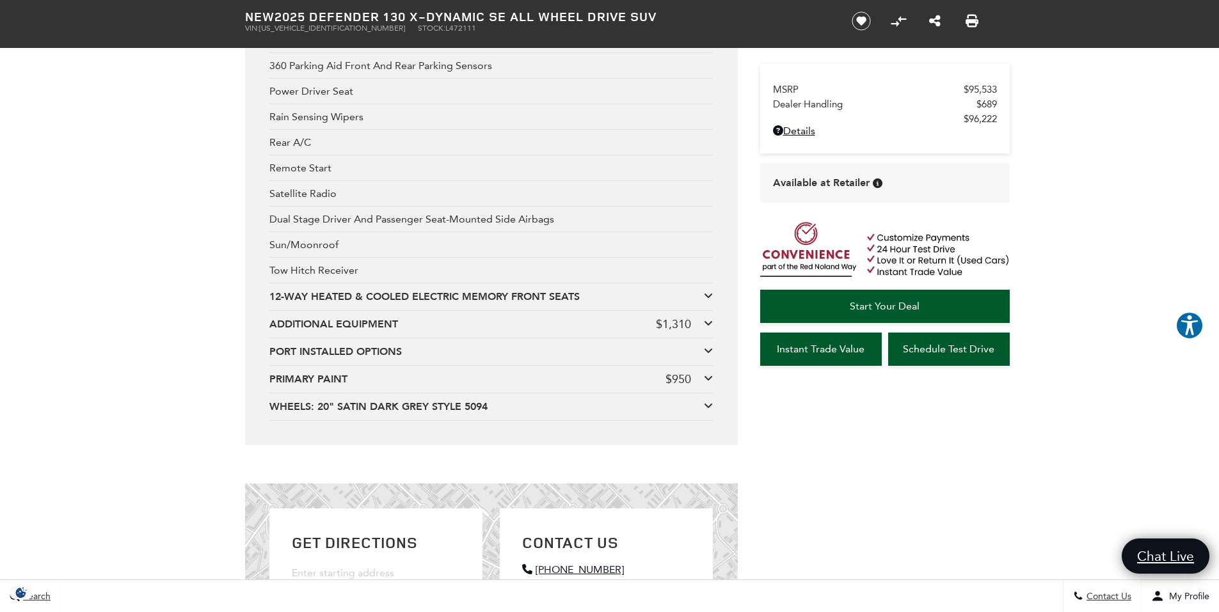
scroll to position [2815, 0]
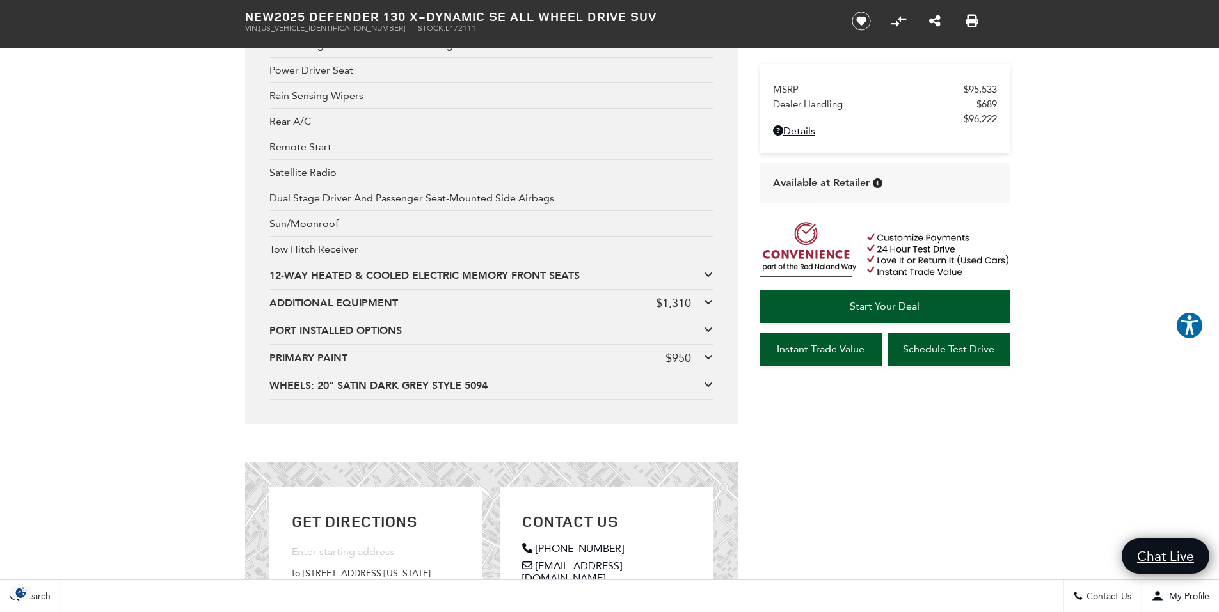
click at [375, 301] on div "ADDITIONAL EQUIPMENT" at bounding box center [462, 303] width 386 height 14
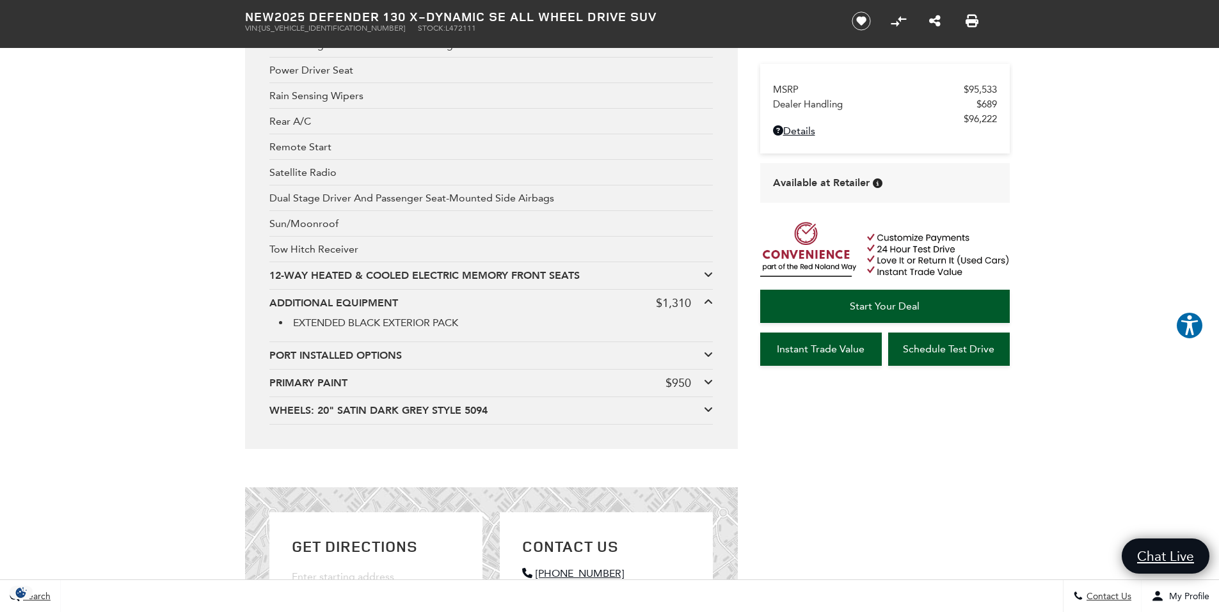
click at [370, 356] on div "PORT INSTALLED OPTIONS" at bounding box center [486, 356] width 434 height 14
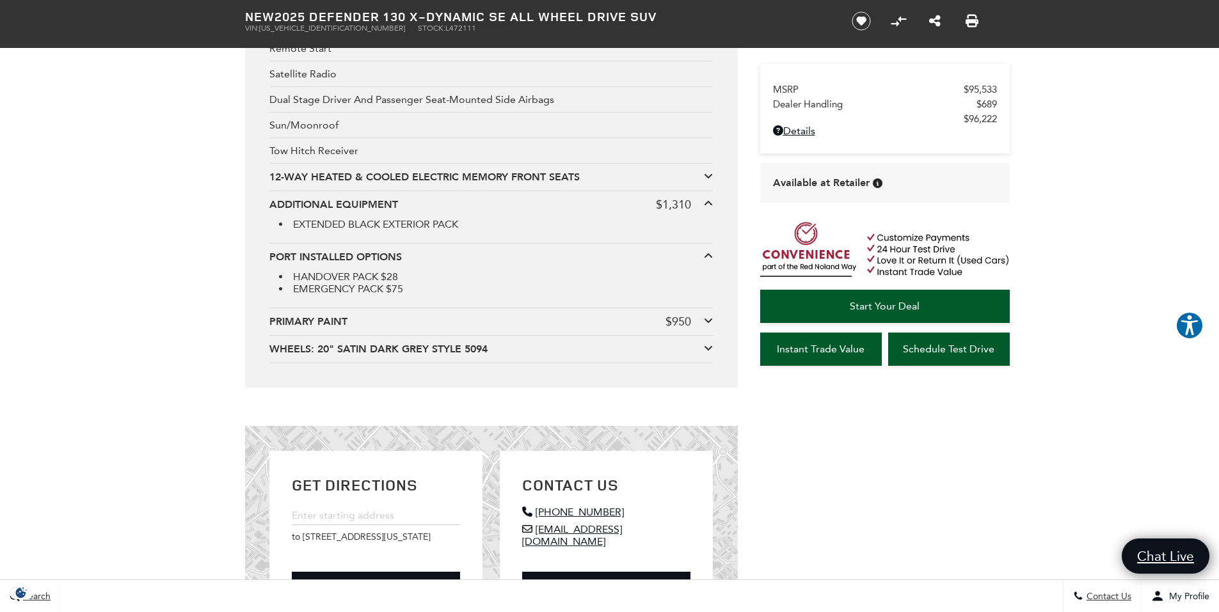
scroll to position [2942, 0]
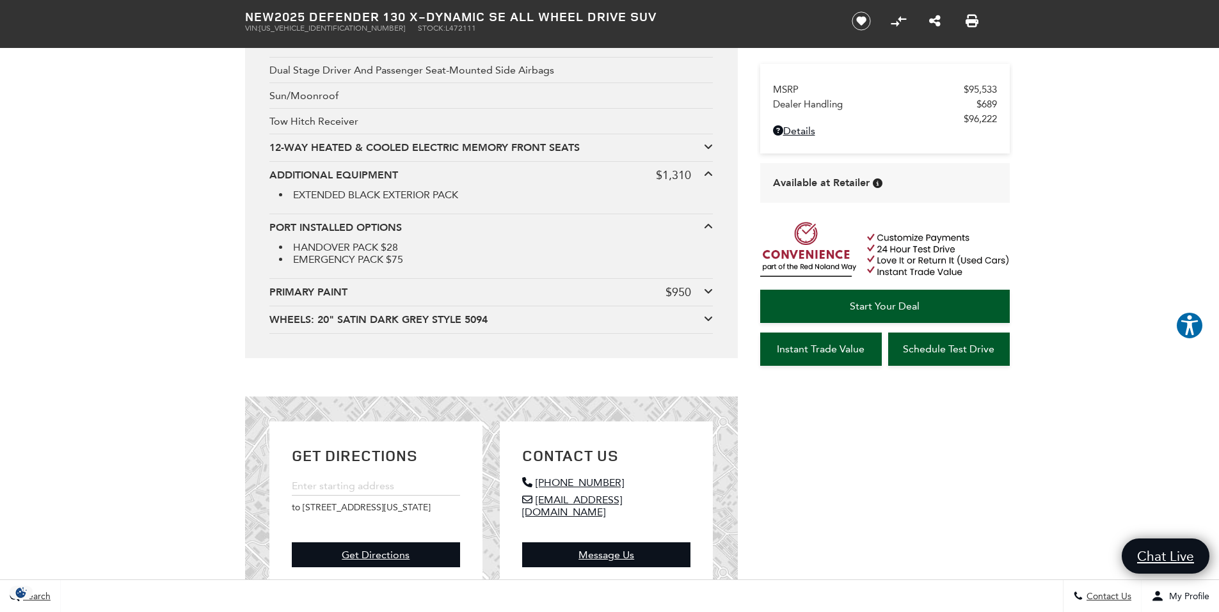
click at [319, 292] on div "PRIMARY PAINT" at bounding box center [467, 292] width 396 height 14
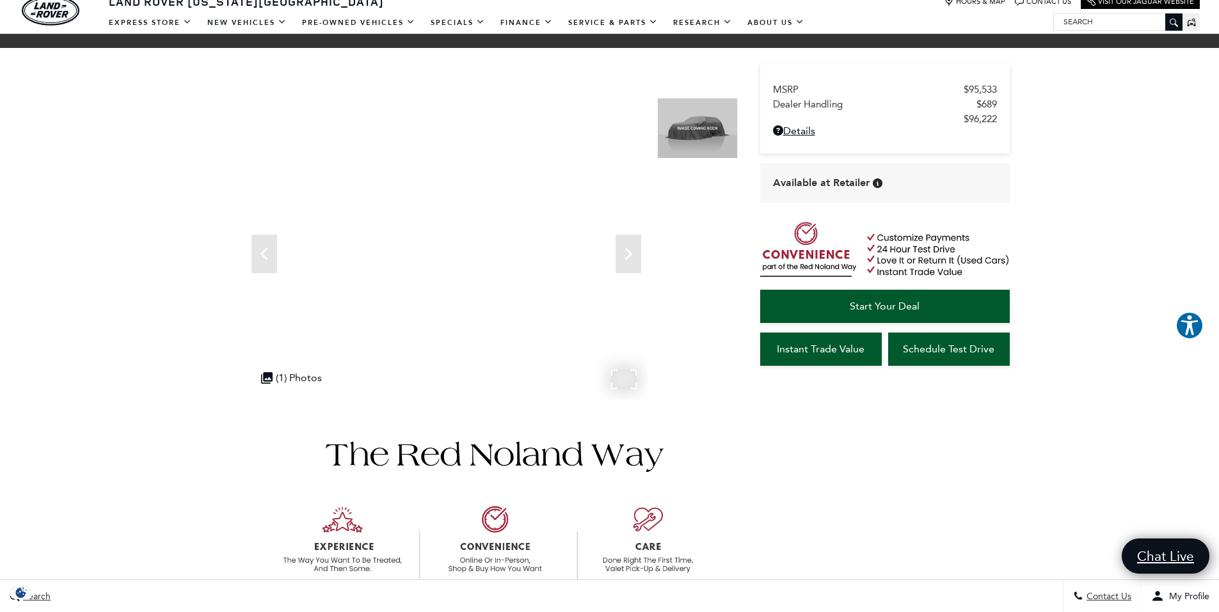
scroll to position [0, 0]
